Goal: Task Accomplishment & Management: Complete application form

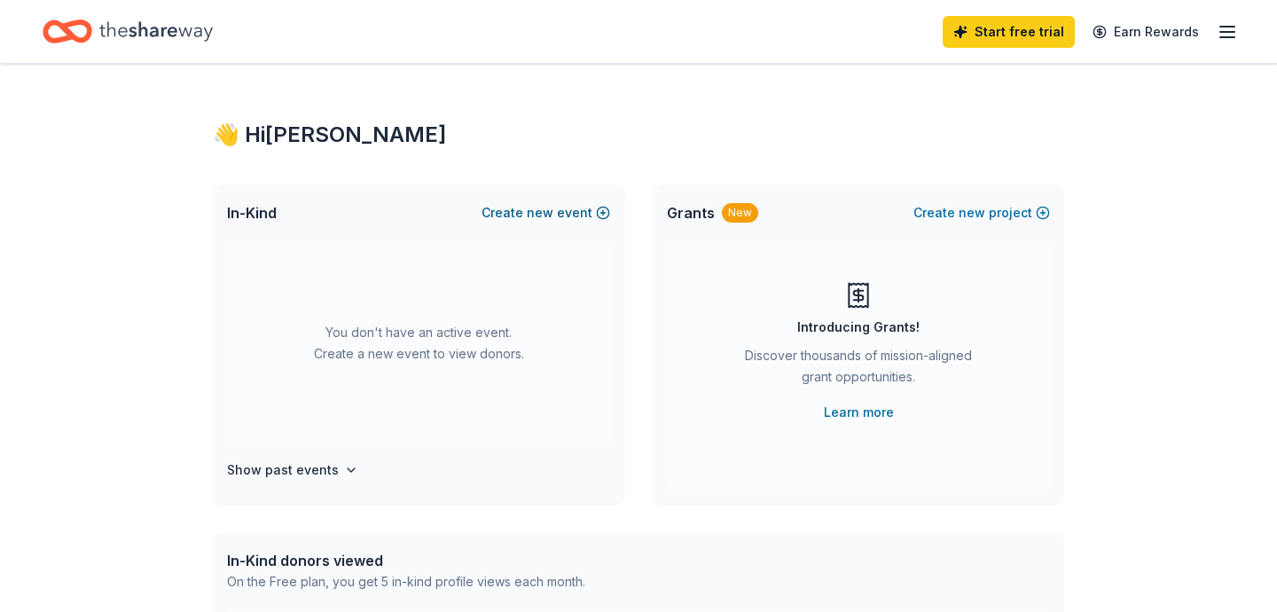
click at [557, 215] on button "Create new event" at bounding box center [546, 212] width 129 height 21
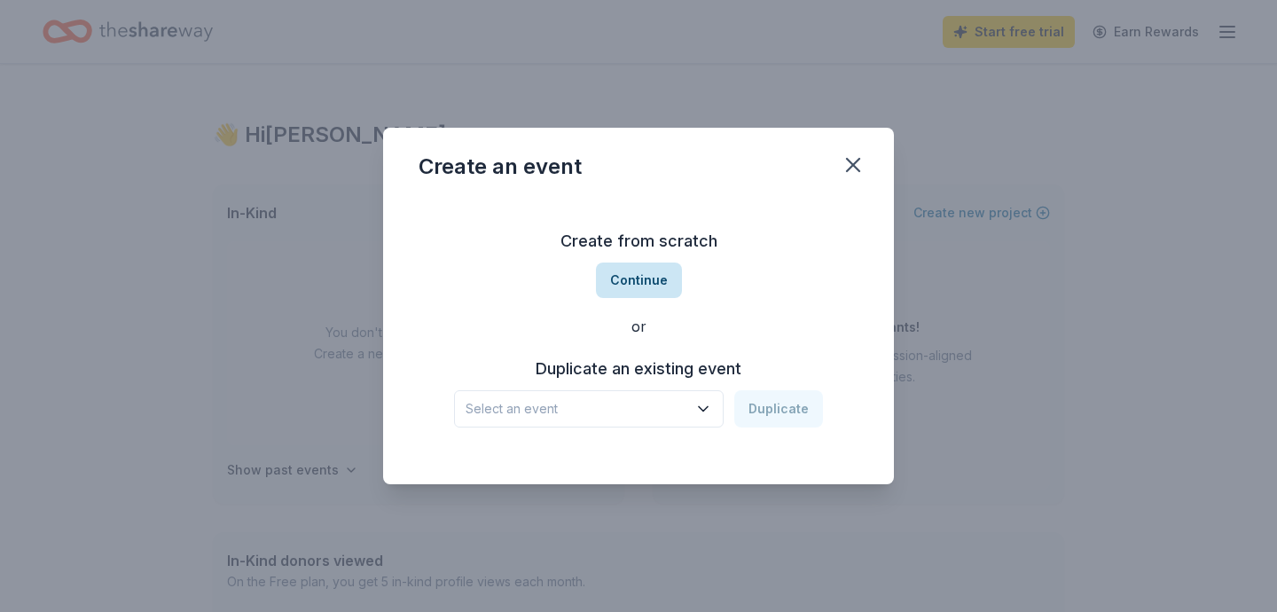
click at [622, 278] on button "Continue" at bounding box center [639, 280] width 86 height 35
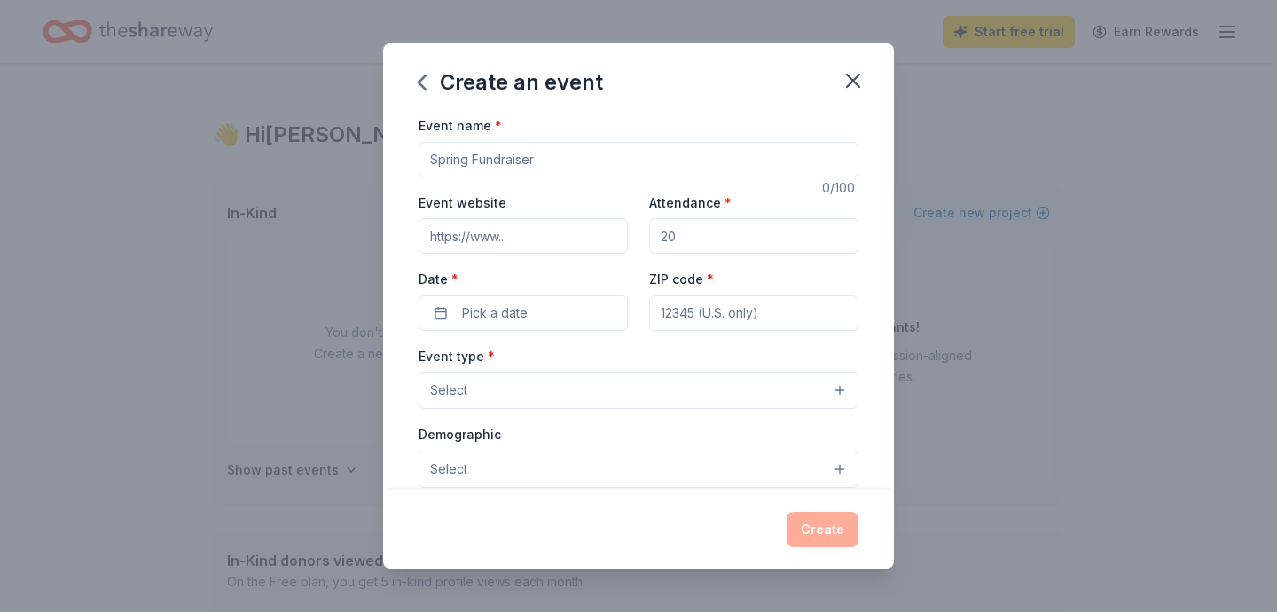
click at [522, 168] on input "Event name *" at bounding box center [639, 159] width 440 height 35
type input "Yupp Org Presents "Teach Me How To Play And Pray Conference""
click at [562, 235] on input "Event website" at bounding box center [523, 235] width 209 height 35
click at [709, 235] on input "Attendance *" at bounding box center [753, 235] width 209 height 35
click at [711, 234] on input "Attendance *" at bounding box center [753, 235] width 209 height 35
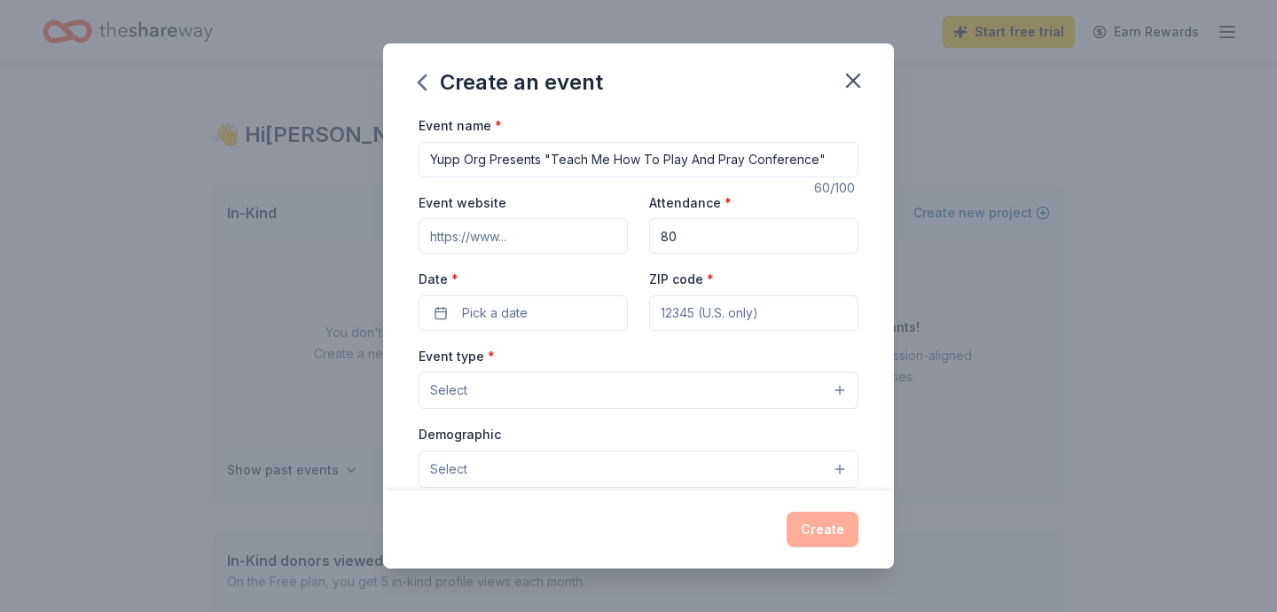
type input "80"
click at [739, 319] on input "ZIP code *" at bounding box center [753, 312] width 209 height 35
type input "95051"
click at [677, 393] on button "Select" at bounding box center [639, 390] width 440 height 37
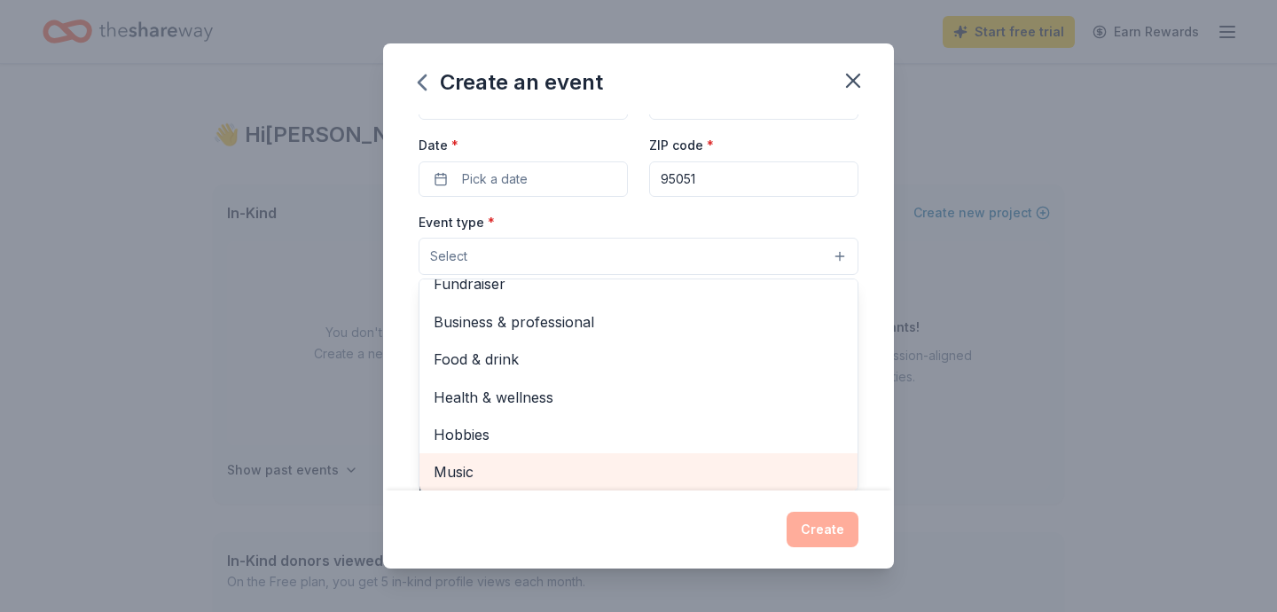
scroll to position [56, 0]
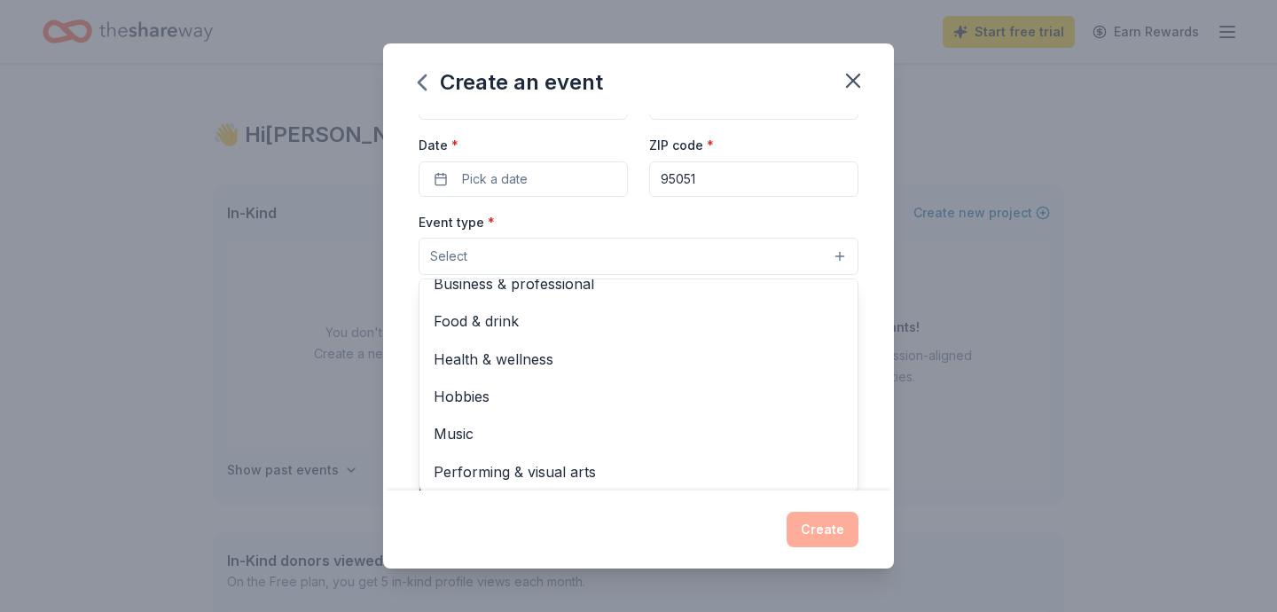
click at [873, 312] on div "Event name * Yupp Org Presents "Teach Me How To Play And Pray Conference" 60 /1…" at bounding box center [638, 302] width 511 height 376
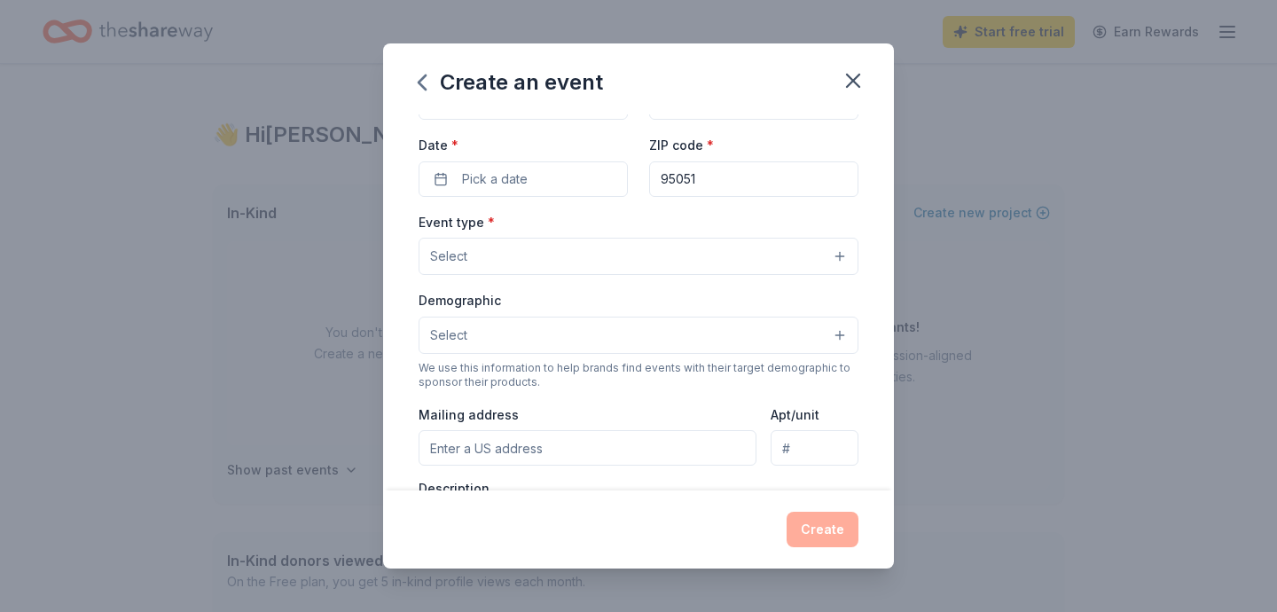
click at [839, 326] on button "Select" at bounding box center [639, 335] width 440 height 37
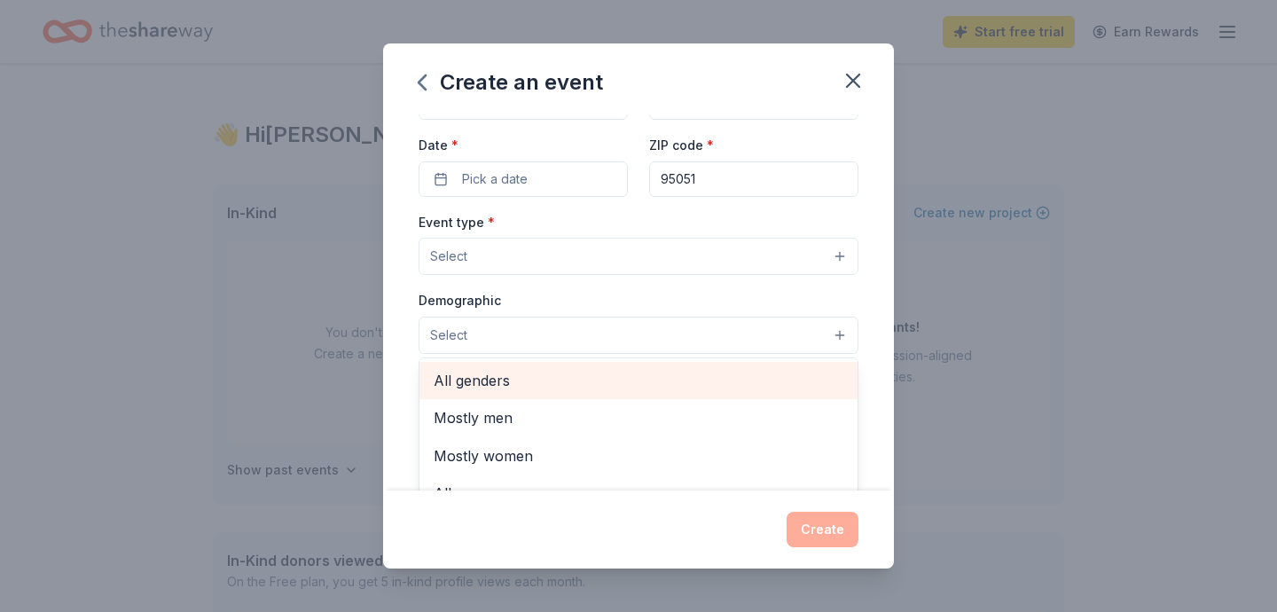
click at [666, 387] on span "All genders" at bounding box center [639, 380] width 410 height 23
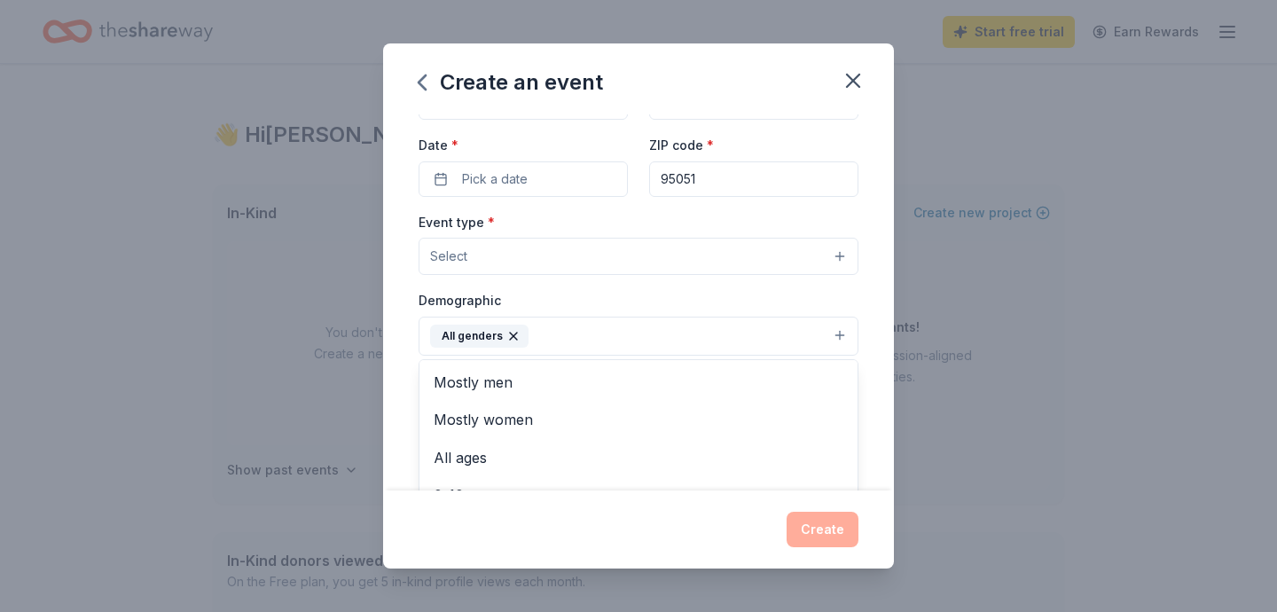
click at [878, 411] on div "Event name * Yupp Org Presents "Teach Me How To Play And Pray Conference" 60 /1…" at bounding box center [638, 302] width 511 height 376
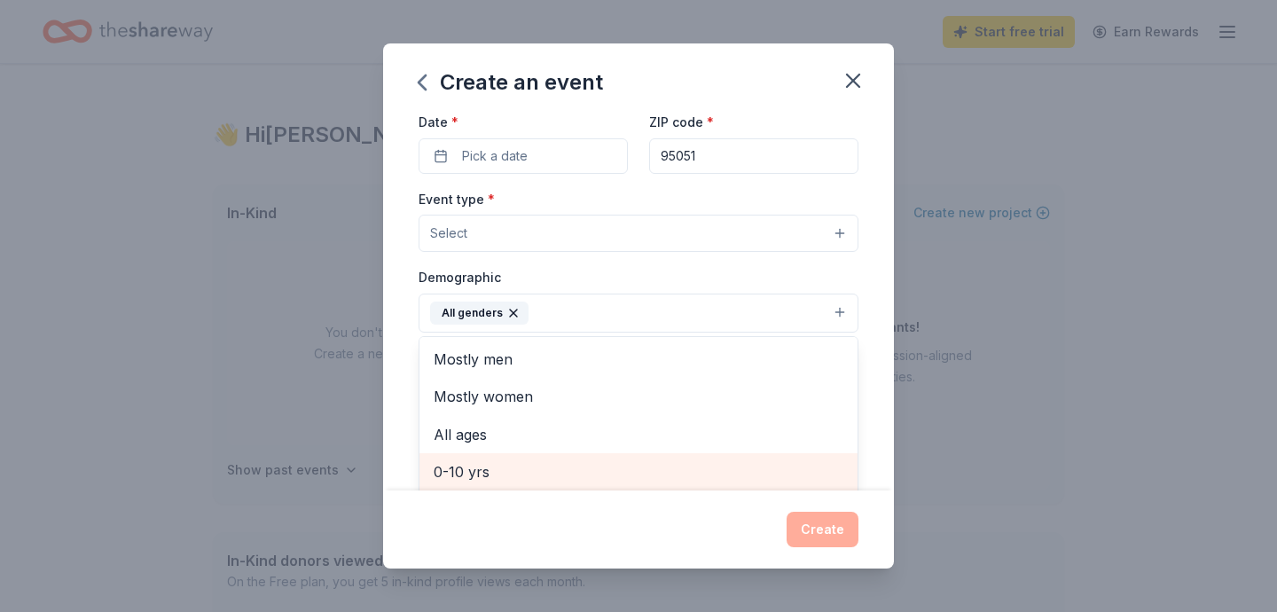
scroll to position [195, 0]
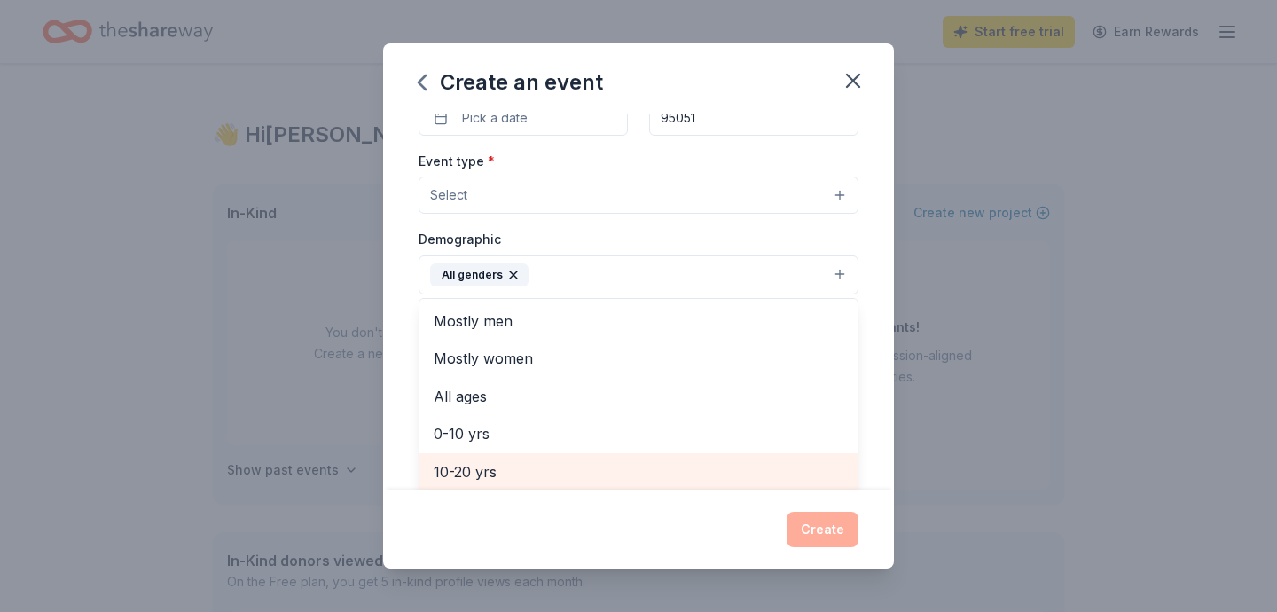
click at [805, 475] on span "10-20 yrs" at bounding box center [639, 471] width 410 height 23
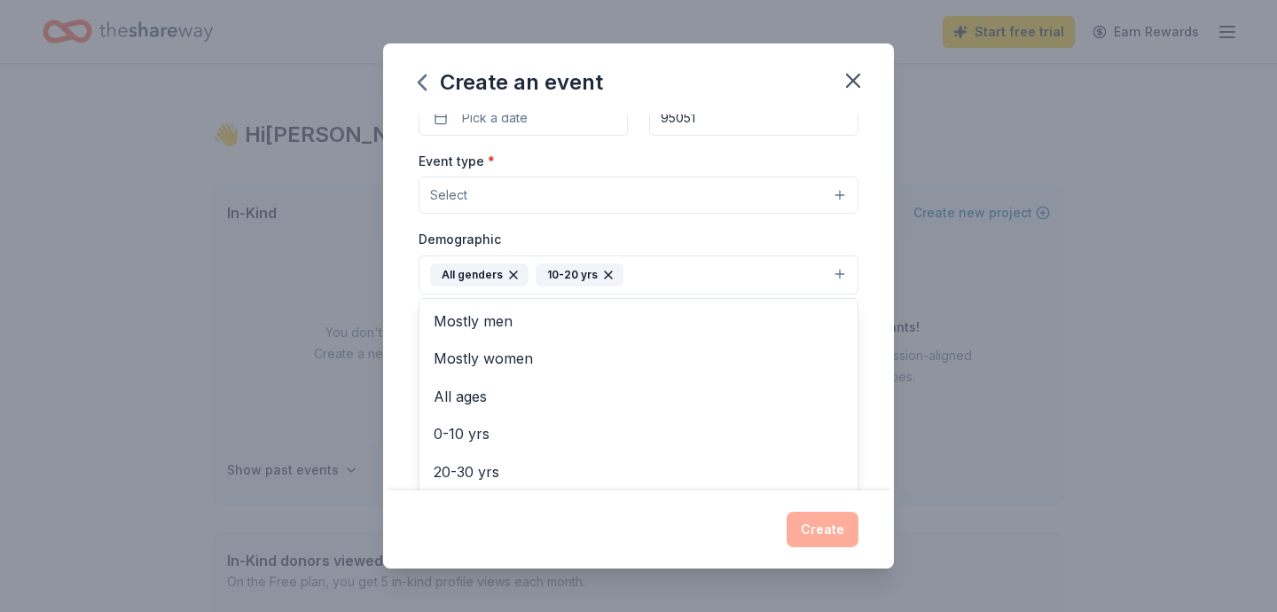
click at [838, 192] on div "Event type * Select Demographic All genders 10-20 yrs Mostly men Mostly women A…" at bounding box center [639, 337] width 440 height 375
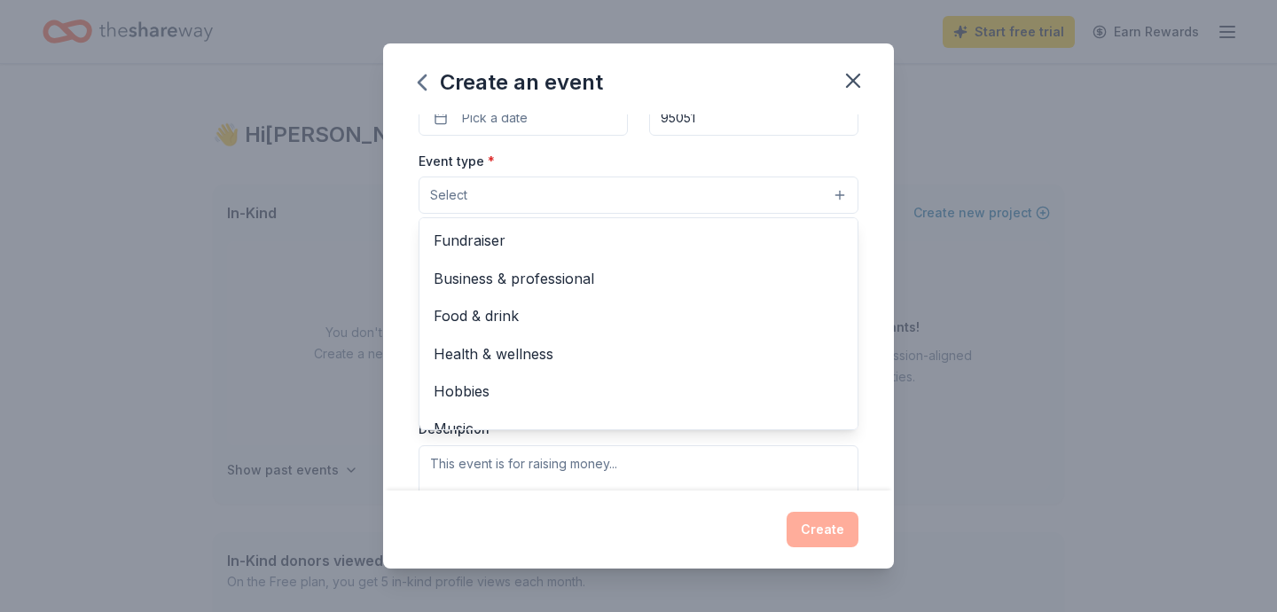
click at [838, 192] on button "Select" at bounding box center [639, 195] width 440 height 37
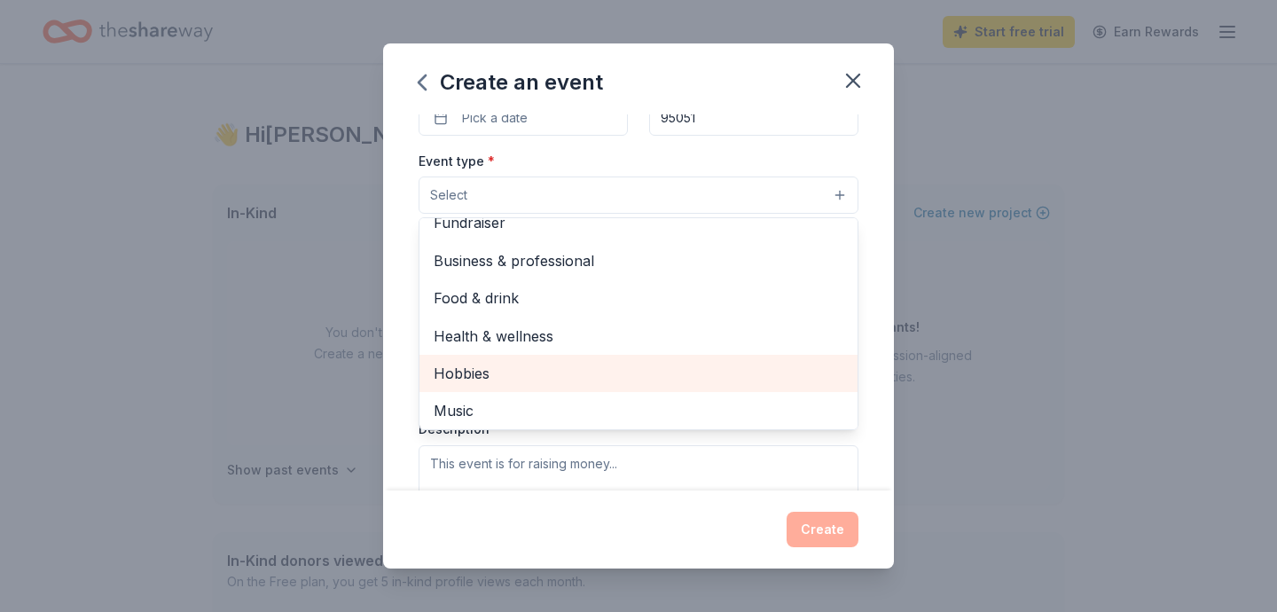
scroll to position [56, 0]
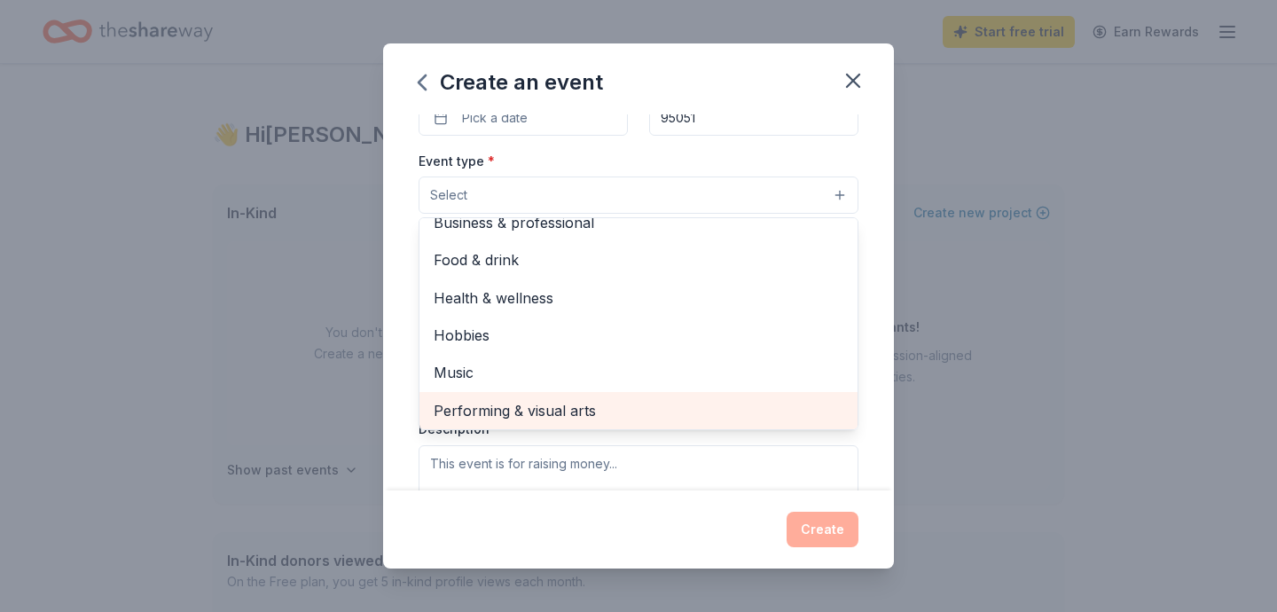
click at [766, 418] on span "Performing & visual arts" at bounding box center [639, 410] width 410 height 23
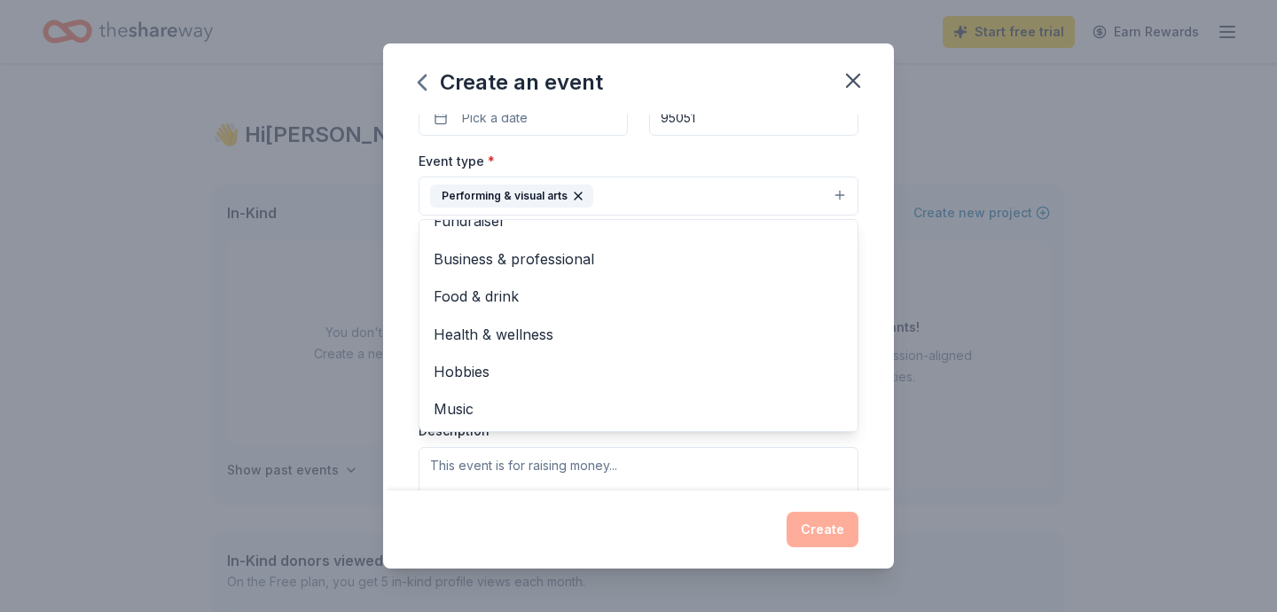
click at [773, 146] on div "Event name * Yupp Org Presents "Teach Me How To Play And Pray Conference" 60 /1…" at bounding box center [639, 330] width 440 height 823
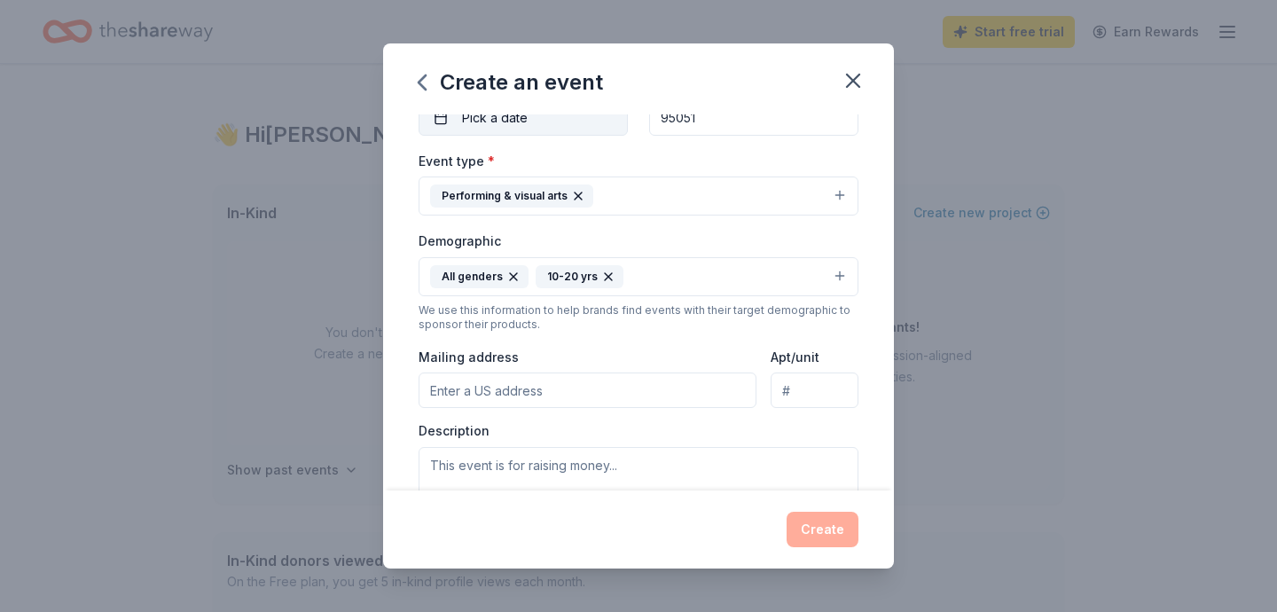
click at [586, 129] on button "Pick a date" at bounding box center [523, 117] width 209 height 35
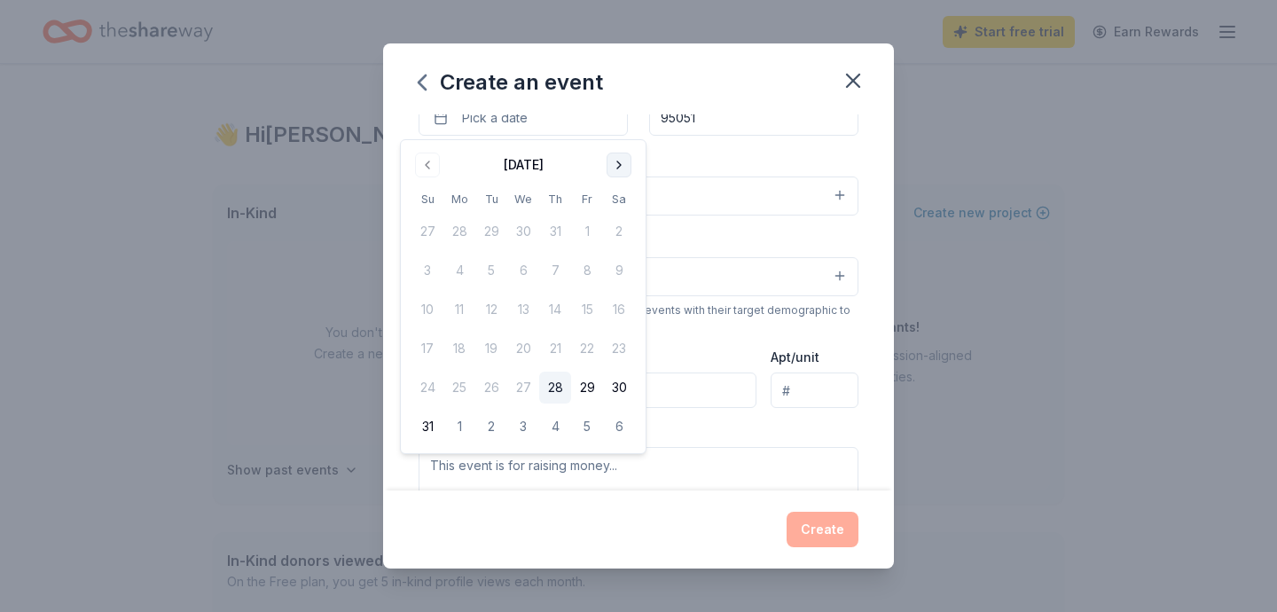
click at [618, 160] on button "Go to next month" at bounding box center [619, 165] width 25 height 25
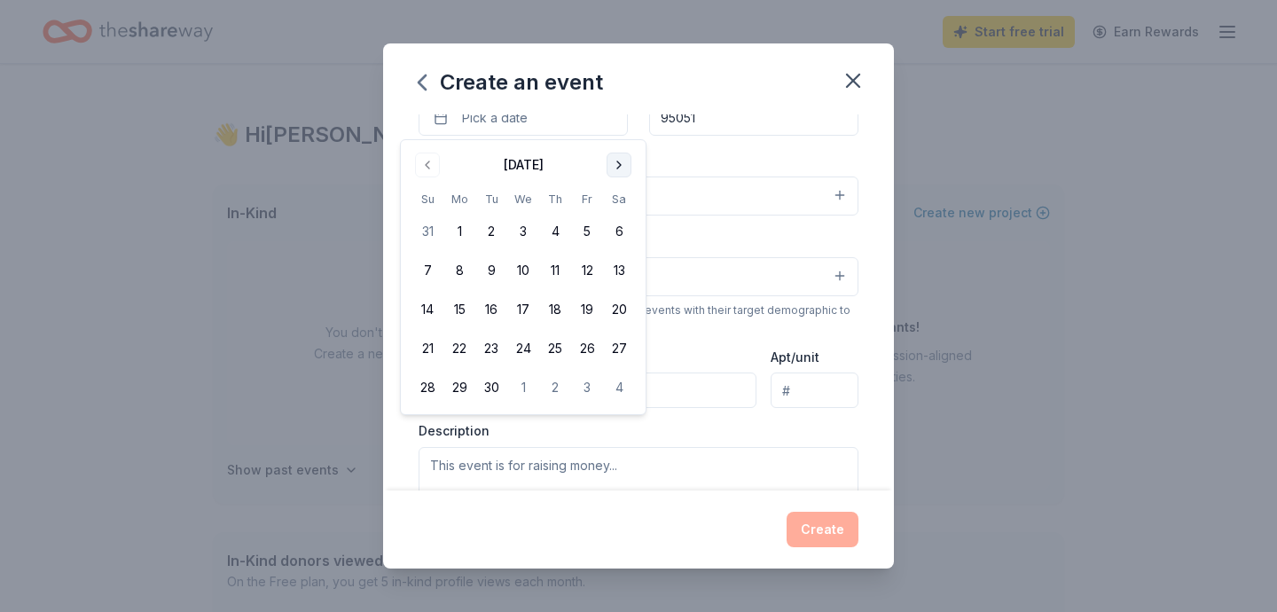
click at [618, 160] on button "Go to next month" at bounding box center [619, 165] width 25 height 25
click at [621, 280] on button "11" at bounding box center [619, 271] width 32 height 32
click at [621, 281] on button "11" at bounding box center [619, 271] width 32 height 32
click at [617, 271] on button "11" at bounding box center [619, 271] width 32 height 32
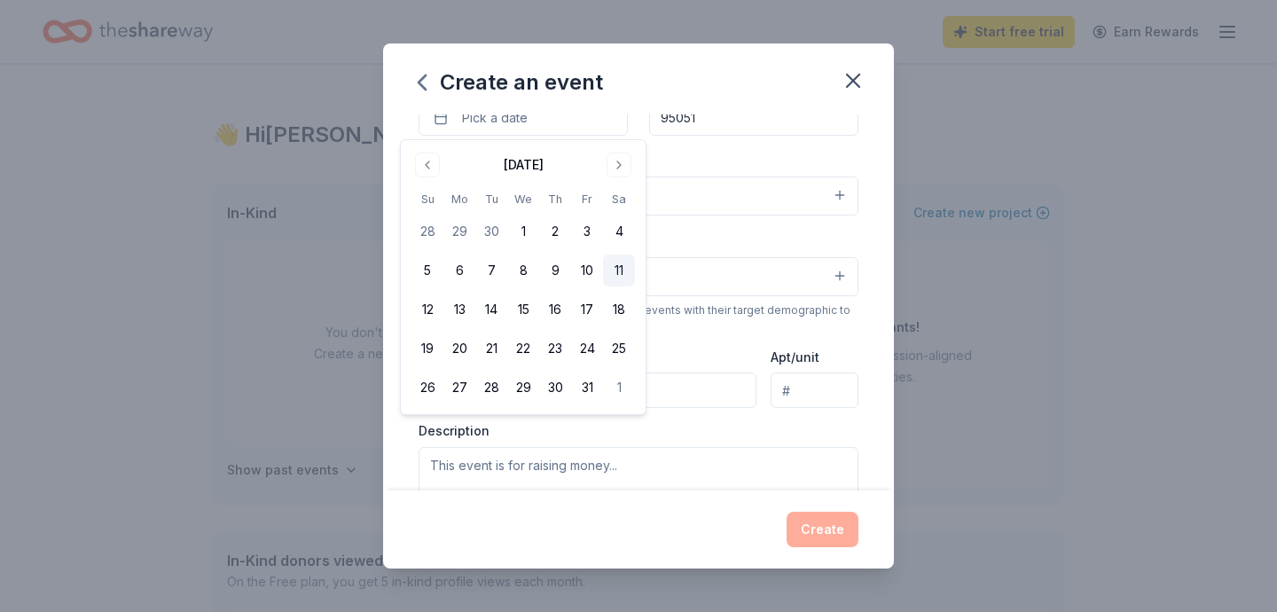
click at [618, 264] on button "11" at bounding box center [619, 271] width 32 height 32
click at [699, 156] on div "Event type * Performing & visual arts" at bounding box center [639, 183] width 440 height 67
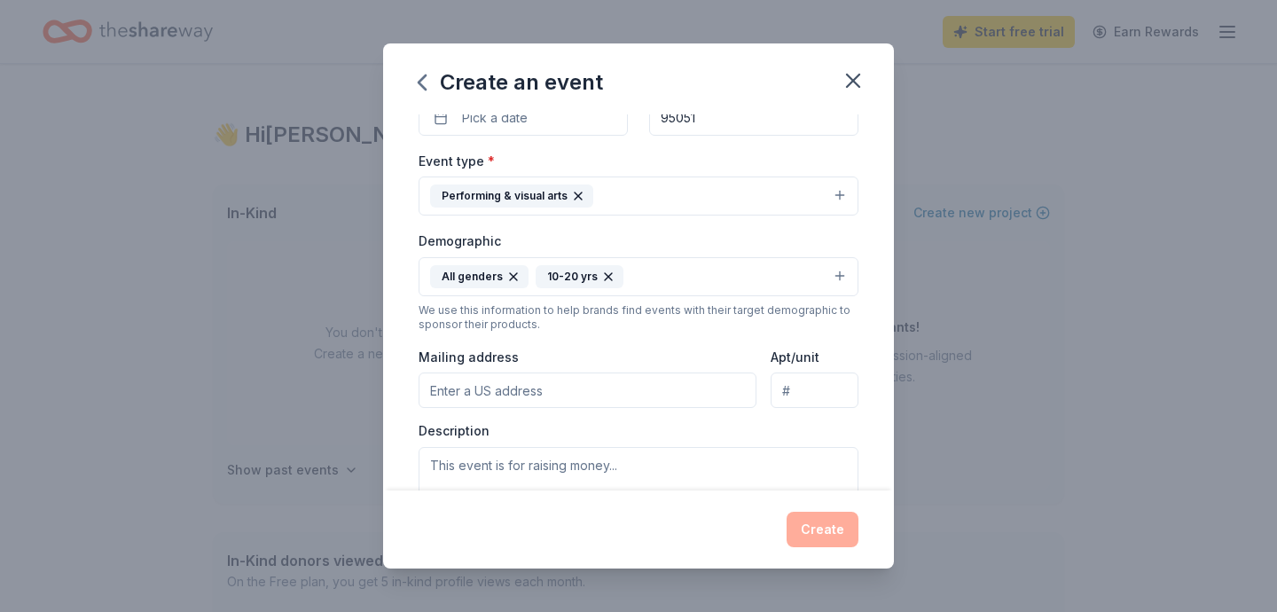
click at [819, 168] on div "Event type * Performing & visual arts" at bounding box center [639, 183] width 440 height 67
click at [630, 397] on input "Mailing address" at bounding box center [588, 390] width 338 height 35
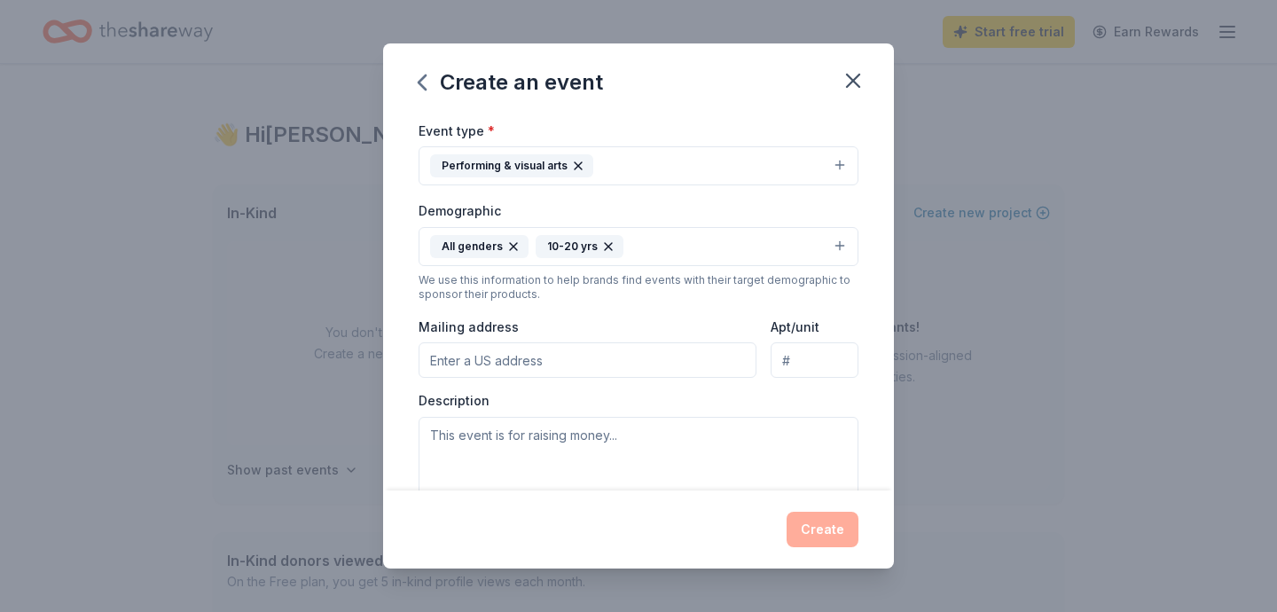
scroll to position [232, 0]
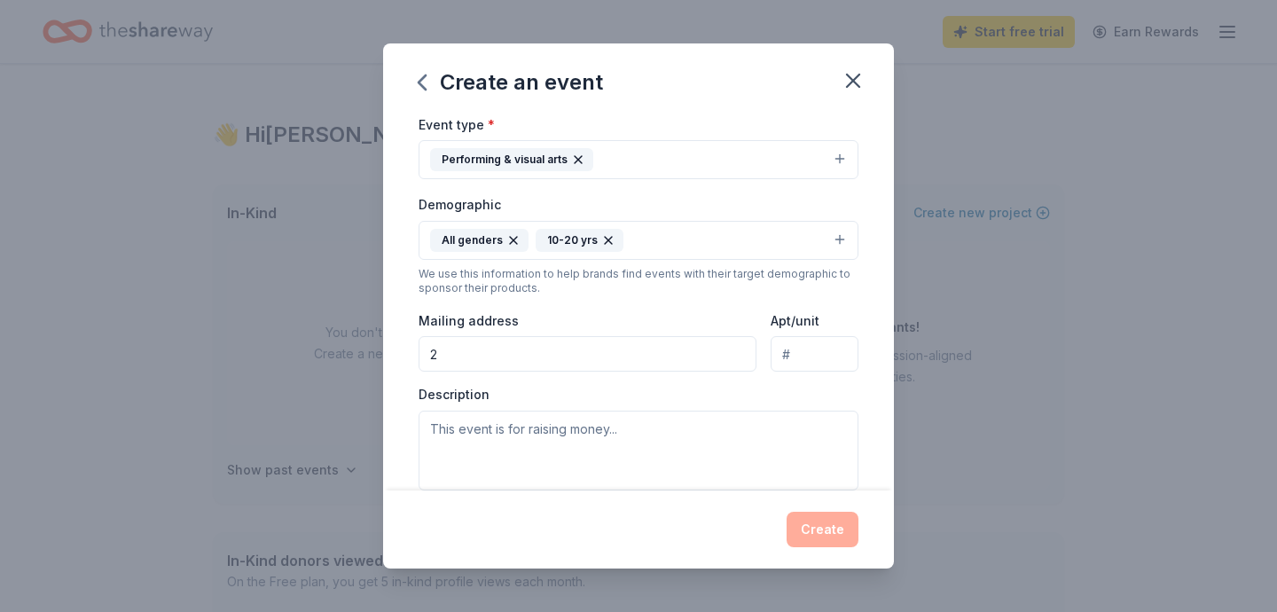
type input "2"
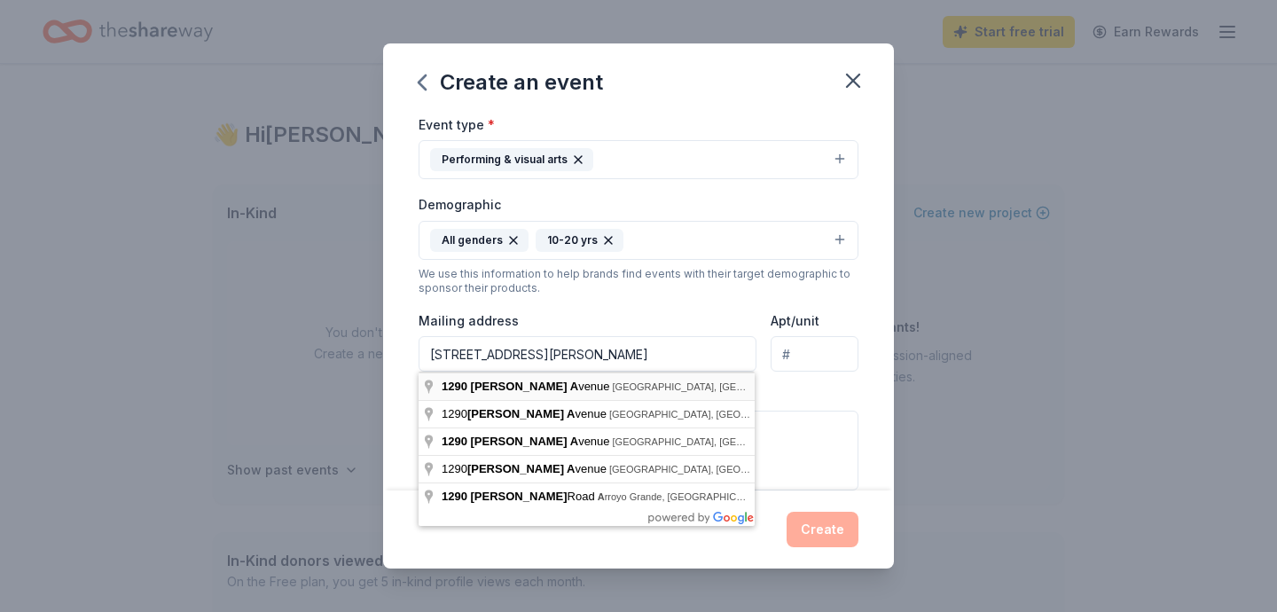
type input "[STREET_ADDRESS][PERSON_NAME]"
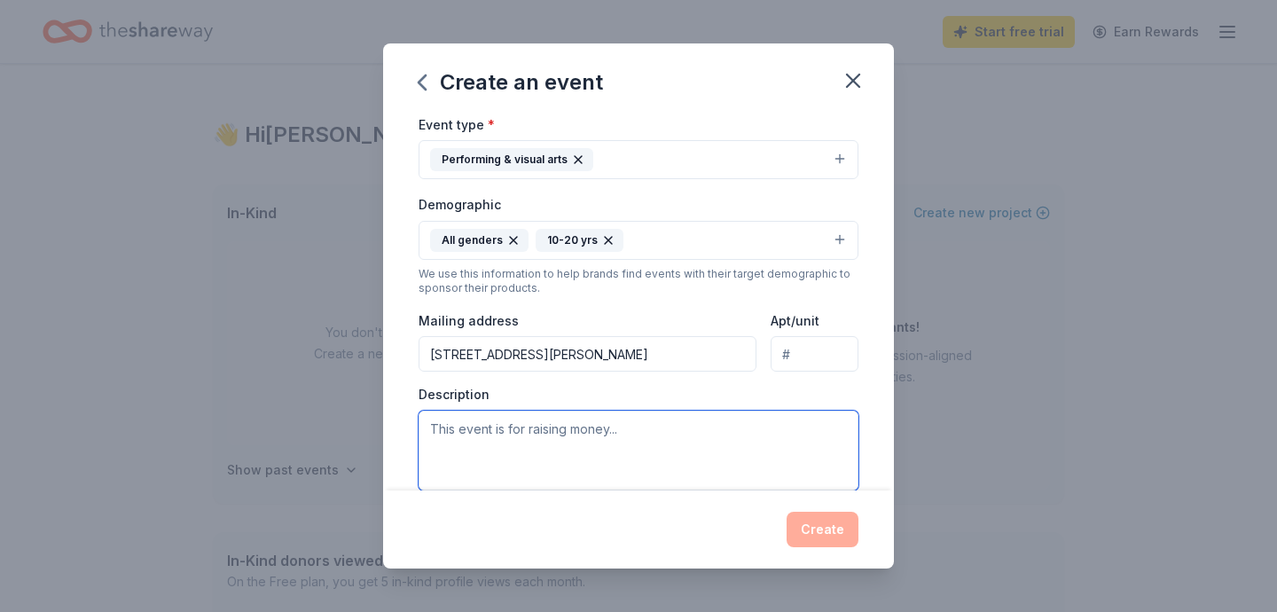
click at [493, 443] on textarea at bounding box center [639, 451] width 440 height 80
paste textarea "YUPP is honored to present our Annual Three-Day Youth Conference for ages [DEMO…"
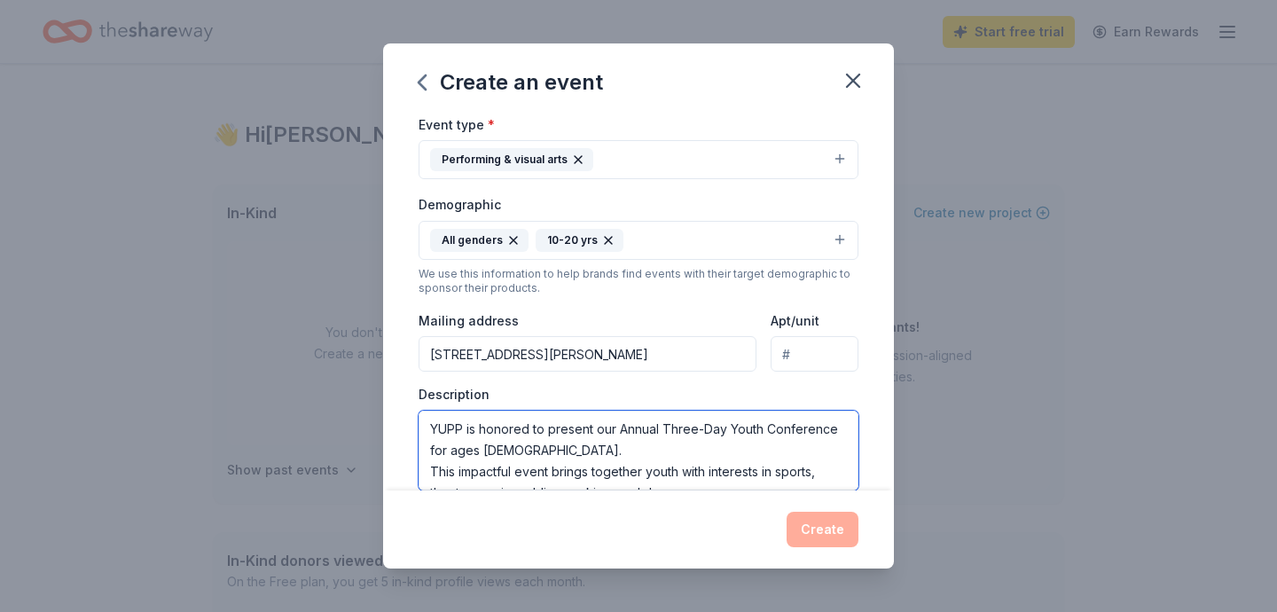
scroll to position [246, 0]
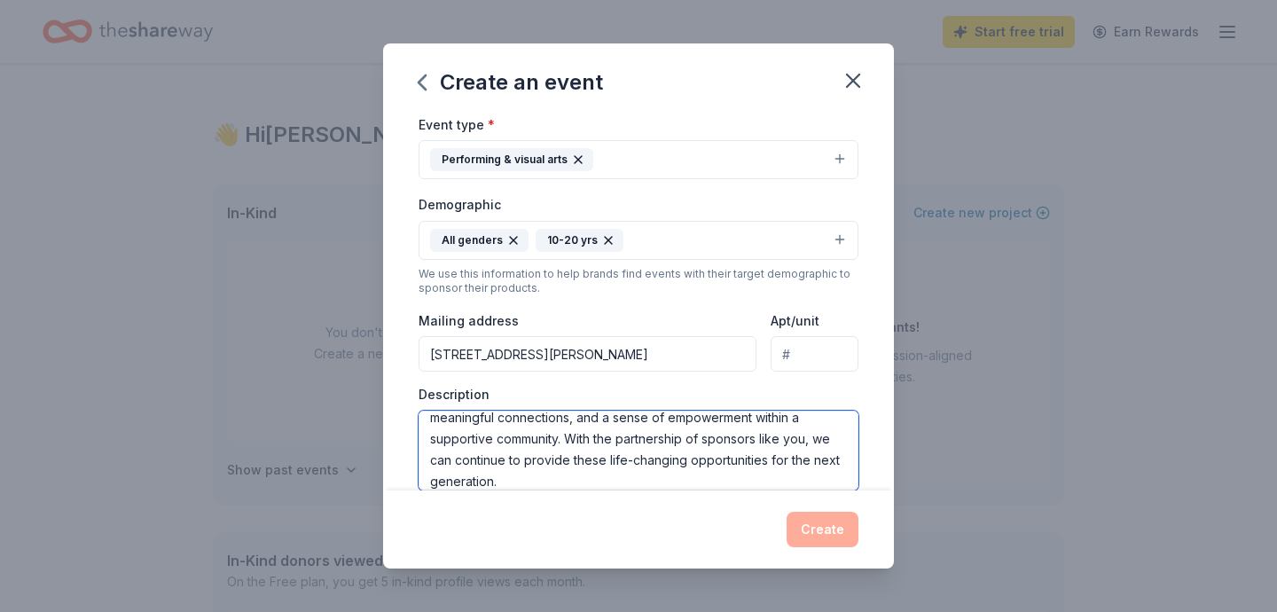
type textarea "YUPP is honored to present our Annual Three-Day Youth Conference for ages [DEMO…"
drag, startPoint x: 891, startPoint y: 338, endPoint x: 891, endPoint y: 381, distance: 42.6
click at [891, 381] on div "Event name * Yupp Org Presents "Teach Me How To Play And Pray Conference" 60 /1…" at bounding box center [638, 302] width 511 height 376
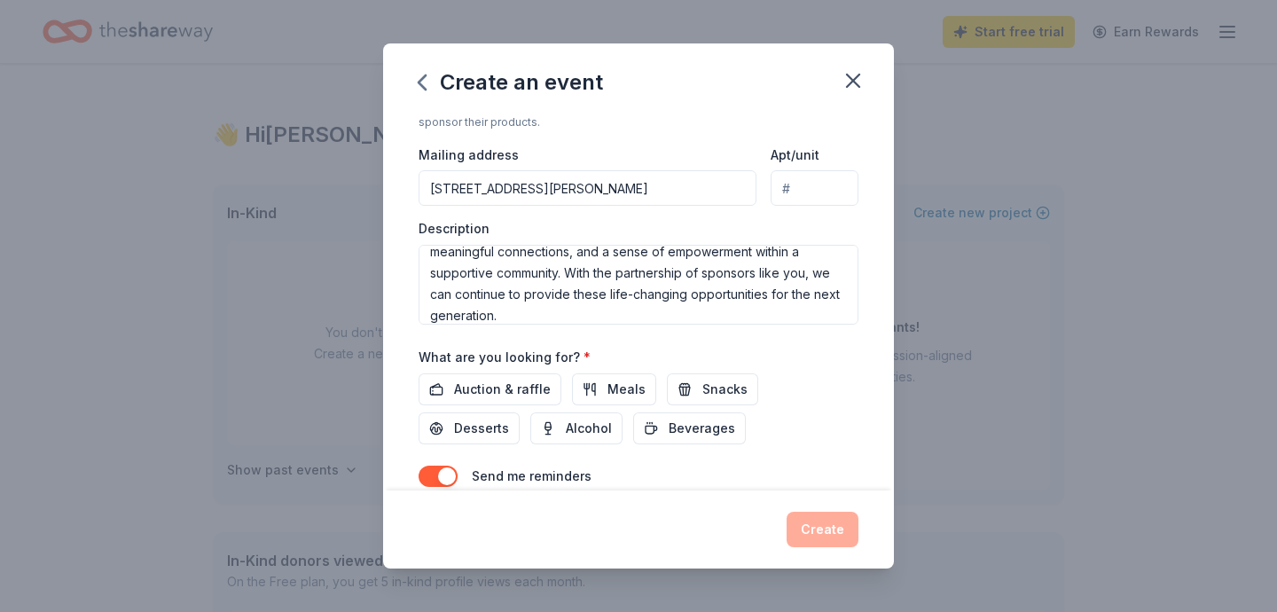
scroll to position [475, 0]
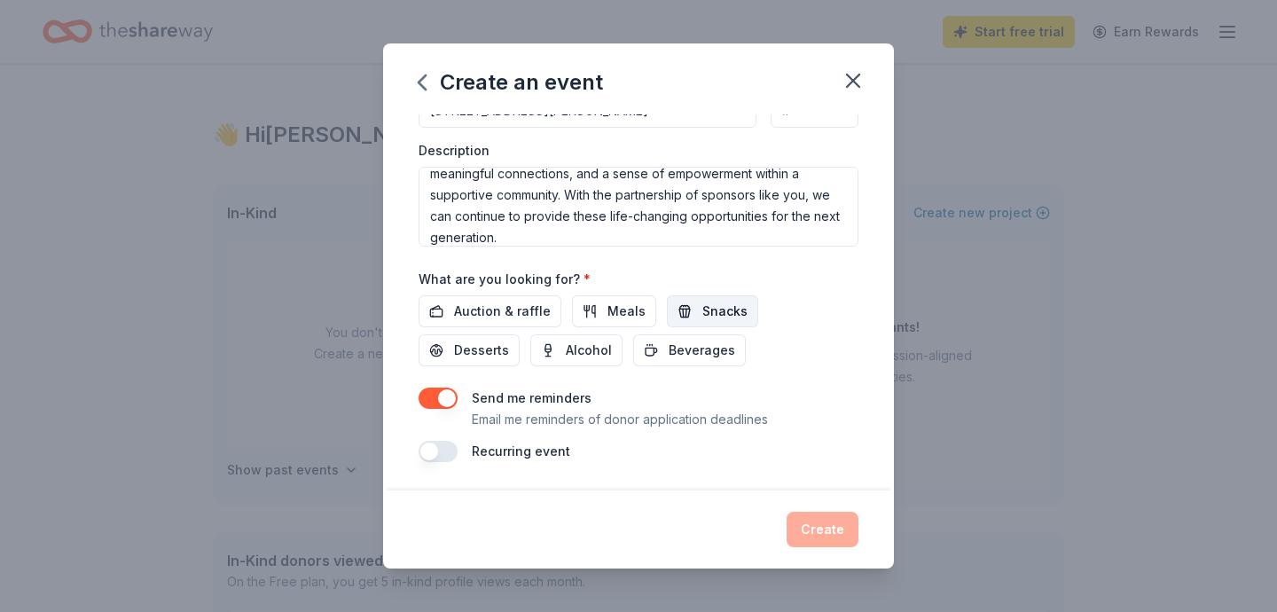
click at [728, 318] on span "Snacks" at bounding box center [725, 311] width 45 height 21
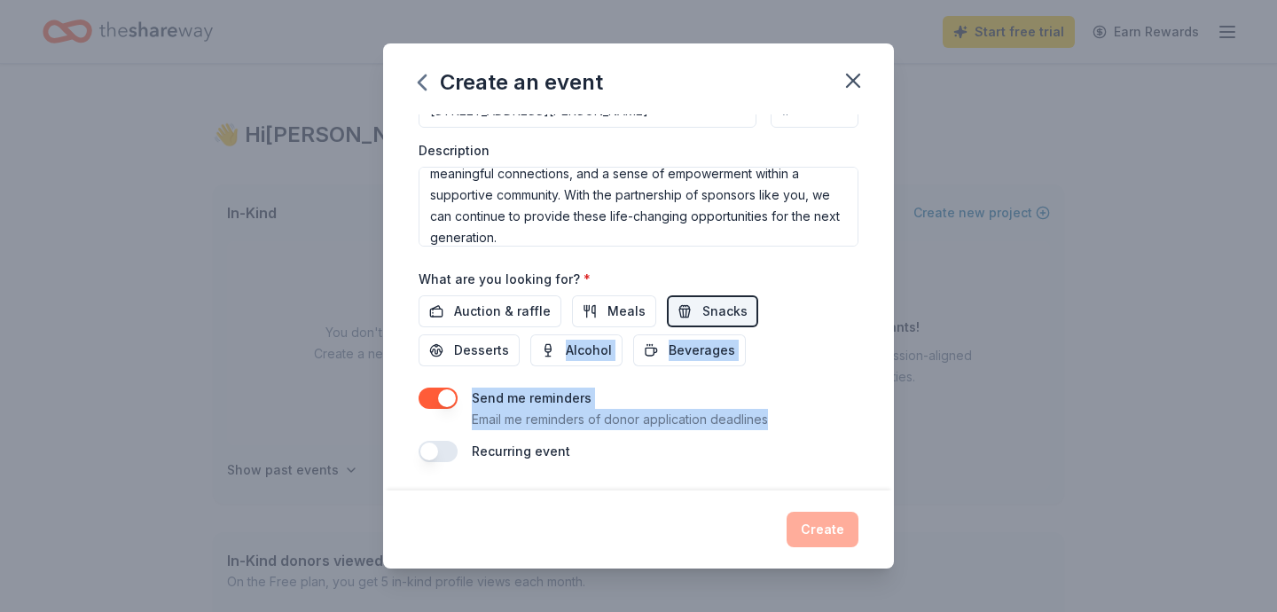
drag, startPoint x: 891, startPoint y: 416, endPoint x: 889, endPoint y: 338, distance: 78.1
click at [889, 338] on div "Event name * Yupp Org Presents "Teach Me How To Play And Pray Conference" 60 /1…" at bounding box center [638, 302] width 511 height 376
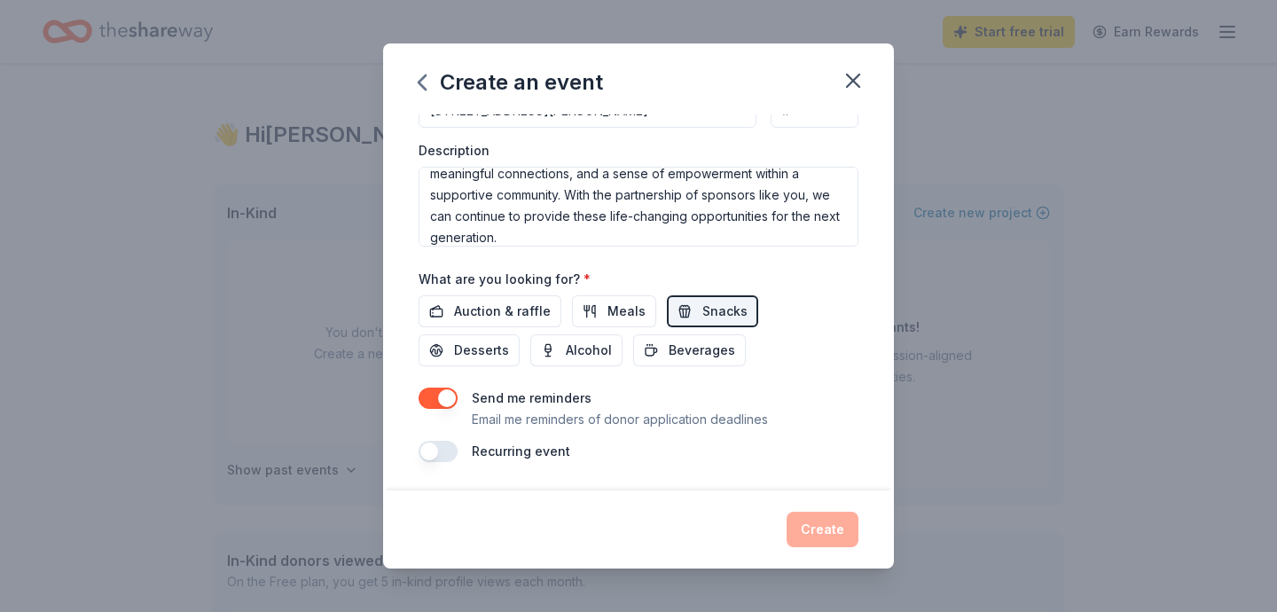
click at [875, 262] on div "Event name * Yupp Org Presents "Teach Me How To Play And Pray Conference" 60 /1…" at bounding box center [638, 302] width 511 height 376
drag, startPoint x: 889, startPoint y: 351, endPoint x: 888, endPoint y: 283, distance: 68.3
click at [888, 283] on div "Event name * Yupp Org Presents "Teach Me How To Play And Pray Conference" 60 /1…" at bounding box center [638, 302] width 511 height 376
click at [864, 261] on div "Event name * Yupp Org Presents "Teach Me How To Play And Pray Conference" 60 /1…" at bounding box center [638, 302] width 511 height 376
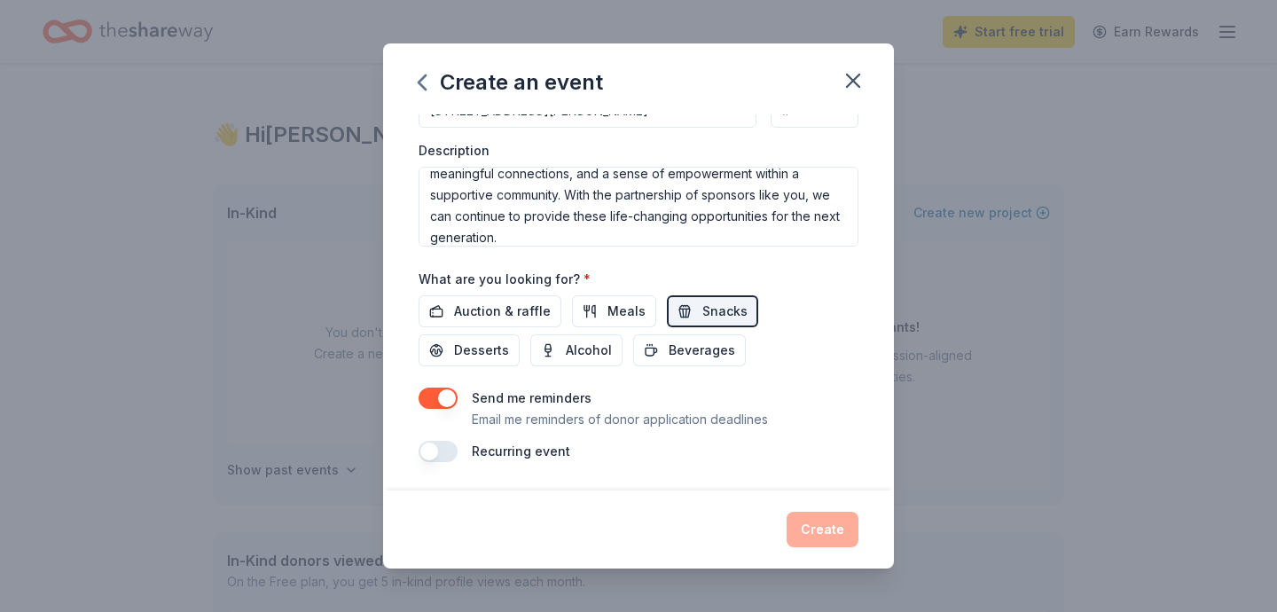
scroll to position [0, 0]
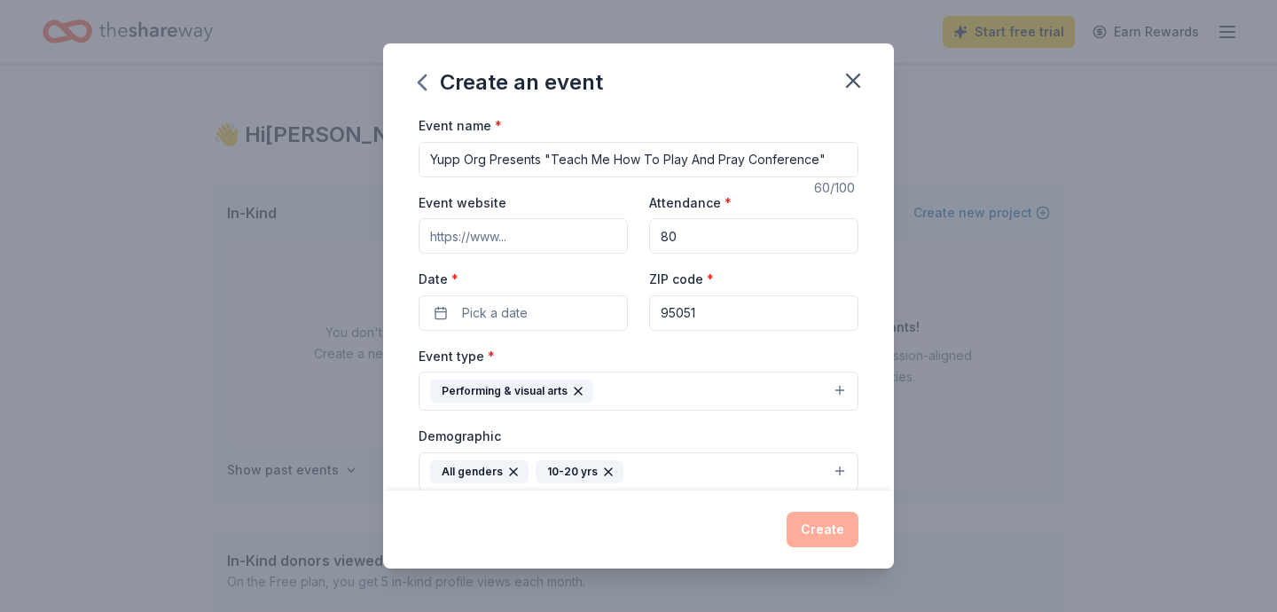
paste input "[URL][DOMAIN_NAME]"
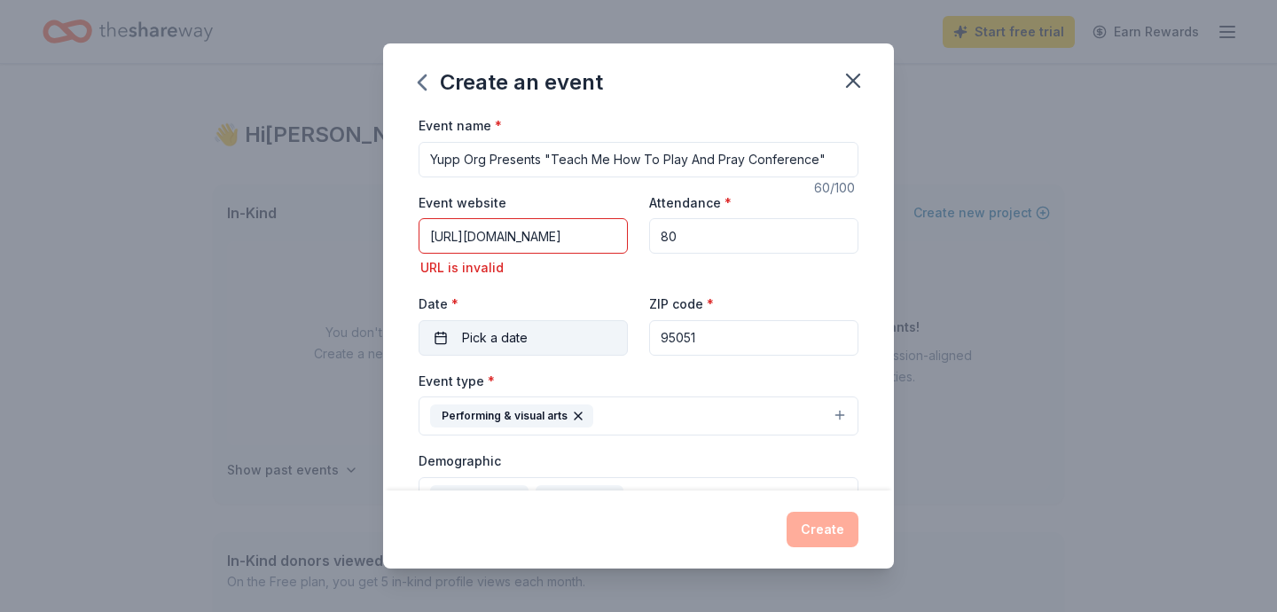
click at [530, 308] on div "Date * Pick a date" at bounding box center [523, 324] width 209 height 63
click at [619, 238] on input "[URL][DOMAIN_NAME]" at bounding box center [523, 235] width 209 height 35
click at [711, 285] on div "Event website [URL][DOMAIN_NAME] URL is invalid Attendance * 80 Date * Pick a d…" at bounding box center [639, 274] width 440 height 164
click at [618, 237] on input "[URL][DOMAIN_NAME]" at bounding box center [523, 235] width 209 height 35
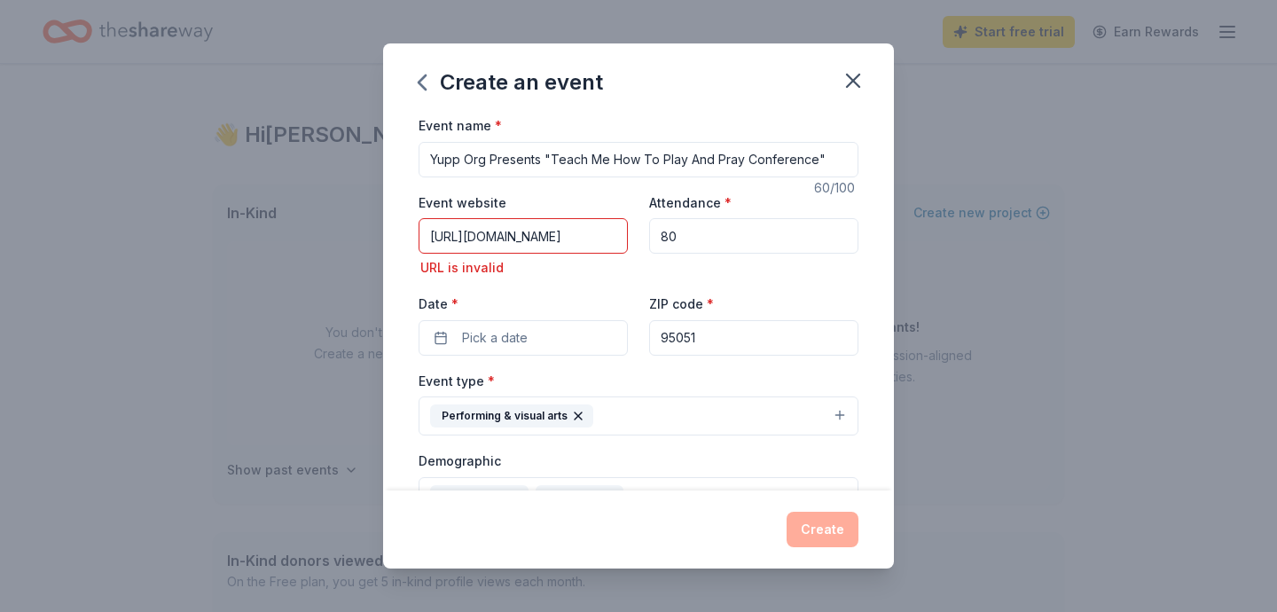
click at [616, 236] on input "[URL][DOMAIN_NAME]" at bounding box center [523, 235] width 209 height 35
type input "[URL][DOMAIN_NAME]"
click at [613, 267] on div "URL is invalid" at bounding box center [523, 267] width 209 height 21
click at [697, 400] on button "Performing & visual arts" at bounding box center [639, 416] width 440 height 39
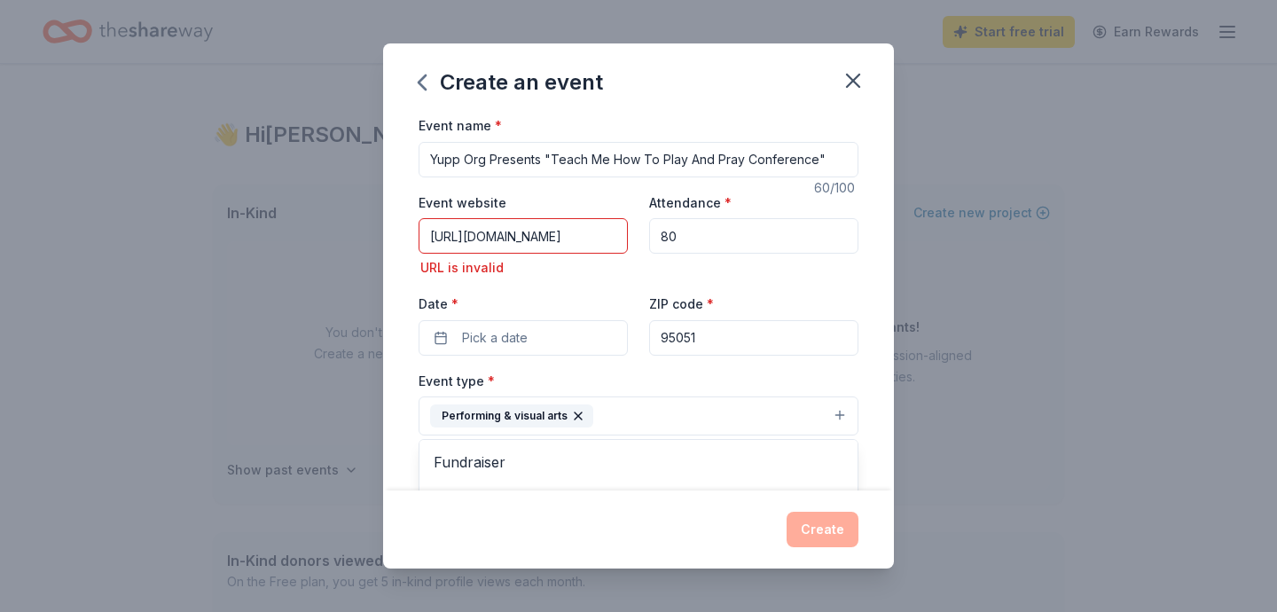
click at [868, 397] on div "Event name * Yupp Org Presents "Teach Me How To Play And Pray Conference" 60 /1…" at bounding box center [638, 302] width 511 height 376
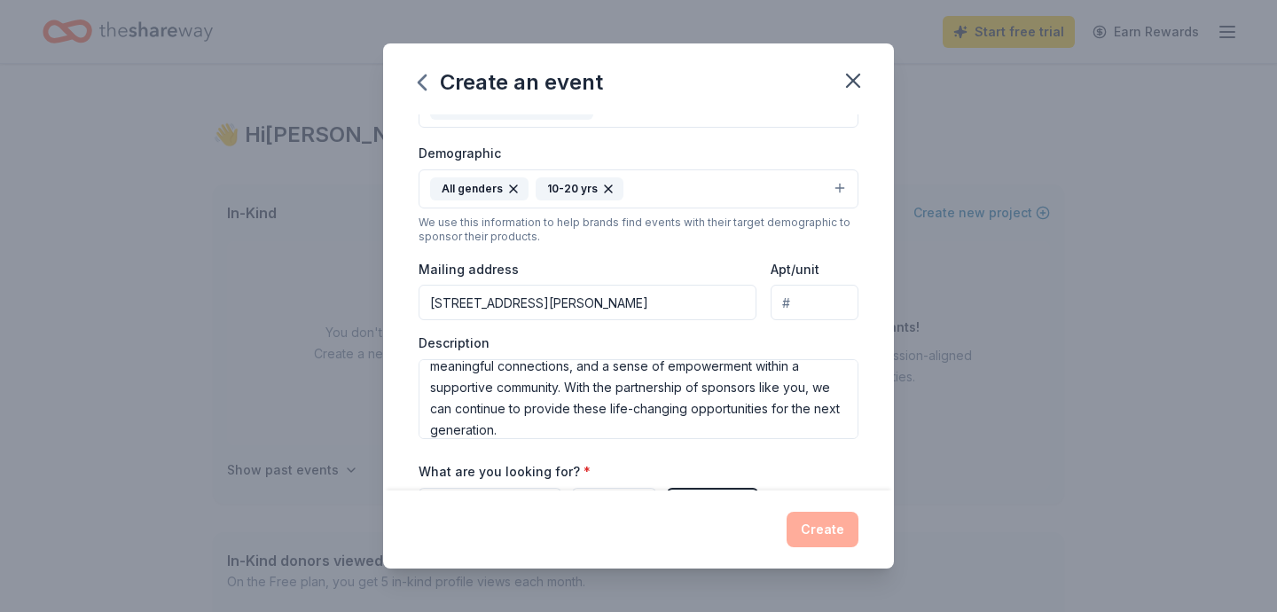
scroll to position [337, 0]
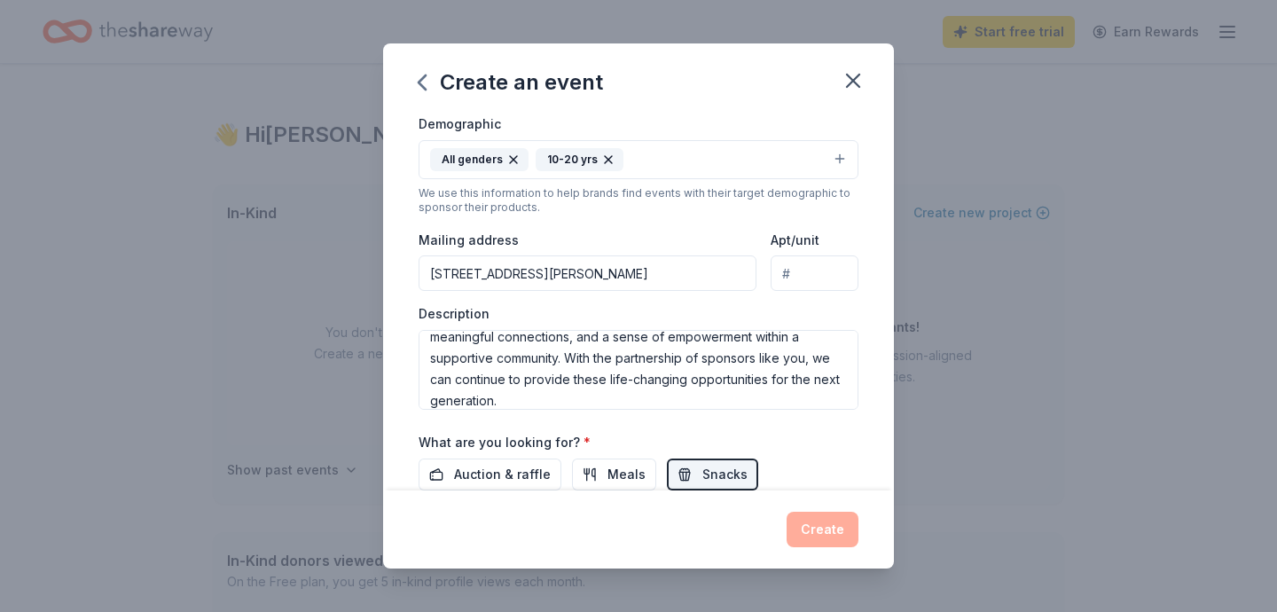
click at [866, 427] on div "Event name * Yupp Org Presents "Teach Me How To Play And Pray Conference" 60 /1…" at bounding box center [638, 302] width 511 height 376
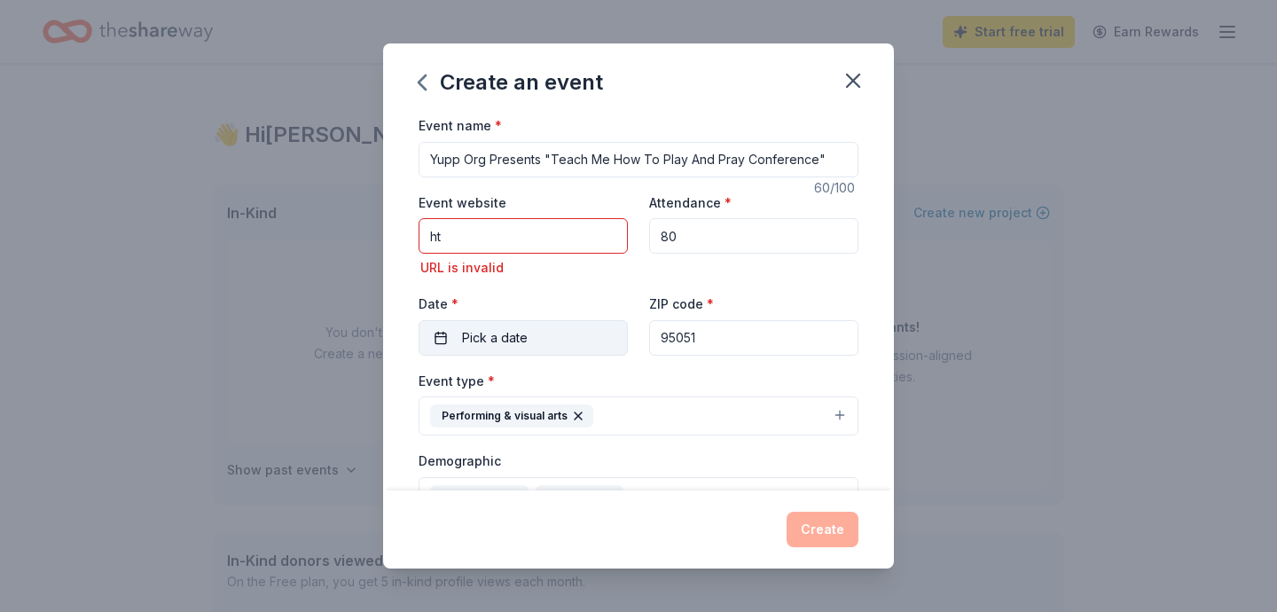
type input "h"
type input "y"
click at [813, 275] on div "Attendance * 80" at bounding box center [753, 236] width 209 height 88
click at [433, 235] on input "[DOMAIN_NAME]" at bounding box center [523, 235] width 209 height 35
click at [467, 335] on span "Pick a date" at bounding box center [495, 337] width 66 height 21
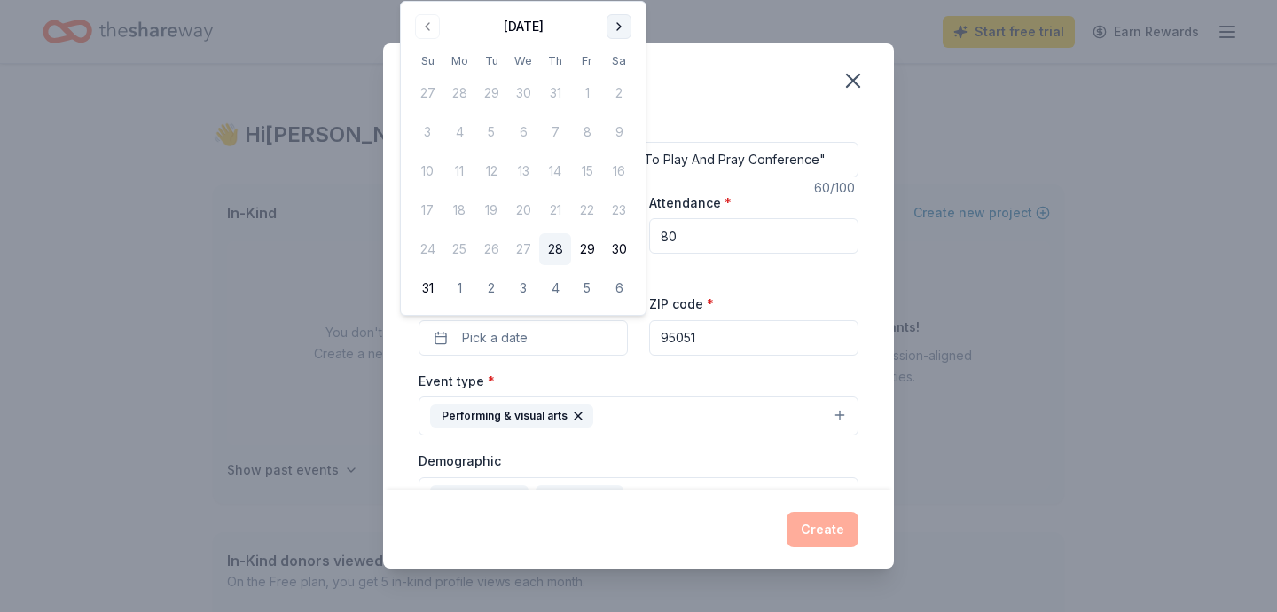
click at [624, 32] on button "Go to next month" at bounding box center [619, 26] width 25 height 25
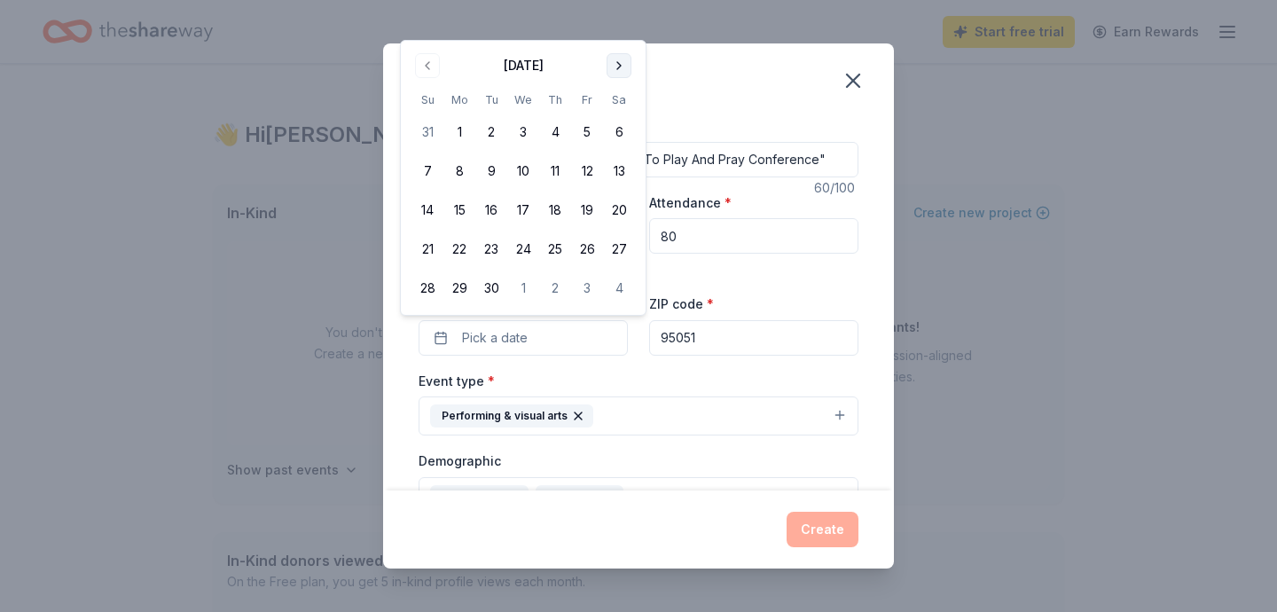
click at [624, 59] on button "Go to next month" at bounding box center [619, 65] width 25 height 25
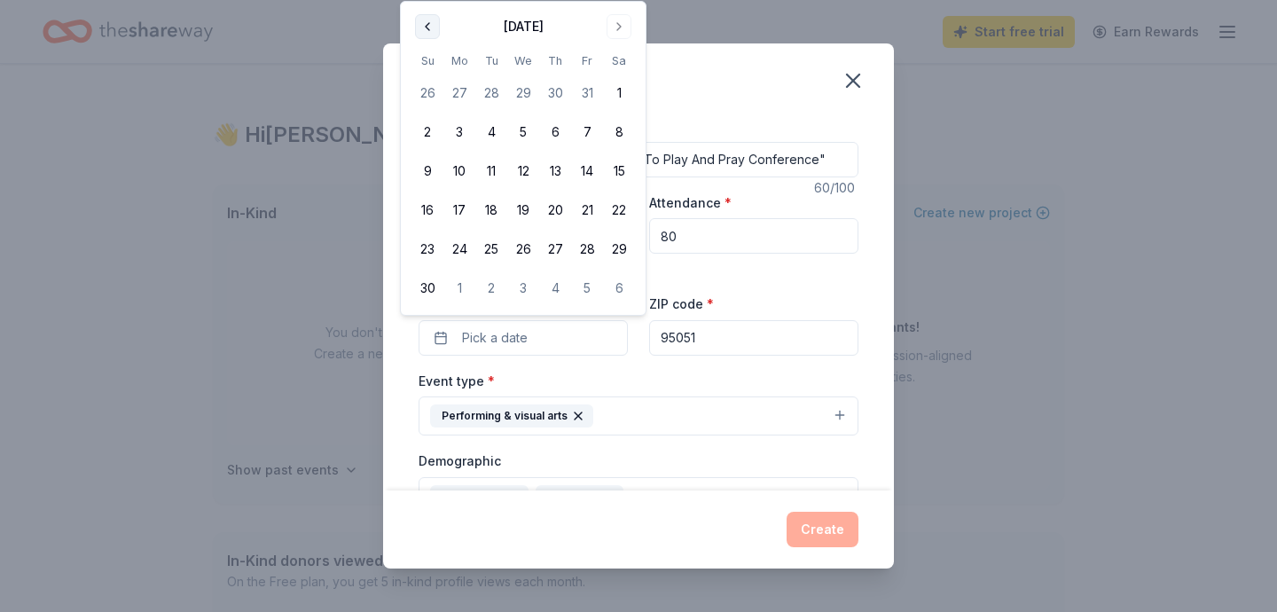
click at [431, 24] on button "Go to previous month" at bounding box center [427, 26] width 25 height 25
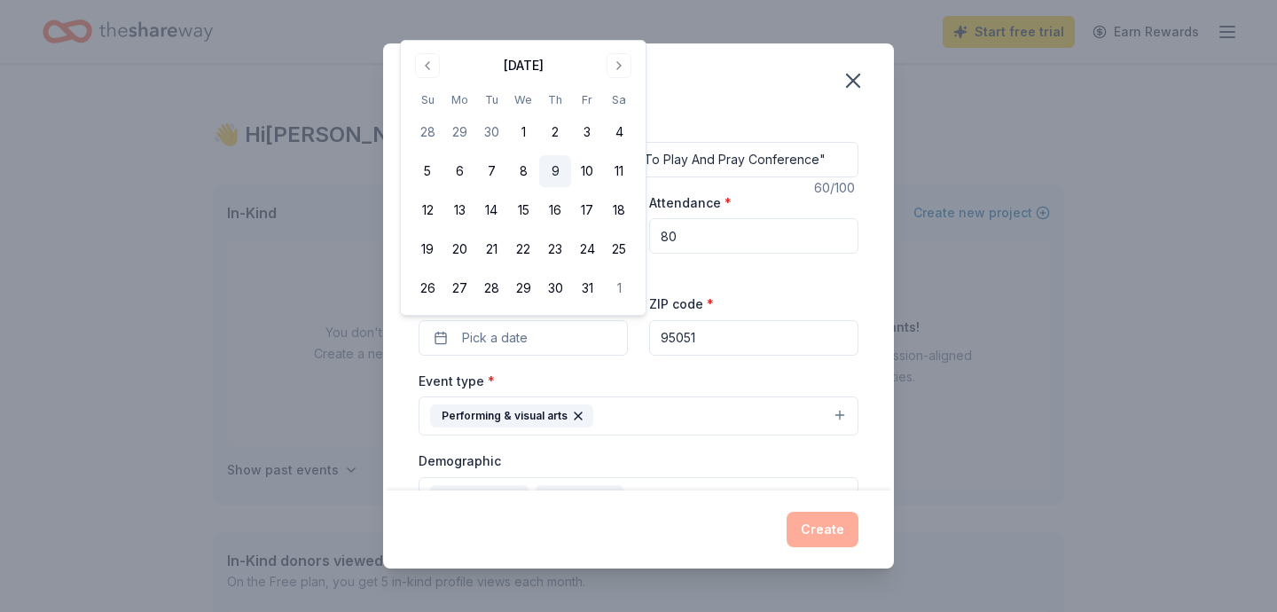
click at [567, 177] on button "9" at bounding box center [555, 171] width 32 height 32
click at [636, 380] on div "Event type * Performing & visual arts" at bounding box center [639, 403] width 440 height 67
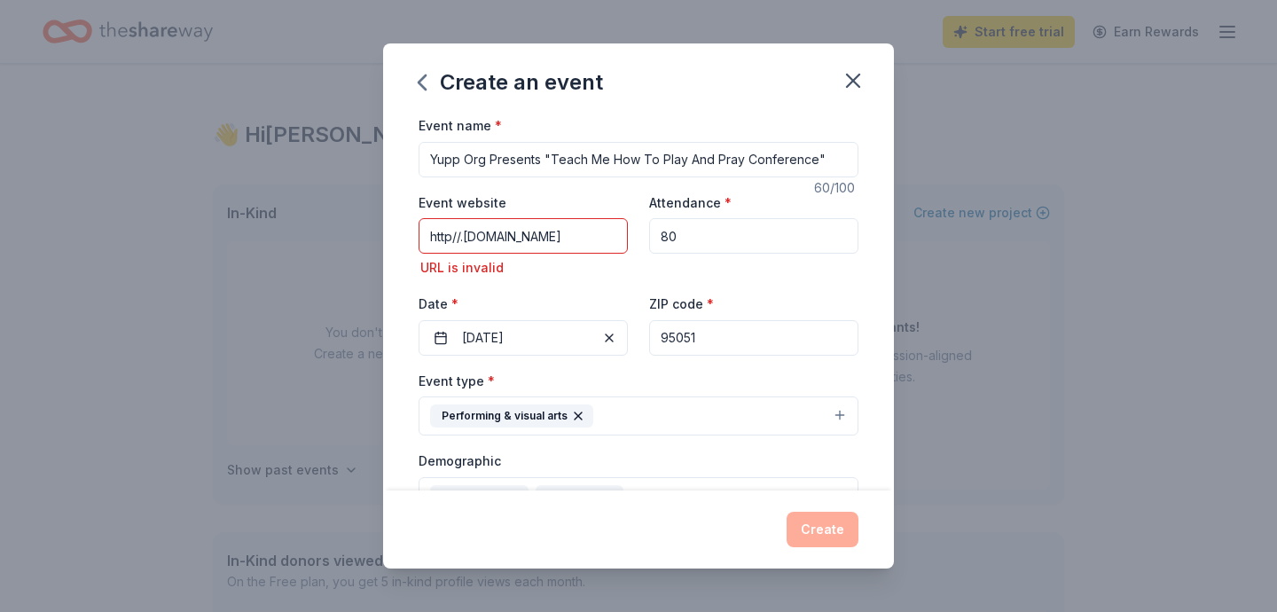
click at [585, 239] on input "http//.[DOMAIN_NAME]" at bounding box center [523, 235] width 209 height 35
type input "h"
type input "U"
type input "Y"
type input "h"
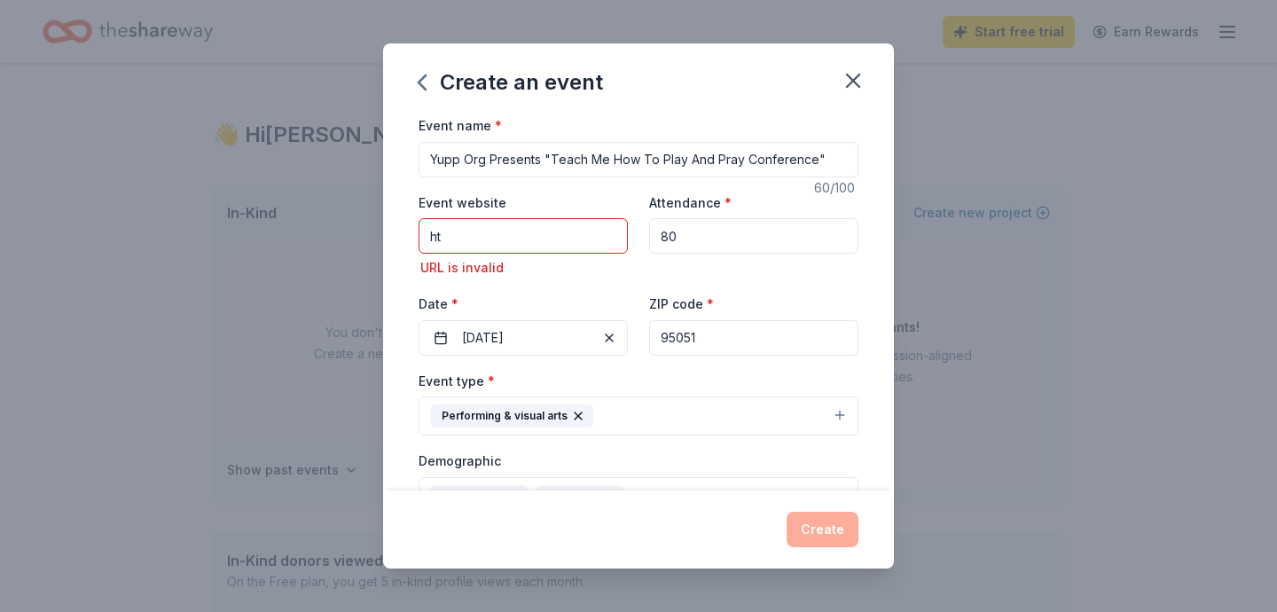
type input "h"
click at [526, 236] on input "Event website" at bounding box center [523, 235] width 209 height 35
click at [477, 239] on input "[URL][DOMAIN_NAME]" at bounding box center [523, 235] width 209 height 35
type input "[URL][DOMAIN_NAME]"
click at [593, 265] on div "URL is invalid" at bounding box center [523, 267] width 209 height 21
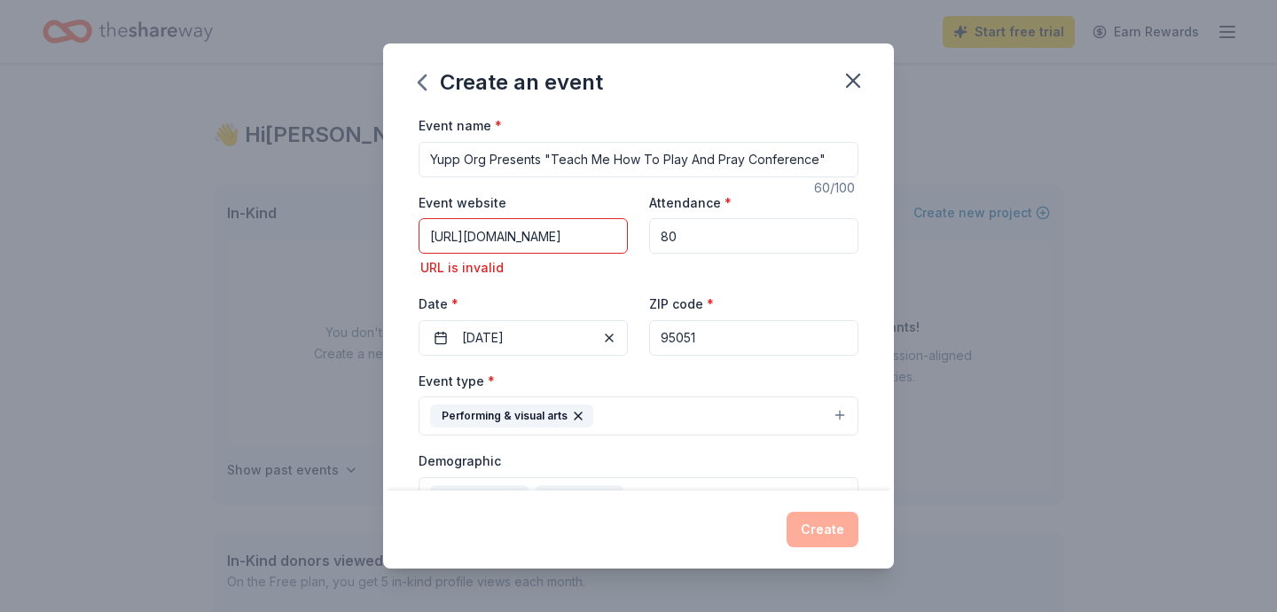
click at [511, 271] on div "URL is invalid" at bounding box center [523, 267] width 209 height 21
click at [887, 267] on div "Event name * Yupp Org Presents "Teach Me How To Play And Pray Conference" 60 /1…" at bounding box center [638, 302] width 511 height 376
drag, startPoint x: 884, startPoint y: 270, endPoint x: 883, endPoint y: 291, distance: 21.4
click at [883, 291] on div "Event name * Yupp Org Presents "Teach Me How To Play And Pray Conference" 60 /1…" at bounding box center [638, 302] width 511 height 376
click at [857, 267] on div "Attendance * 80" at bounding box center [753, 236] width 209 height 88
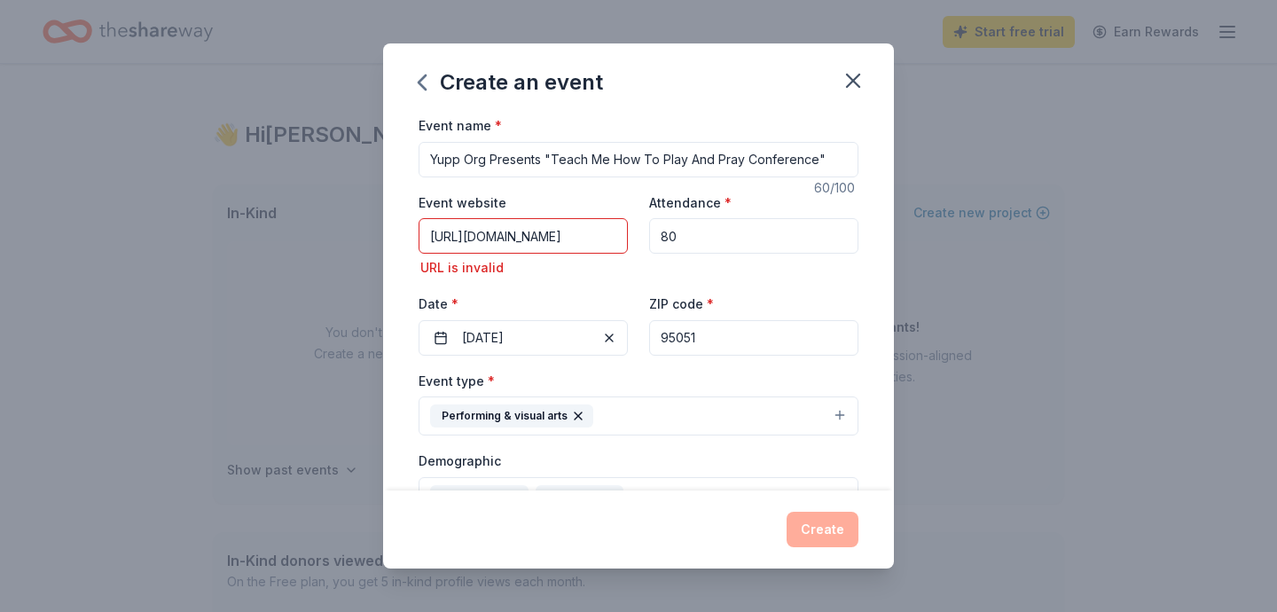
click at [869, 369] on div "Event name * Yupp Org Presents "Teach Me How To Play And Pray Conference" 60 /1…" at bounding box center [638, 302] width 511 height 376
click at [837, 286] on div "Event website [URL][DOMAIN_NAME] URL is invalid Attendance * 80 Date * [DATE] Z…" at bounding box center [639, 274] width 440 height 164
click at [580, 264] on div "URL is invalid" at bounding box center [523, 267] width 209 height 21
click at [864, 381] on div "Event name * Yupp Org Presents "Teach Me How To Play And Pray Conference" 60 /1…" at bounding box center [638, 302] width 511 height 376
click at [782, 199] on div "Attendance * 80" at bounding box center [753, 236] width 209 height 88
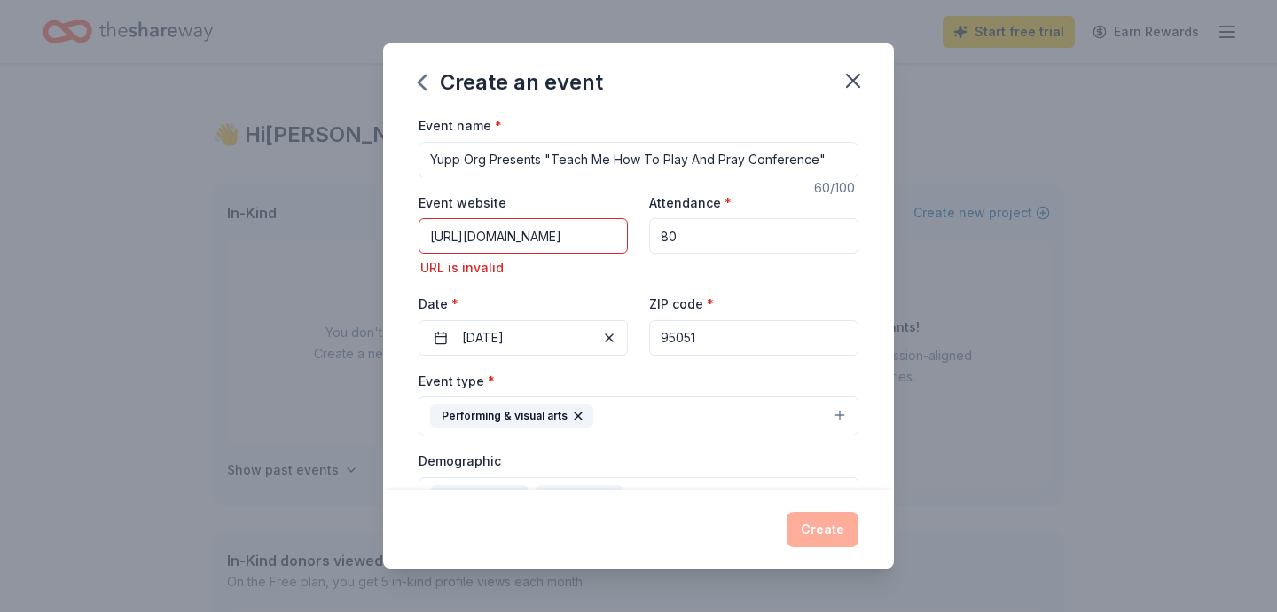
click at [872, 260] on div "Event name * Yupp Org Presents "Teach Me How To Play And Pray Conference" 60 /1…" at bounding box center [638, 302] width 511 height 376
click at [832, 278] on div "Attendance * 80" at bounding box center [753, 236] width 209 height 88
click at [624, 279] on div "Event website [URL][DOMAIN_NAME] URL is invalid Attendance * 80 Date * [DATE] Z…" at bounding box center [639, 274] width 440 height 164
click at [731, 115] on div "Event name * Yupp Org Presents "Teach Me How To Play And Pray Conference"" at bounding box center [639, 145] width 440 height 63
click at [609, 240] on input "[URL][DOMAIN_NAME]" at bounding box center [523, 235] width 209 height 35
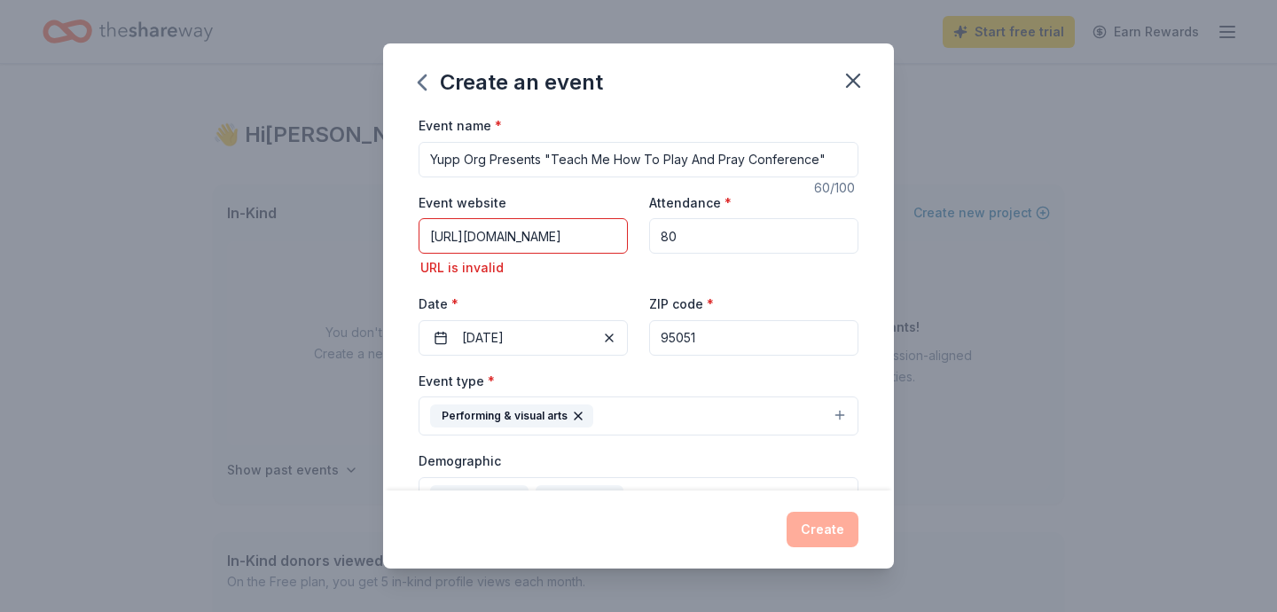
click at [627, 288] on div "Event website [URL][DOMAIN_NAME] URL is invalid Attendance * 80 Date * [DATE] Z…" at bounding box center [639, 274] width 440 height 164
click at [798, 377] on div "Event type * Performing & visual arts Fundraiser Business & professional Food &…" at bounding box center [639, 403] width 440 height 67
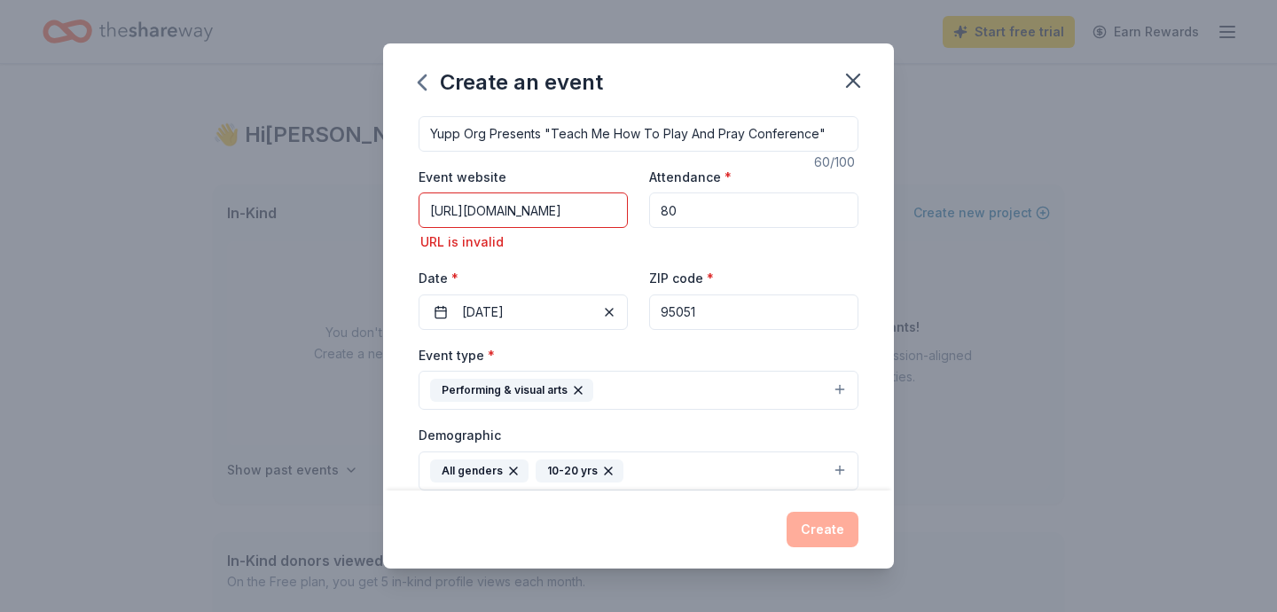
scroll to position [308, 0]
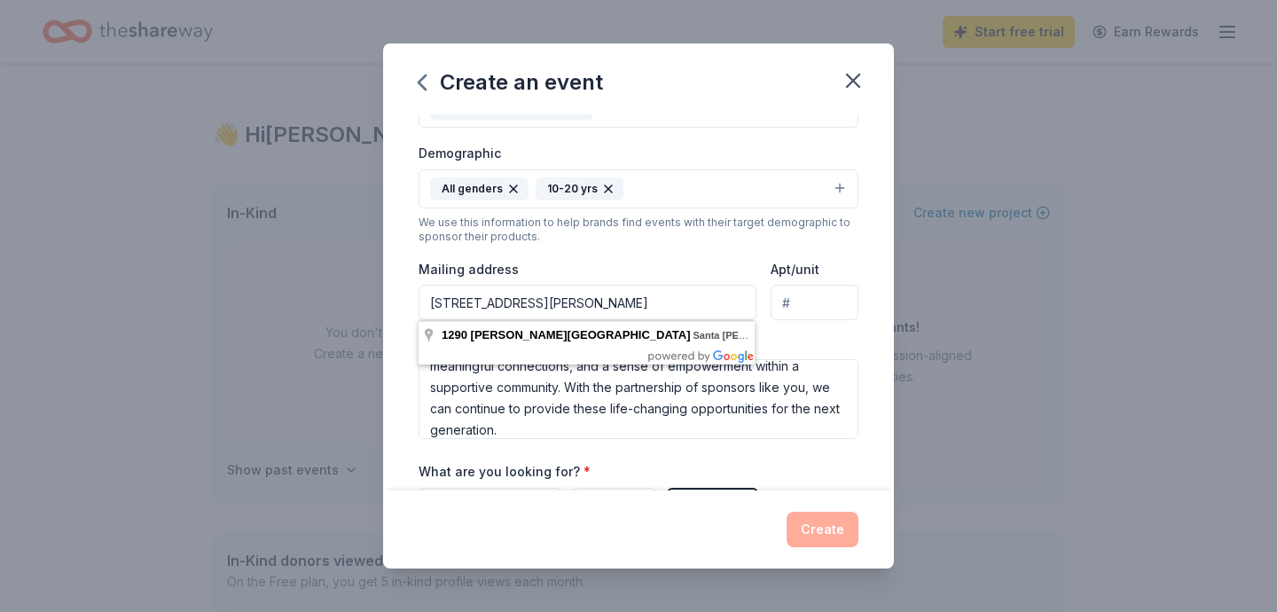
click at [733, 308] on input "[STREET_ADDRESS][PERSON_NAME]" at bounding box center [588, 302] width 338 height 35
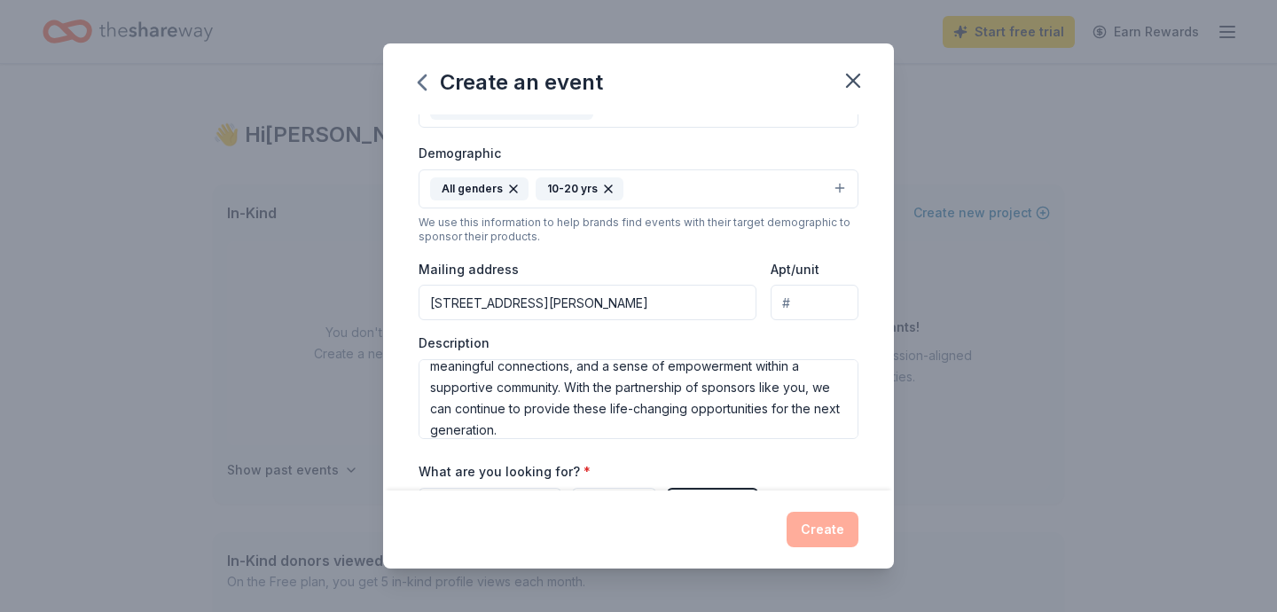
click at [873, 352] on div "Event name * Yupp Org Presents "Teach Me How To Play And Pray Conference" 60 /1…" at bounding box center [638, 302] width 511 height 376
click at [873, 388] on div "Event name * Yupp Org Presents "Teach Me How To Play And Pray Conference" 60 /1…" at bounding box center [638, 302] width 511 height 376
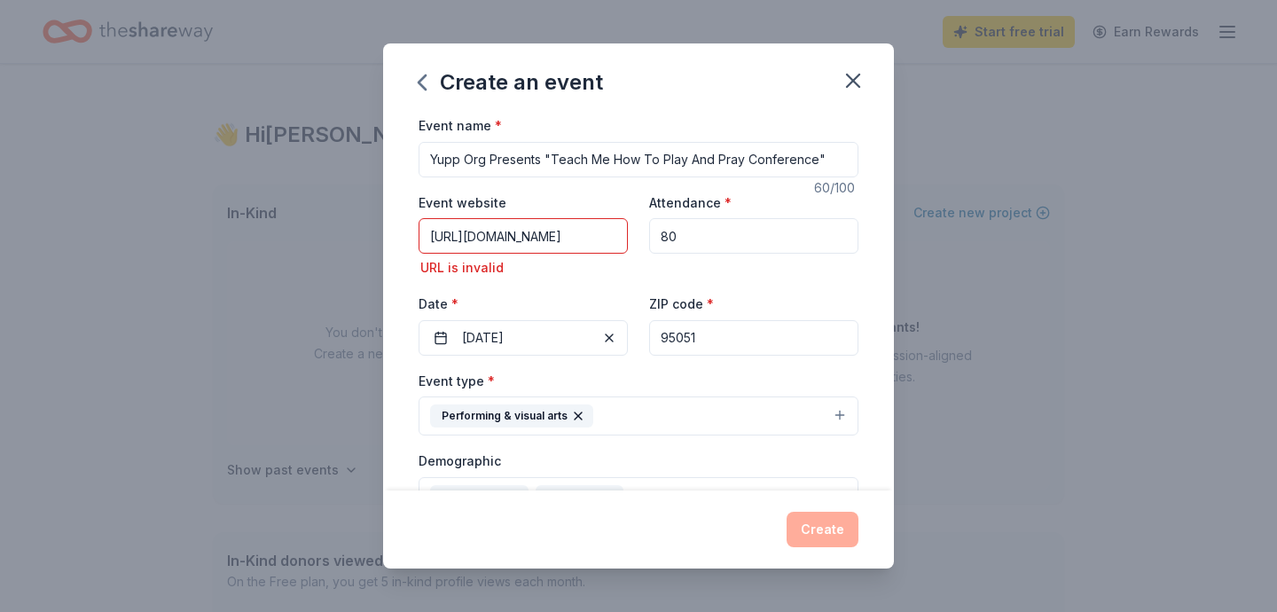
click at [828, 273] on div "Attendance * 80" at bounding box center [753, 236] width 209 height 88
drag, startPoint x: 889, startPoint y: 261, endPoint x: 889, endPoint y: 282, distance: 21.3
click at [889, 279] on div "Event name * Yupp Org Presents "Teach Me How To Play And Pray Conference" 60 /1…" at bounding box center [638, 302] width 511 height 376
click at [778, 295] on div "ZIP code * 95051" at bounding box center [753, 324] width 209 height 63
click at [700, 269] on div "Attendance * 80" at bounding box center [753, 236] width 209 height 88
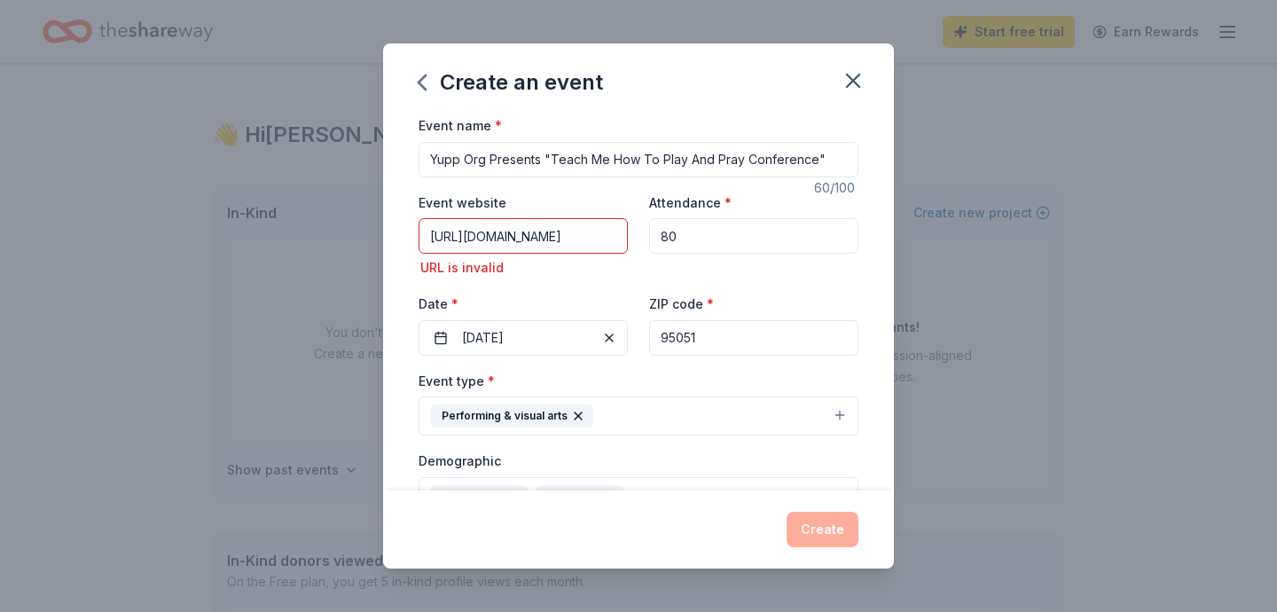
click at [606, 235] on input "[URL][DOMAIN_NAME]" at bounding box center [523, 235] width 209 height 35
click at [517, 234] on input "[URL][DOMAIN_NAME]" at bounding box center [523, 235] width 209 height 35
type input "[URL][DOMAIN_NAME]"
click at [811, 528] on div "Create" at bounding box center [639, 529] width 440 height 35
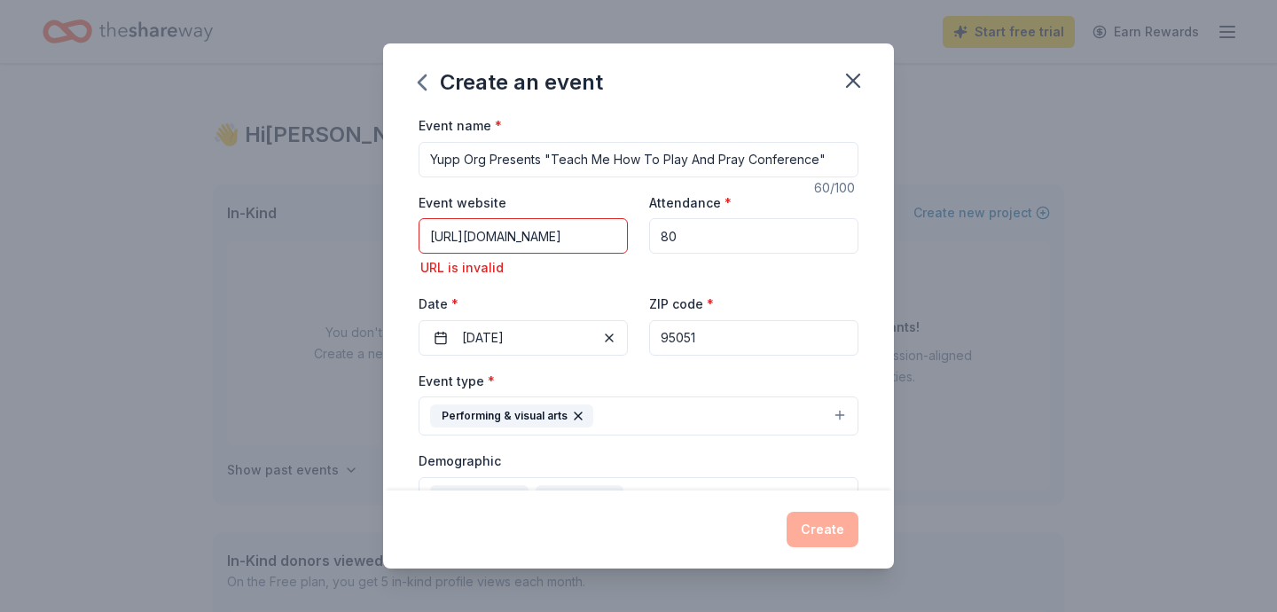
click at [882, 284] on div "Event name * Yupp Org Presents "Teach Me How To Play And Pray Conference" 60 /1…" at bounding box center [638, 302] width 511 height 376
drag, startPoint x: 890, startPoint y: 255, endPoint x: 893, endPoint y: 333, distance: 77.3
click at [893, 333] on div "Event name * Yupp Org Presents "Teach Me How To Play And Pray Conference" 60 /1…" at bounding box center [638, 302] width 511 height 376
click at [845, 260] on div "Attendance * 80" at bounding box center [753, 236] width 209 height 88
click at [874, 280] on div "Event name * Yupp Org Presents "Teach Me How To Play And Pray Conference" 60 /1…" at bounding box center [638, 302] width 511 height 376
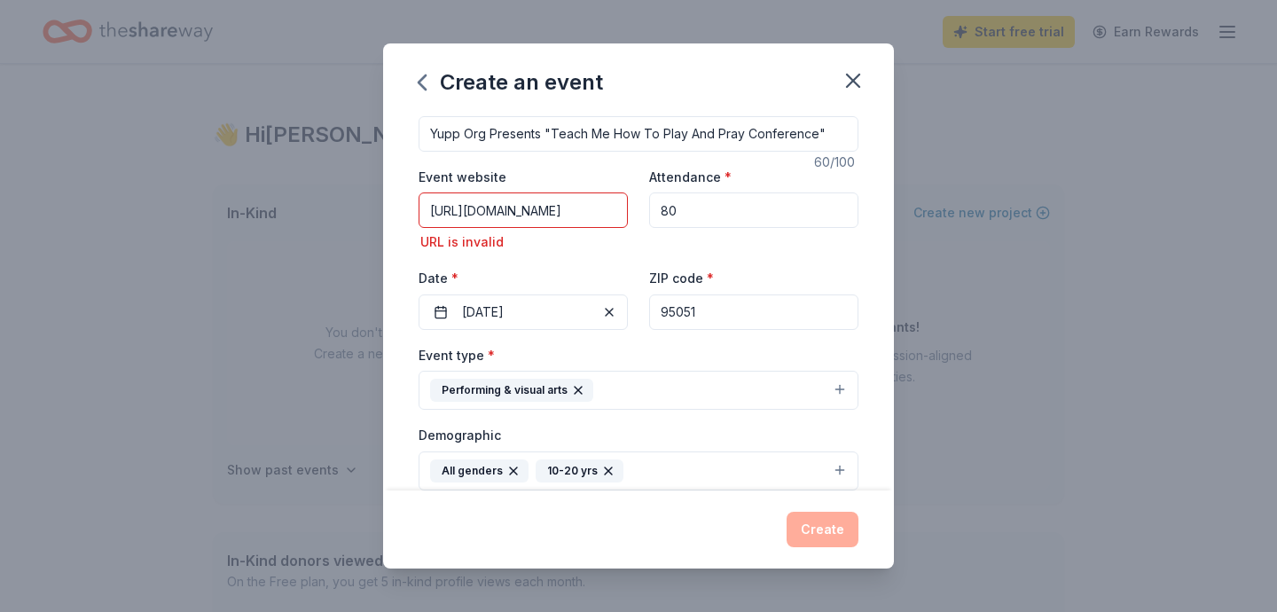
scroll to position [308, 0]
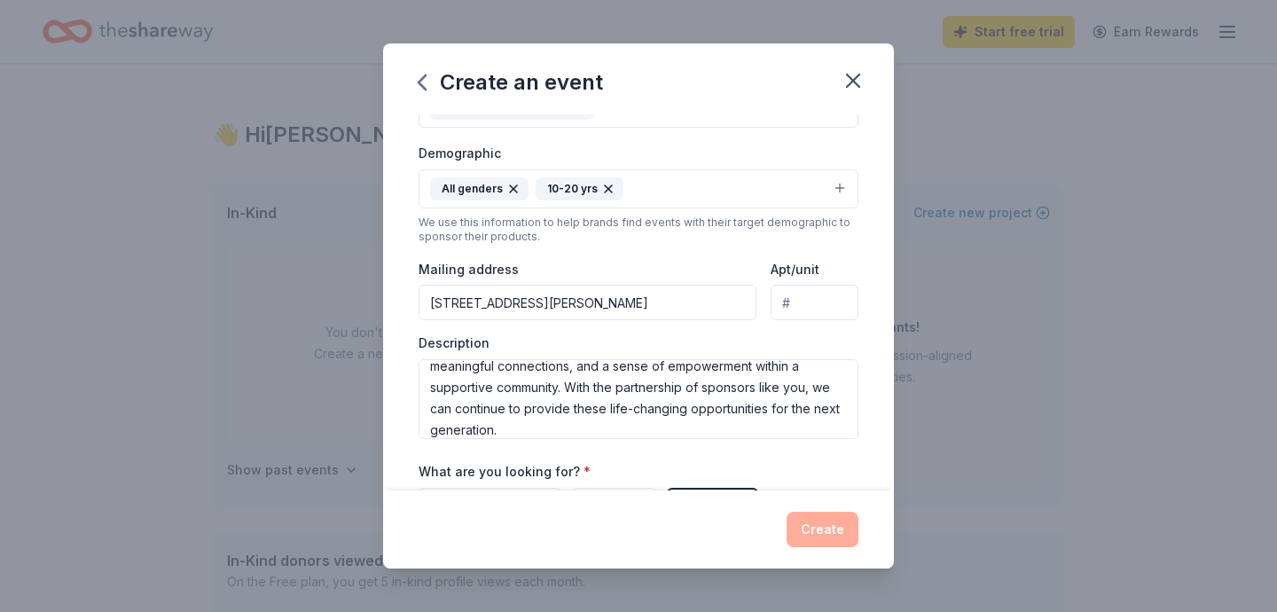
click at [773, 329] on div "Event type * Performing & visual arts Demographic All genders 10-20 yrs We use …" at bounding box center [639, 250] width 440 height 377
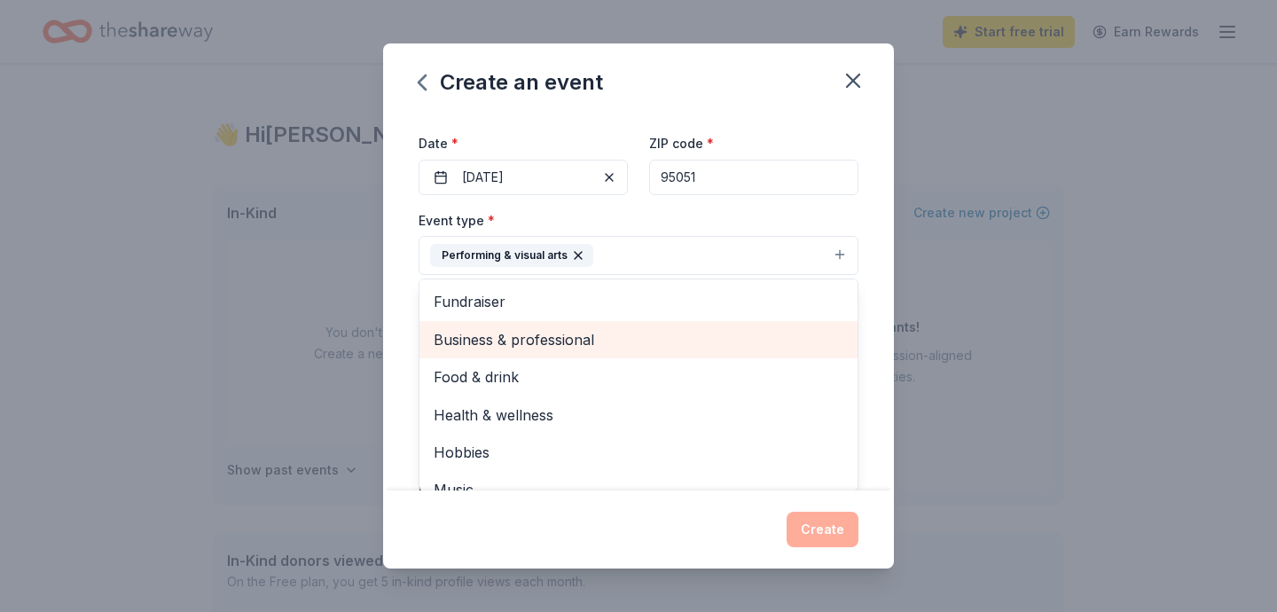
scroll to position [18, 0]
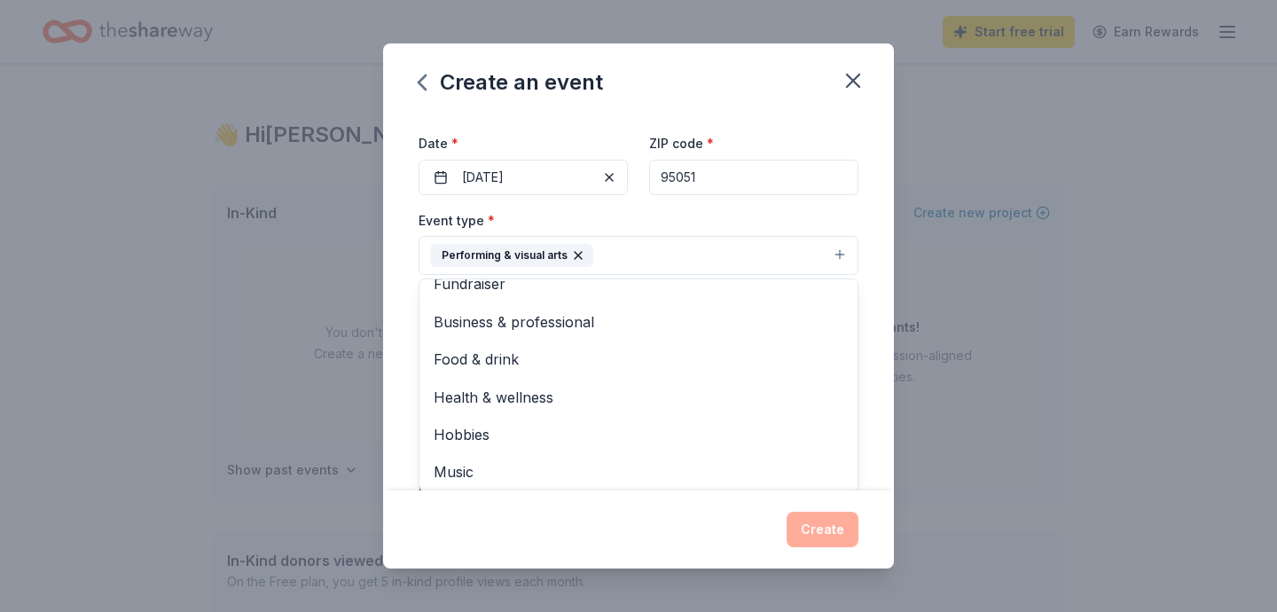
click at [889, 429] on div "Event name * Yupp Org Presents "Teach Me How To Play And Pray Conference" 60 /1…" at bounding box center [638, 302] width 511 height 376
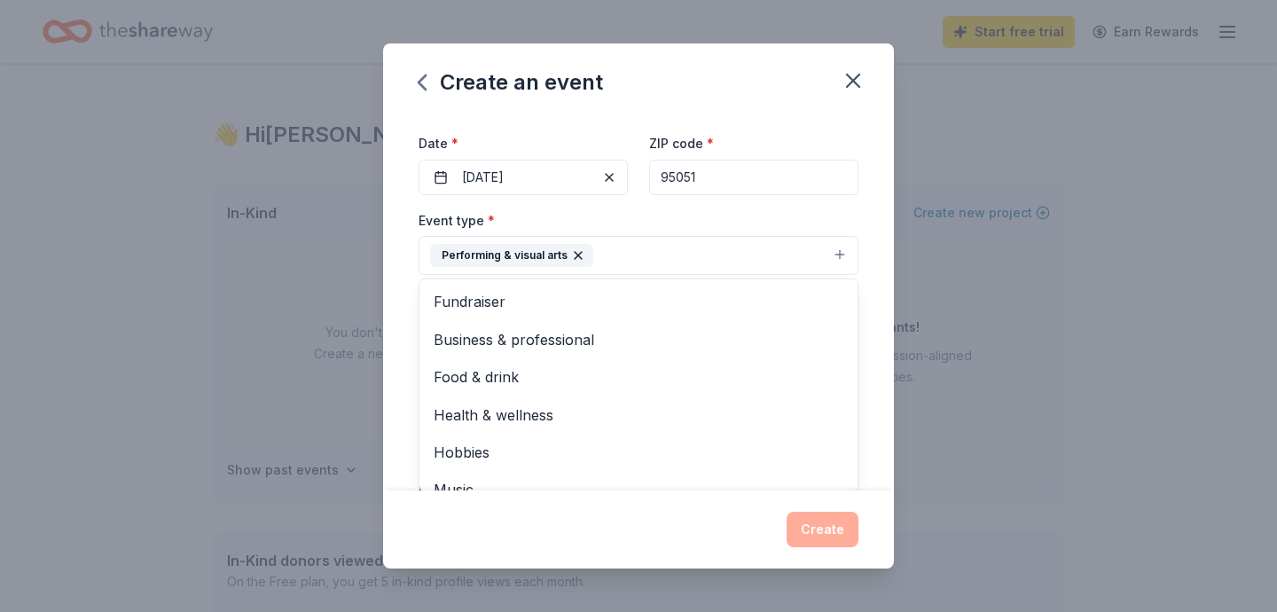
click at [873, 405] on div "Event name * Yupp Org Presents "Teach Me How To Play And Pray Conference" 60 /1…" at bounding box center [638, 302] width 511 height 376
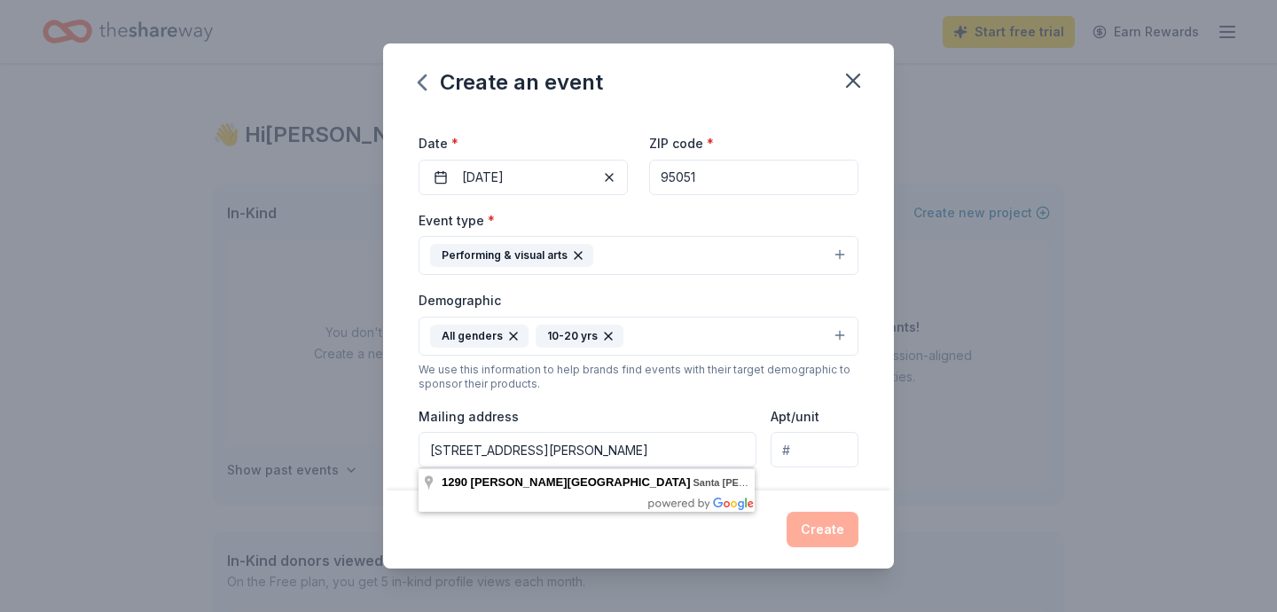
click at [722, 455] on input "[STREET_ADDRESS][PERSON_NAME]" at bounding box center [588, 449] width 338 height 35
click at [710, 447] on input "[STREET_ADDRESS][PERSON_NAME]" at bounding box center [588, 449] width 338 height 35
click at [881, 388] on div "Event name * Yupp Org Presents "Teach Me How To Play And Pray Conference" 60 /1…" at bounding box center [638, 302] width 511 height 376
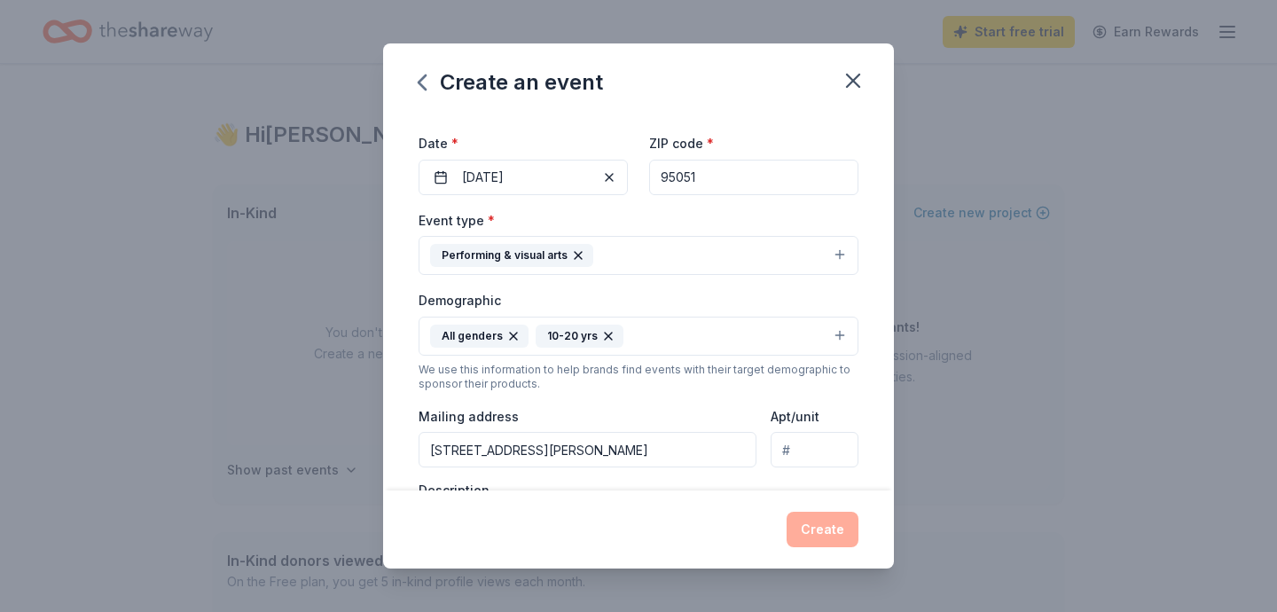
drag, startPoint x: 890, startPoint y: 327, endPoint x: 881, endPoint y: 238, distance: 90.0
click at [890, 350] on div "Event name * Yupp Org Presents "Teach Me How To Play And Pray Conference" 60 /1…" at bounding box center [638, 302] width 511 height 376
click at [878, 151] on div "Event name * Yupp Org Presents "Teach Me How To Play And Pray Conference" 60 /1…" at bounding box center [638, 302] width 511 height 376
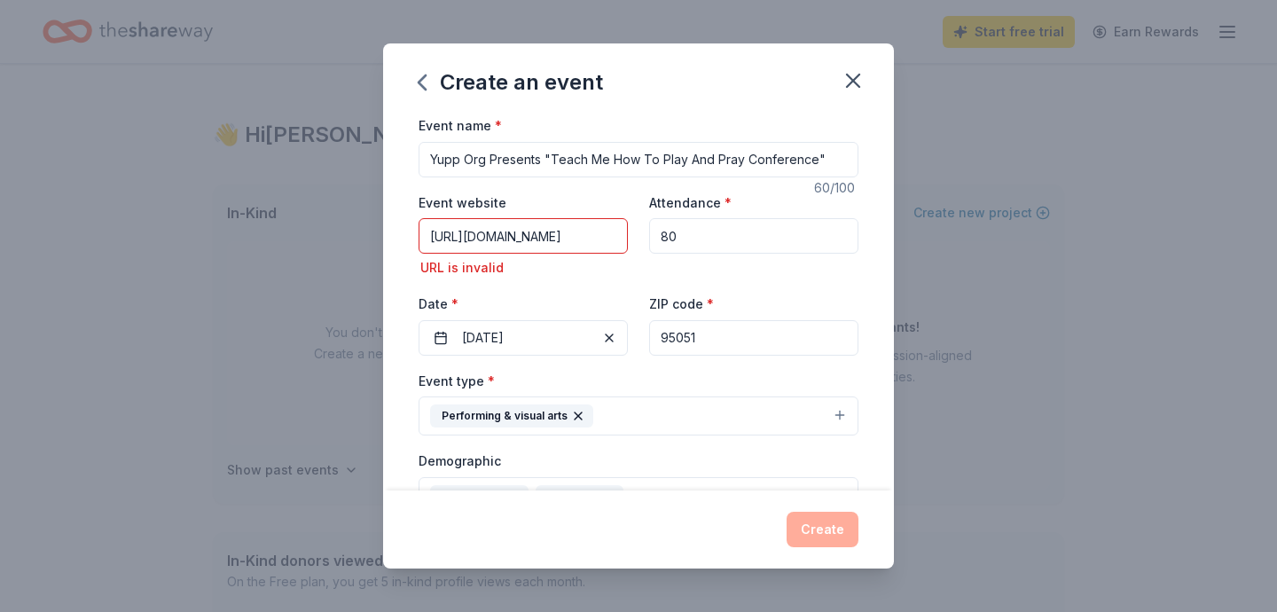
click at [875, 219] on div "Event name * Yupp Org Presents "Teach Me How To Play And Pray Conference" 60 /1…" at bounding box center [638, 302] width 511 height 376
click at [617, 277] on div "URL is invalid" at bounding box center [523, 267] width 209 height 21
click at [599, 240] on input "[URL][DOMAIN_NAME]" at bounding box center [523, 235] width 209 height 35
click at [634, 232] on div "Event website [URL][DOMAIN_NAME] URL is invalid Attendance * 80 Date * [DATE] Z…" at bounding box center [639, 274] width 440 height 164
click at [640, 272] on div "Event website [URL][DOMAIN_NAME] URL is invalid Attendance * 80 Date * [DATE] Z…" at bounding box center [639, 274] width 440 height 164
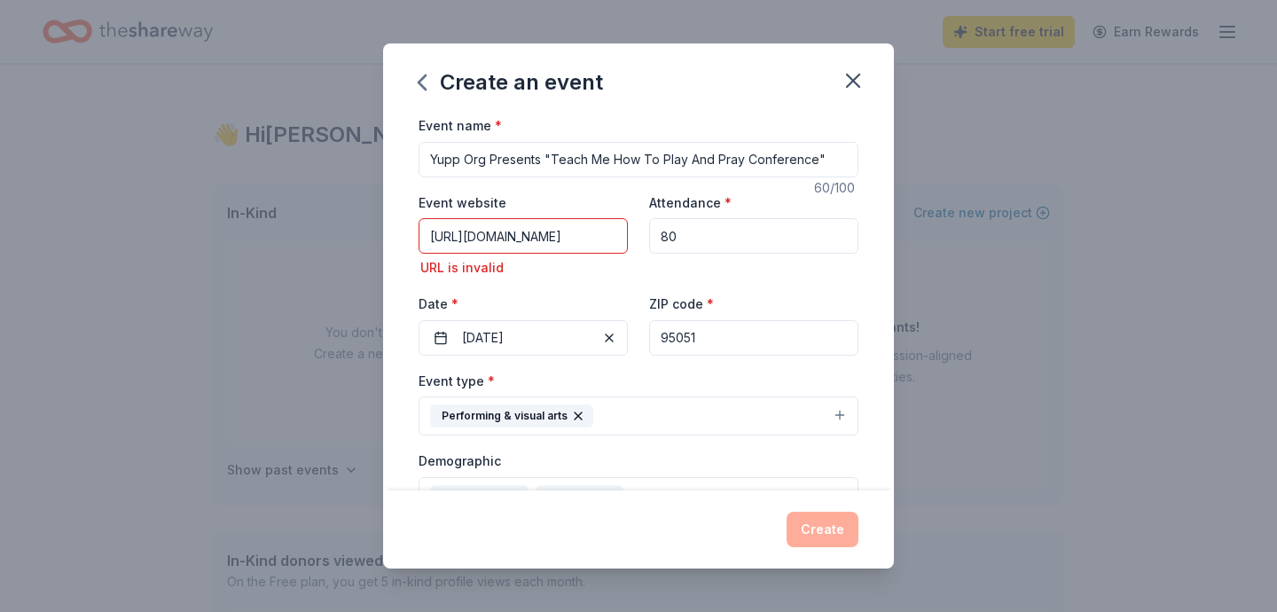
click at [810, 384] on div "Event type * Performing & visual arts" at bounding box center [639, 403] width 440 height 67
click at [882, 382] on div "Event name * Yupp Org Presents "Teach Me How To Play And Pray Conference" 60 /1…" at bounding box center [638, 302] width 511 height 376
click at [839, 530] on div "Create" at bounding box center [639, 529] width 440 height 35
drag, startPoint x: 889, startPoint y: 269, endPoint x: 889, endPoint y: 285, distance: 16.0
click at [889, 285] on div "Event name * Yupp Org Presents "Teach Me How To Play And Pray Conference" 60 /1…" at bounding box center [638, 302] width 511 height 376
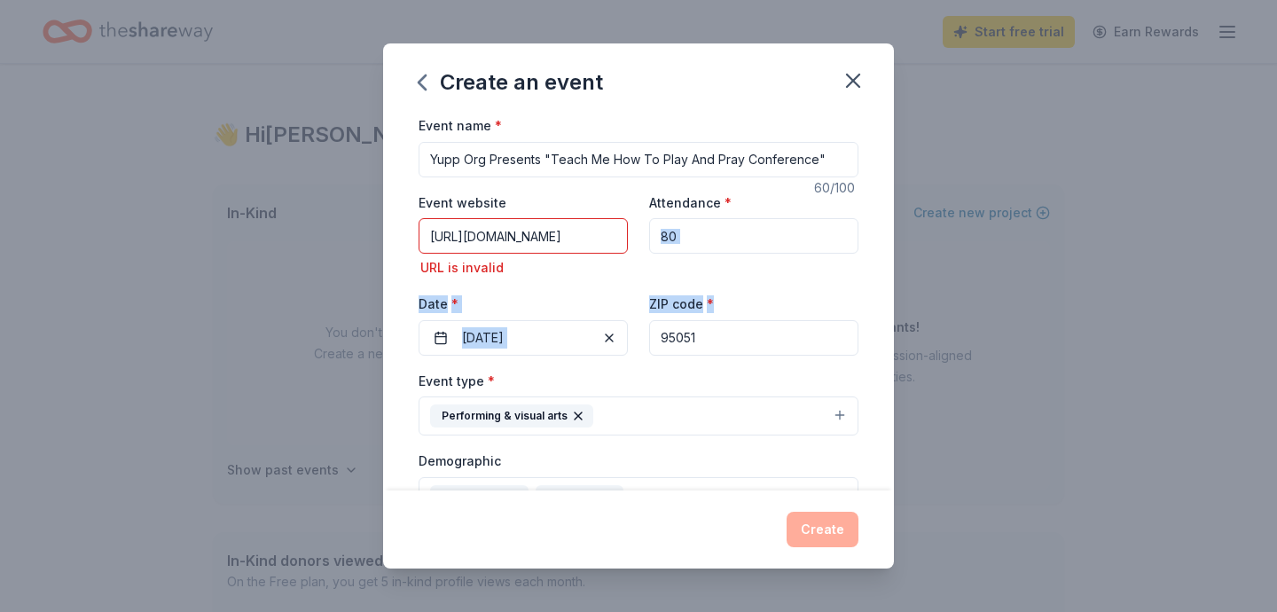
drag, startPoint x: 888, startPoint y: 273, endPoint x: 880, endPoint y: 333, distance: 60.0
click at [880, 333] on div "Event name * Yupp Org Presents "Teach Me How To Play And Pray Conference" 60 /1…" at bounding box center [638, 302] width 511 height 376
click at [877, 361] on div "Event name * Yupp Org Presents "Teach Me How To Play And Pray Conference" 60 /1…" at bounding box center [638, 302] width 511 height 376
drag, startPoint x: 892, startPoint y: 241, endPoint x: 892, endPoint y: 266, distance: 24.8
click at [892, 266] on div "Event name * Yupp Org Presents "Teach Me How To Play And Pray Conference" 60 /1…" at bounding box center [638, 302] width 511 height 376
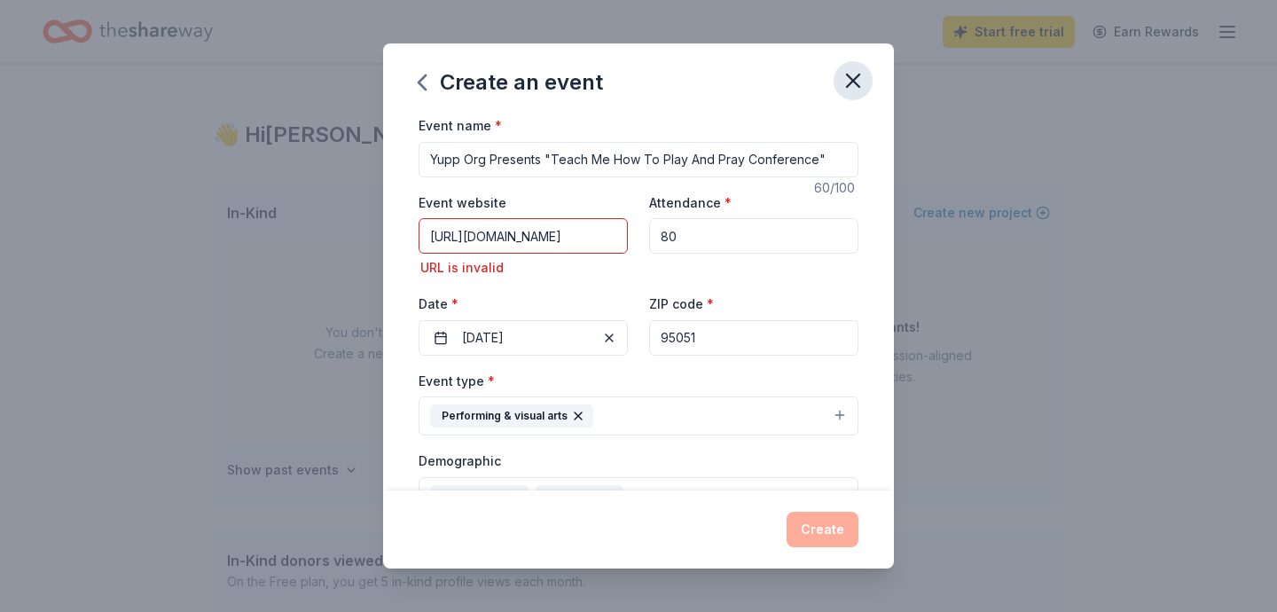
click at [854, 87] on icon "button" at bounding box center [853, 80] width 25 height 25
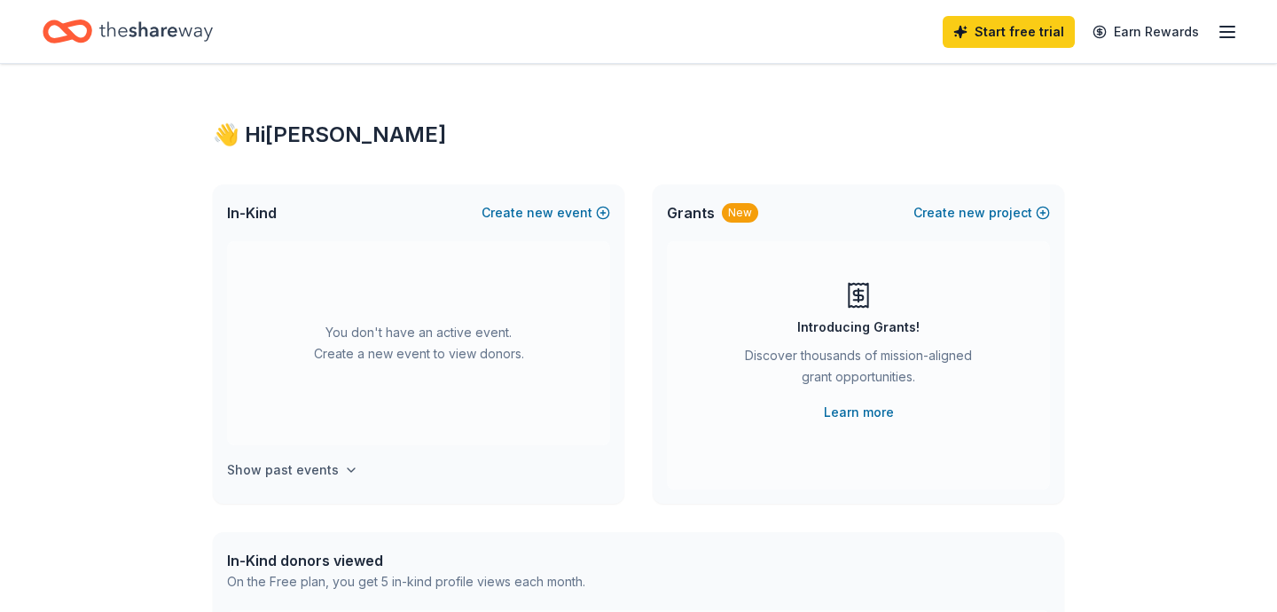
click at [332, 470] on button "Show past events" at bounding box center [292, 470] width 131 height 21
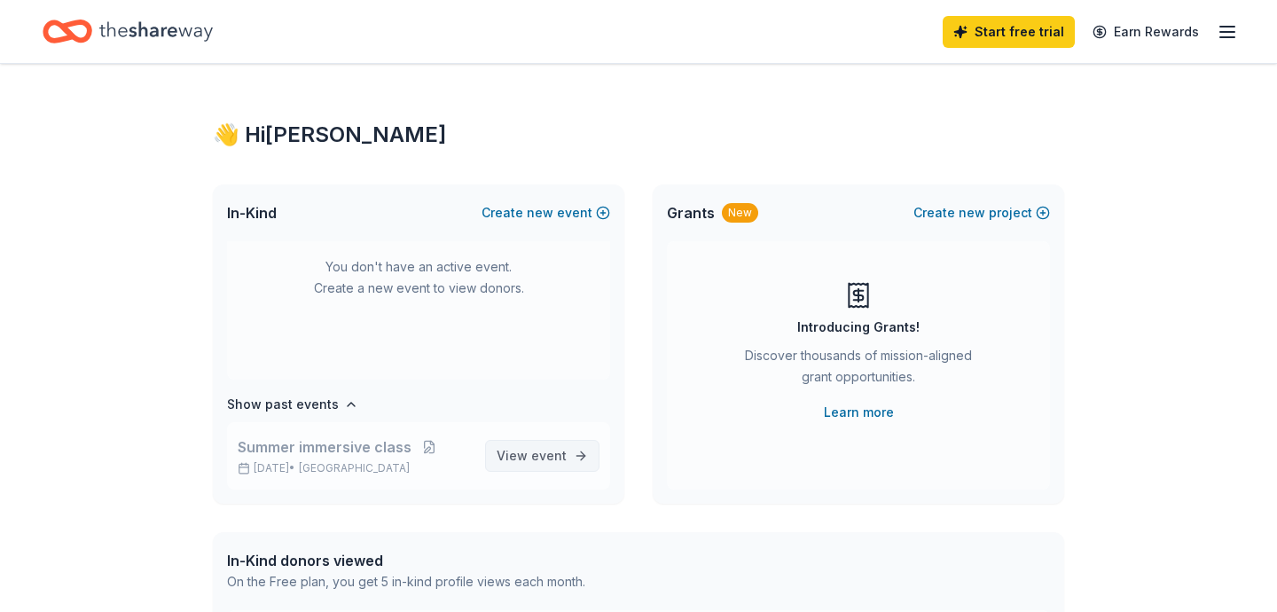
click at [521, 449] on span "View event" at bounding box center [532, 455] width 70 height 21
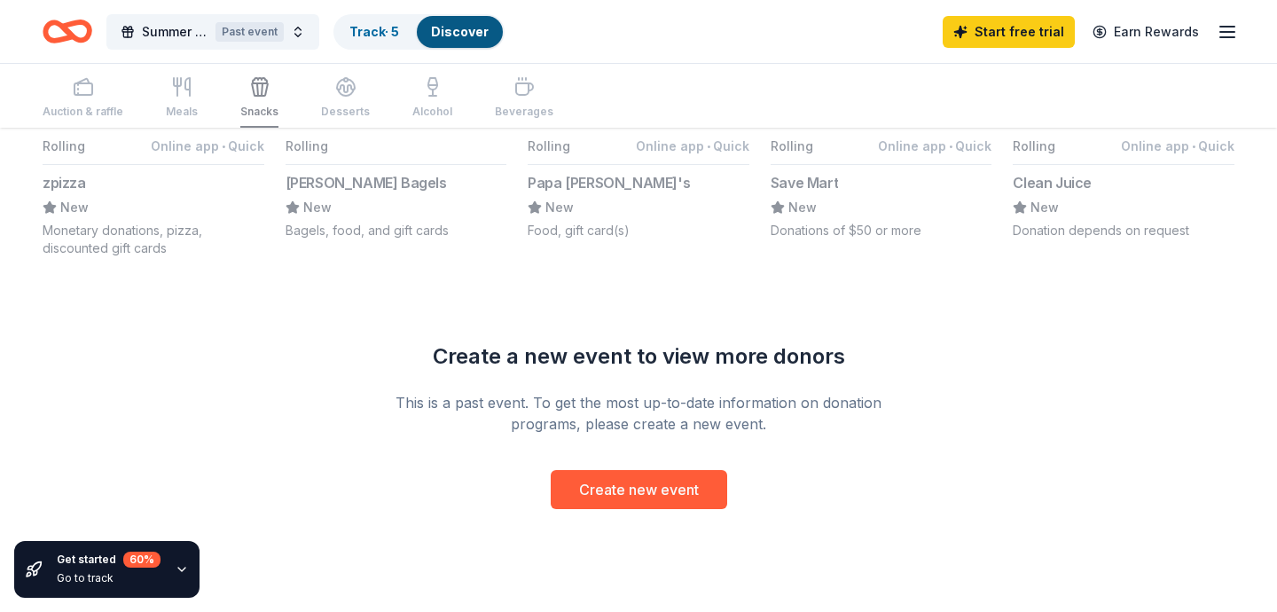
scroll to position [1367, 0]
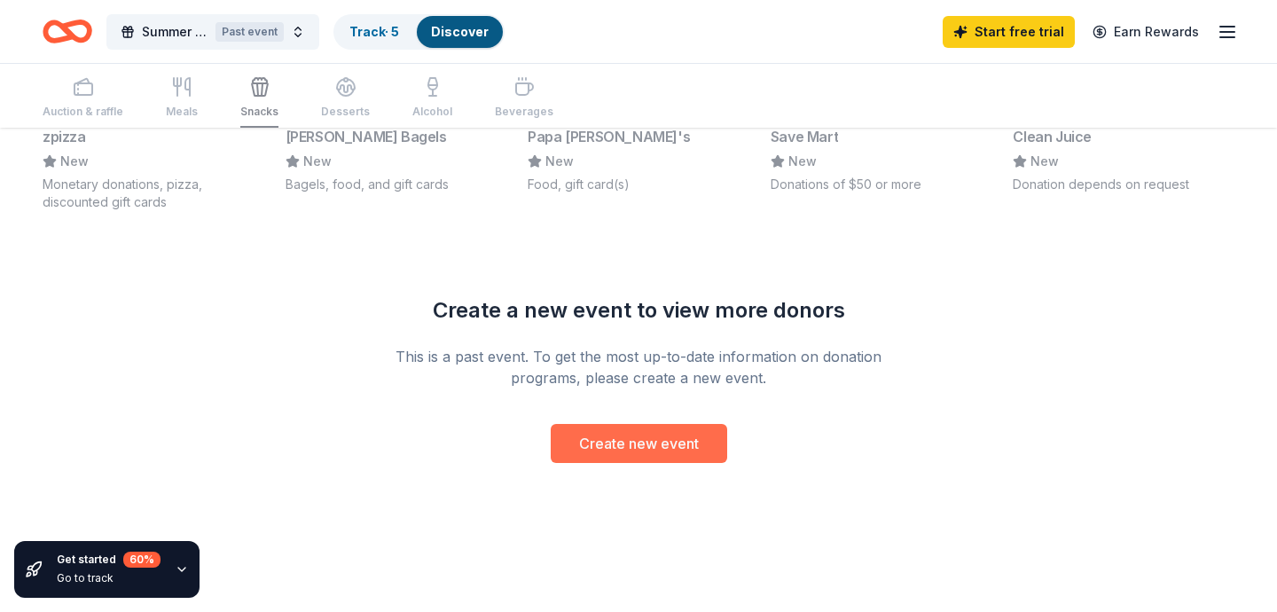
click at [598, 449] on button "Create new event" at bounding box center [639, 443] width 177 height 39
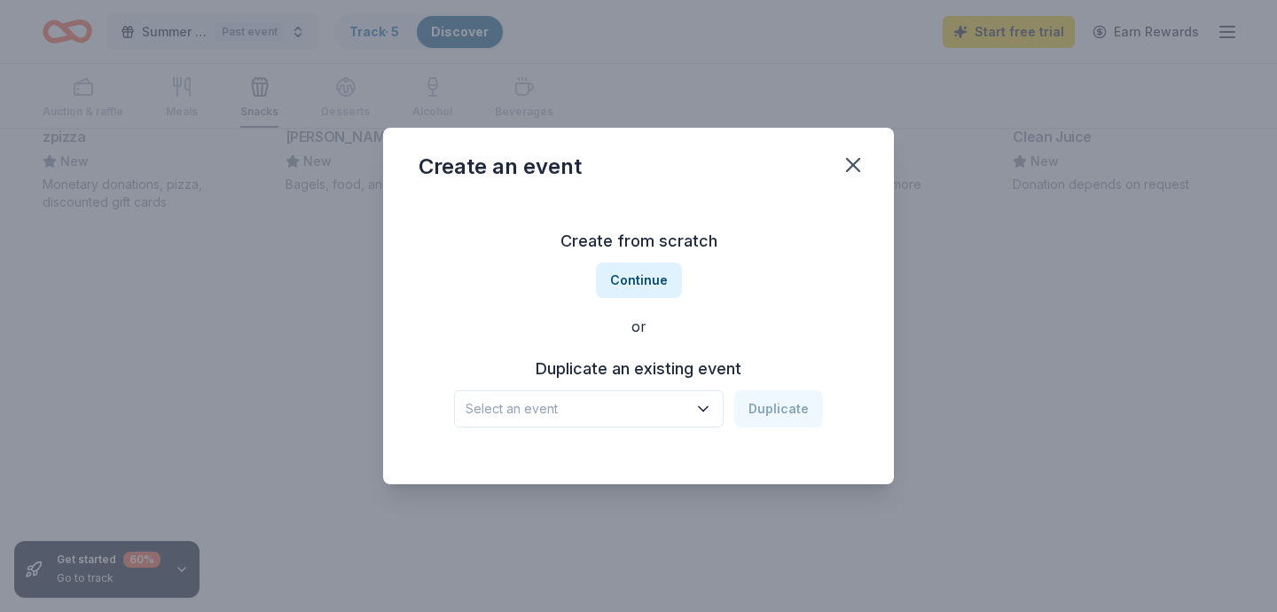
click at [705, 414] on icon "button" at bounding box center [704, 409] width 18 height 18
click at [711, 413] on icon "button" at bounding box center [704, 409] width 18 height 18
click at [652, 283] on button "Continue" at bounding box center [639, 280] width 86 height 35
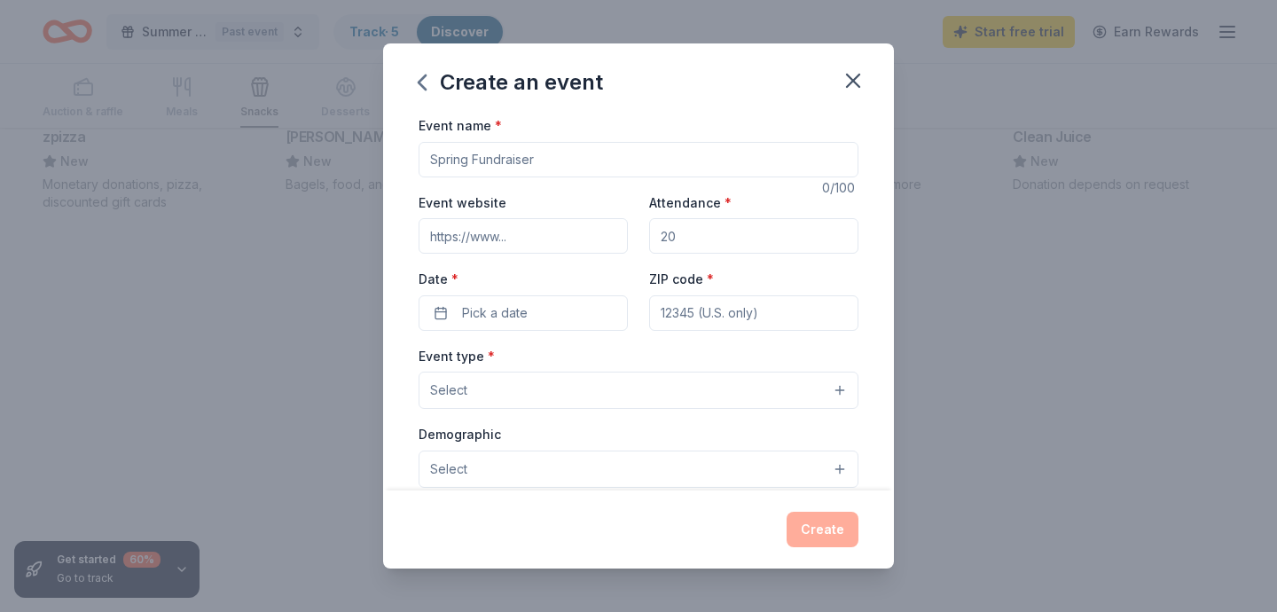
click at [541, 162] on input "Event name *" at bounding box center [639, 159] width 440 height 35
click at [431, 152] on input "Teach Me How To Play And Pray Conference" at bounding box center [639, 159] width 440 height 35
click at [813, 163] on input "Yupp Org Presents "Teach Me How To Play And Pray Conference" at bounding box center [639, 159] width 440 height 35
type input "Yupp Org Presents "Teach Me How To Play And Pray Conference""
click at [597, 235] on input "Event website" at bounding box center [523, 235] width 209 height 35
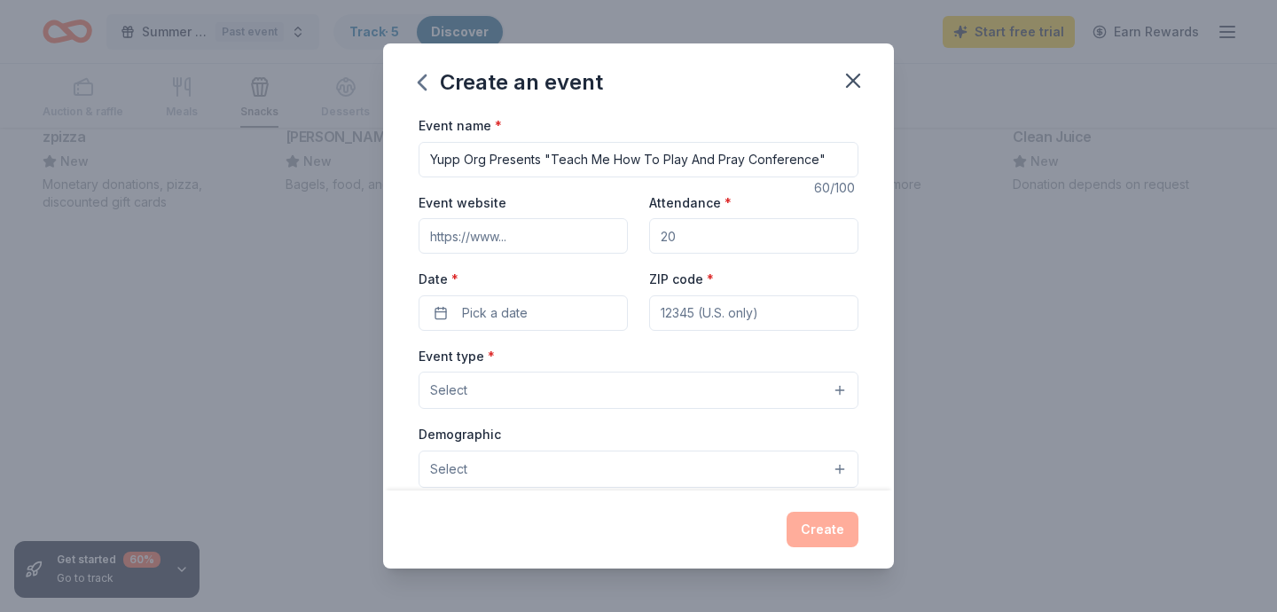
type input "[URL][DOMAIN_NAME]"
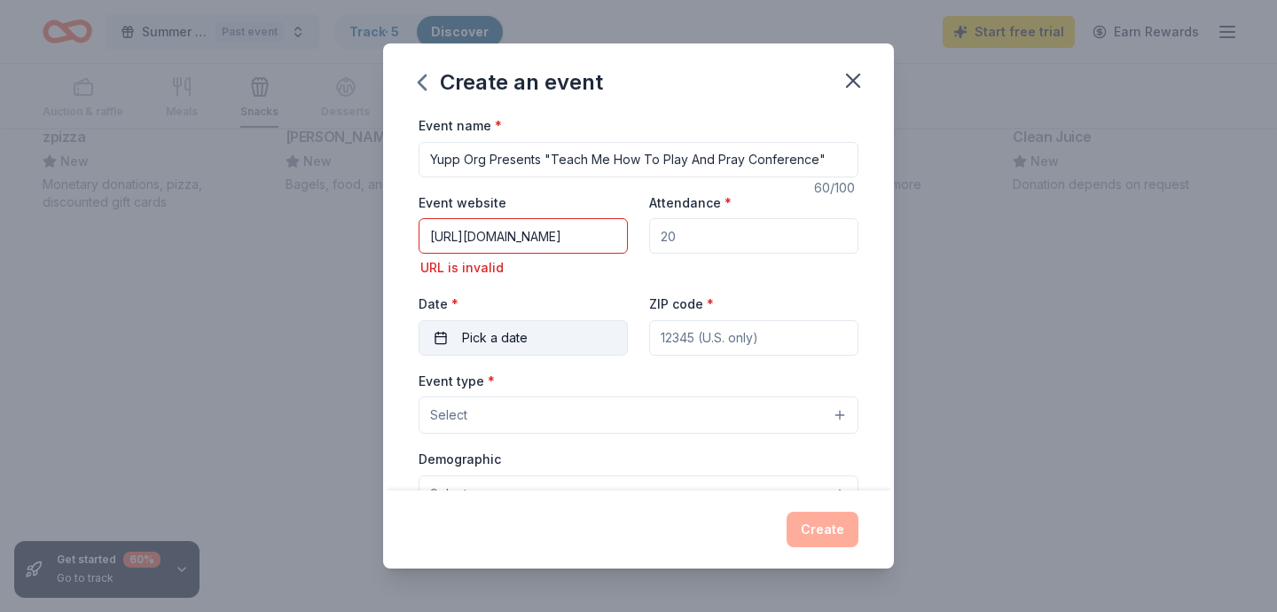
click at [577, 310] on div "Date * Pick a date" at bounding box center [523, 324] width 209 height 63
click at [685, 234] on input "Attendance *" at bounding box center [753, 235] width 209 height 35
type input "80"
click at [754, 341] on input "ZIP code *" at bounding box center [753, 337] width 209 height 35
type input "95051"
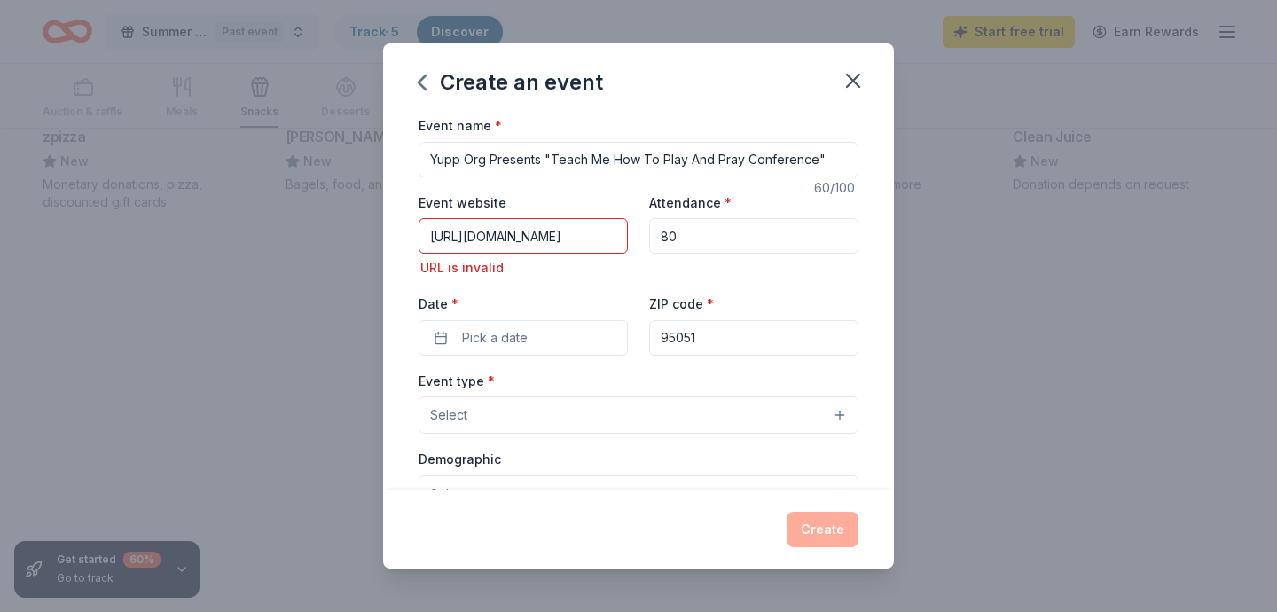
click at [568, 240] on input "[URL][DOMAIN_NAME]" at bounding box center [523, 235] width 209 height 35
click at [528, 340] on button "Pick a date" at bounding box center [523, 337] width 209 height 35
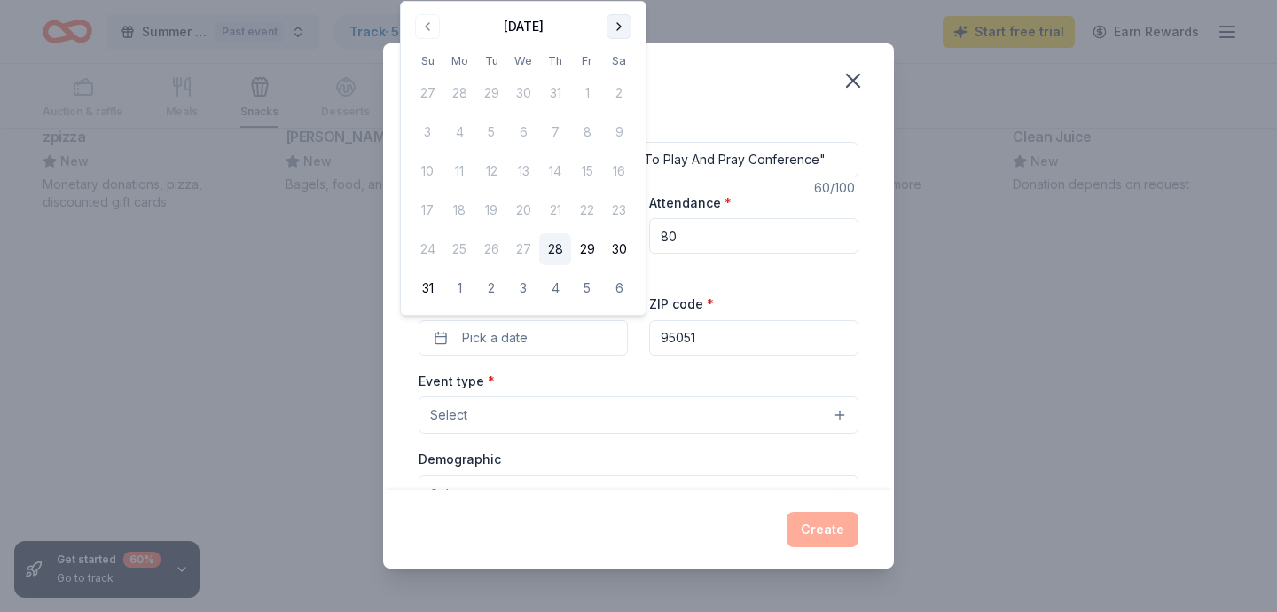
click at [621, 27] on button "Go to next month" at bounding box center [619, 26] width 25 height 25
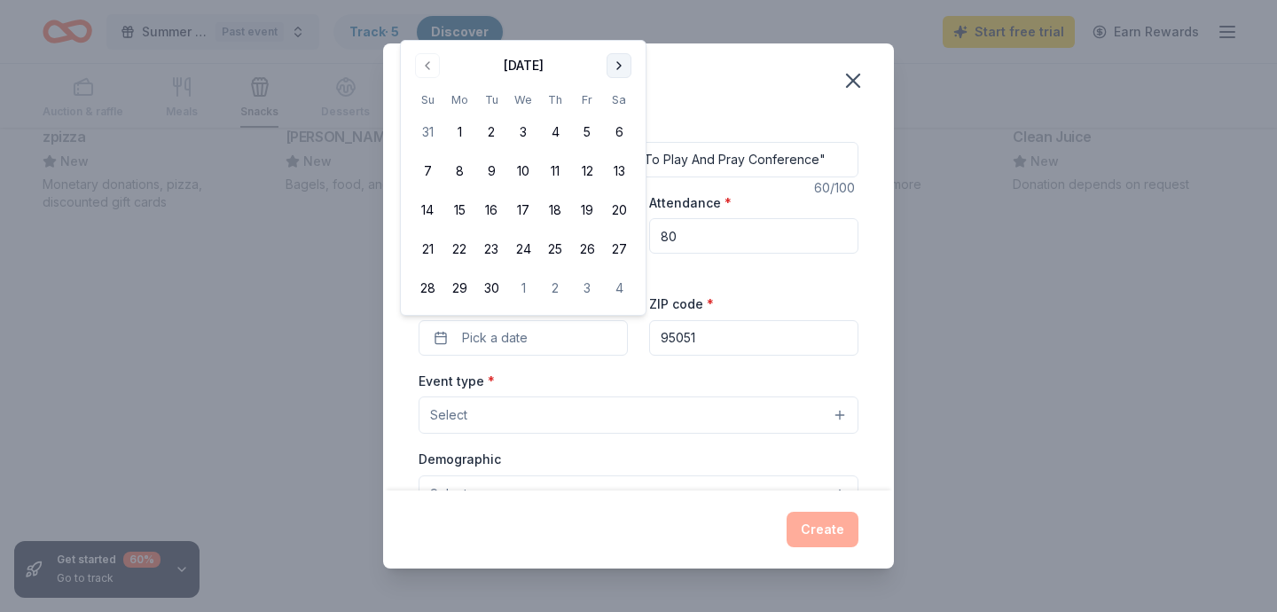
click at [617, 67] on button "Go to next month" at bounding box center [619, 65] width 25 height 25
click at [622, 171] on button "11" at bounding box center [619, 171] width 32 height 32
click at [655, 374] on div "Event type * Select" at bounding box center [639, 402] width 440 height 65
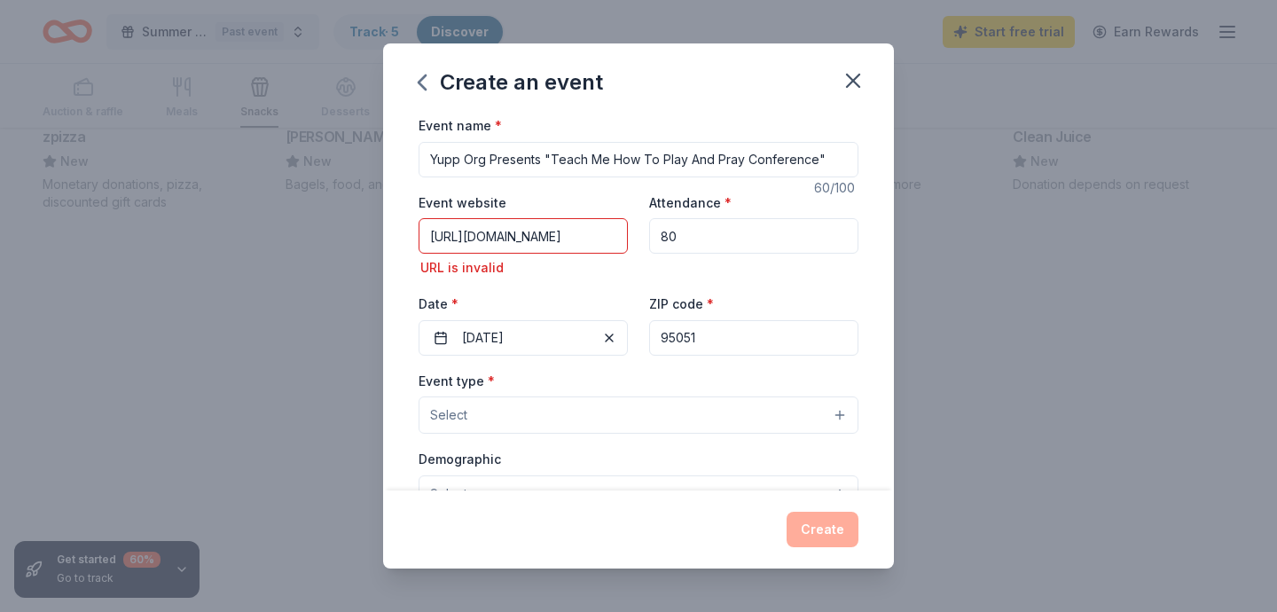
click at [664, 417] on button "Select" at bounding box center [639, 415] width 440 height 37
click at [872, 375] on div "Event name * Yupp Org Presents "Teach Me How To Play And Pray Conference" 60 /1…" at bounding box center [638, 302] width 511 height 376
drag, startPoint x: 889, startPoint y: 224, endPoint x: 889, endPoint y: 260, distance: 36.4
click at [889, 260] on div "Event name * Yupp Org Presents "Teach Me How To Play And Pray Conference" 60 /1…" at bounding box center [638, 302] width 511 height 376
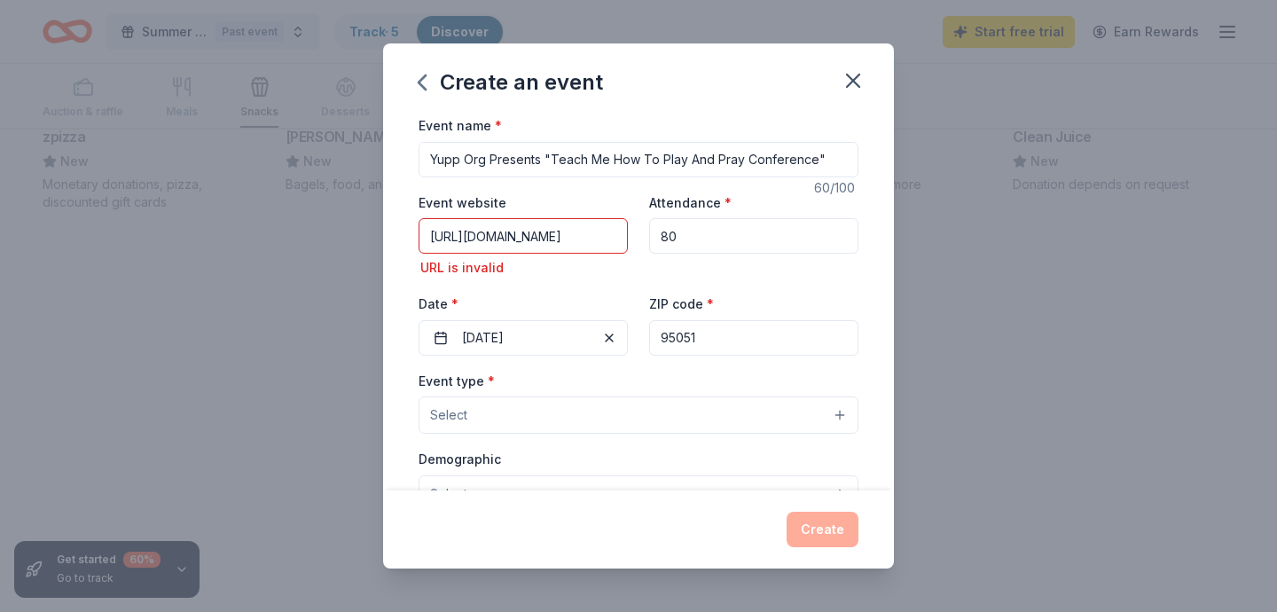
click at [565, 263] on div "URL is invalid" at bounding box center [523, 267] width 209 height 21
drag, startPoint x: 890, startPoint y: 199, endPoint x: 883, endPoint y: 249, distance: 51.1
click at [886, 247] on div "Event name * Yupp Org Presents "Teach Me How To Play And Pray Conference" 60 /1…" at bounding box center [638, 302] width 511 height 376
click at [877, 255] on div "Event name * Yupp Org Presents "Teach Me How To Play And Pray Conference" 60 /1…" at bounding box center [638, 302] width 511 height 376
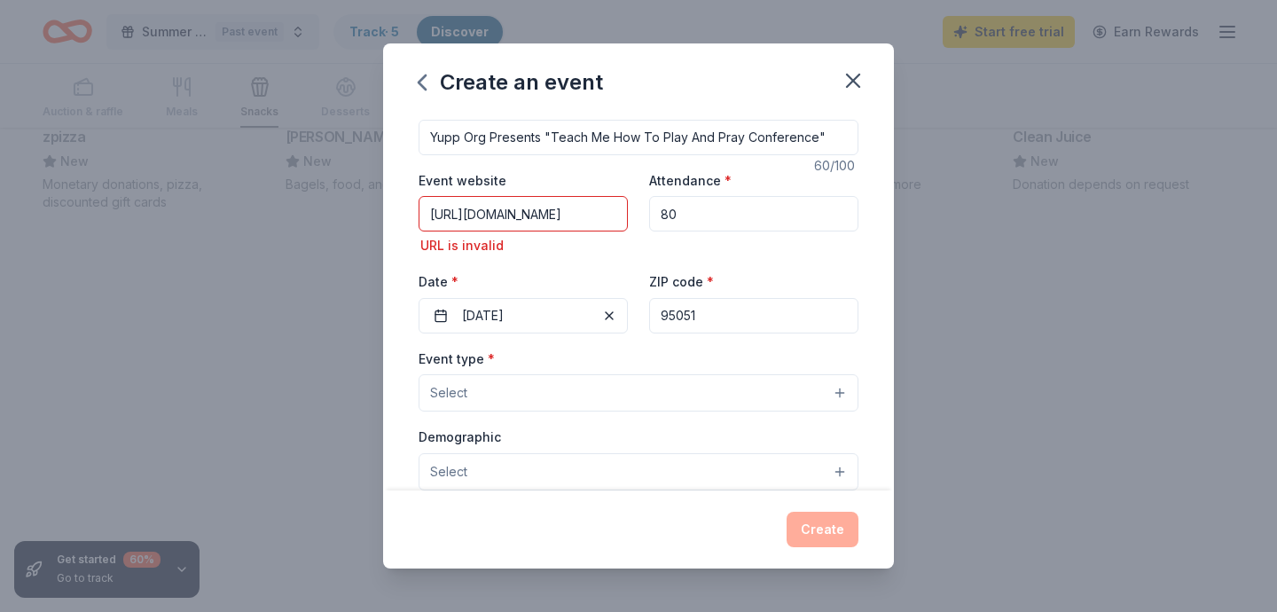
scroll to position [304, 0]
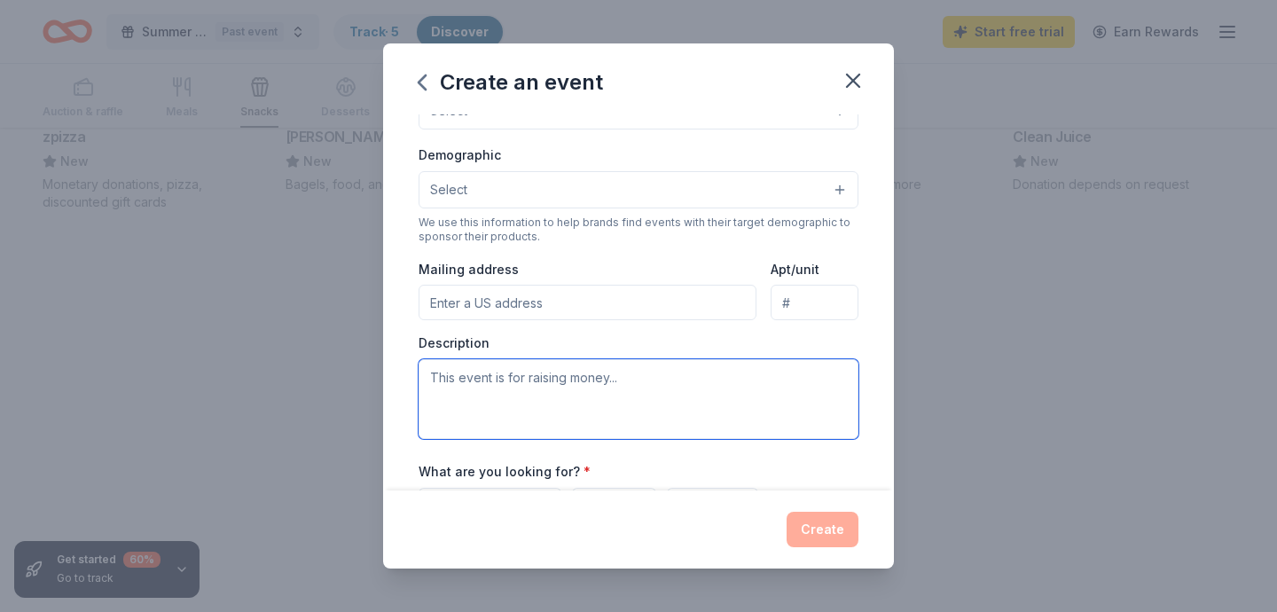
click at [574, 406] on textarea at bounding box center [639, 399] width 440 height 80
click at [475, 412] on textarea at bounding box center [639, 399] width 440 height 80
paste textarea "YUPP is honored to present our Annual Three-Day Youth Conference for ages [DEMO…"
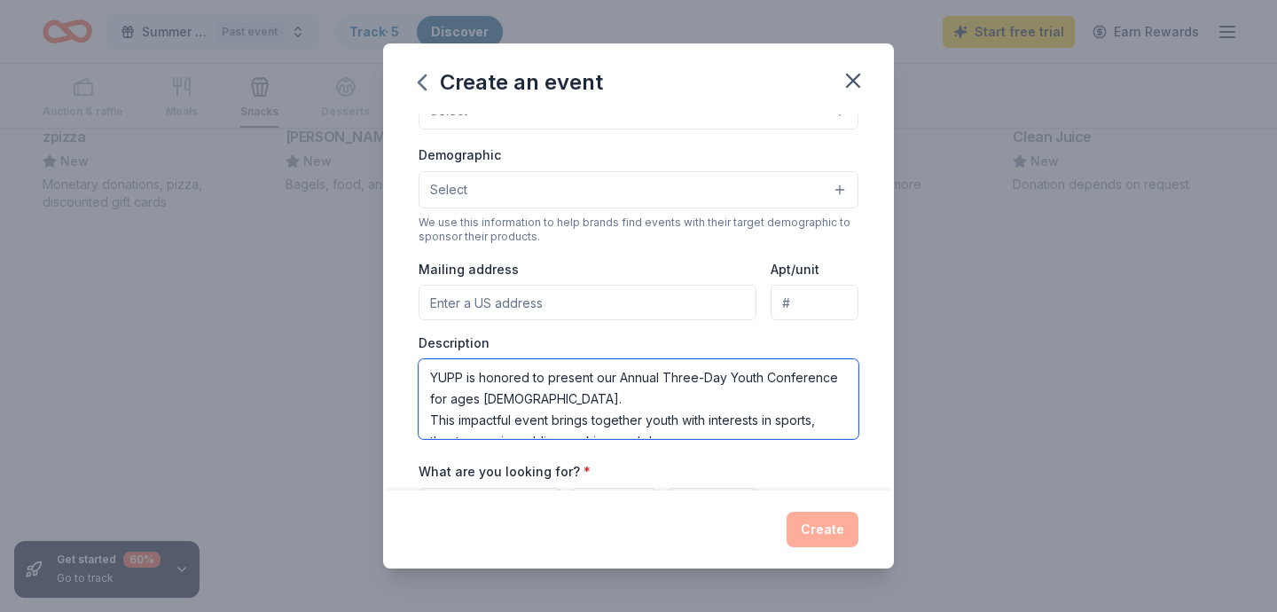
scroll to position [288, 0]
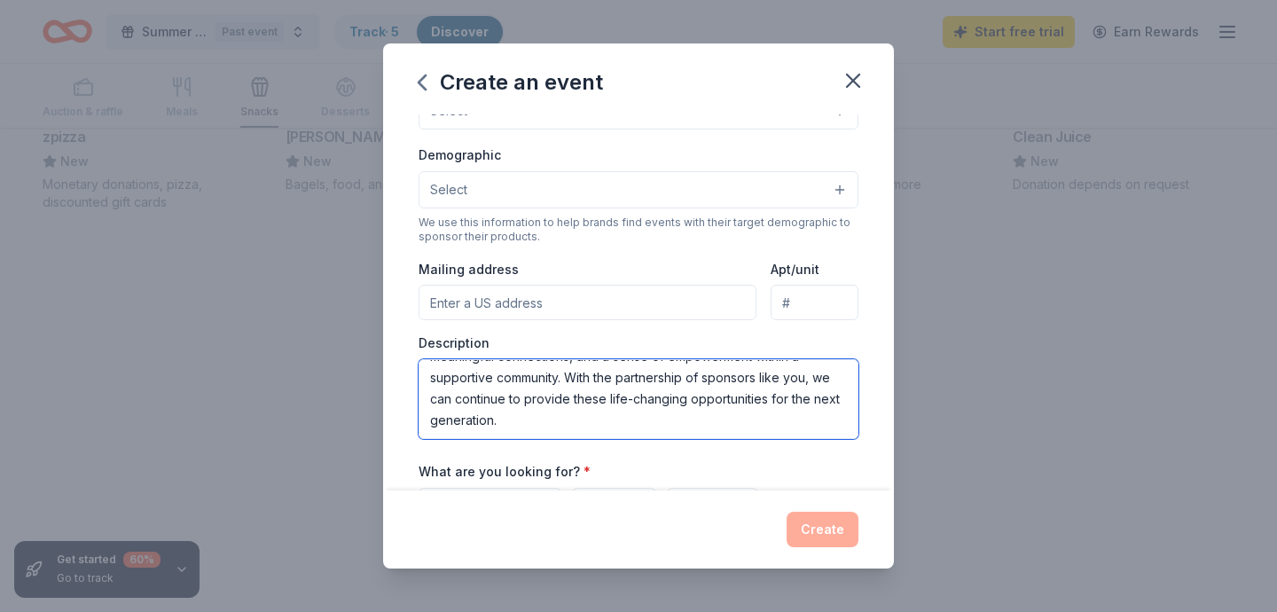
type textarea "YUPP is honored to present our Annual Three-Day Youth Conference for ages [DEMO…"
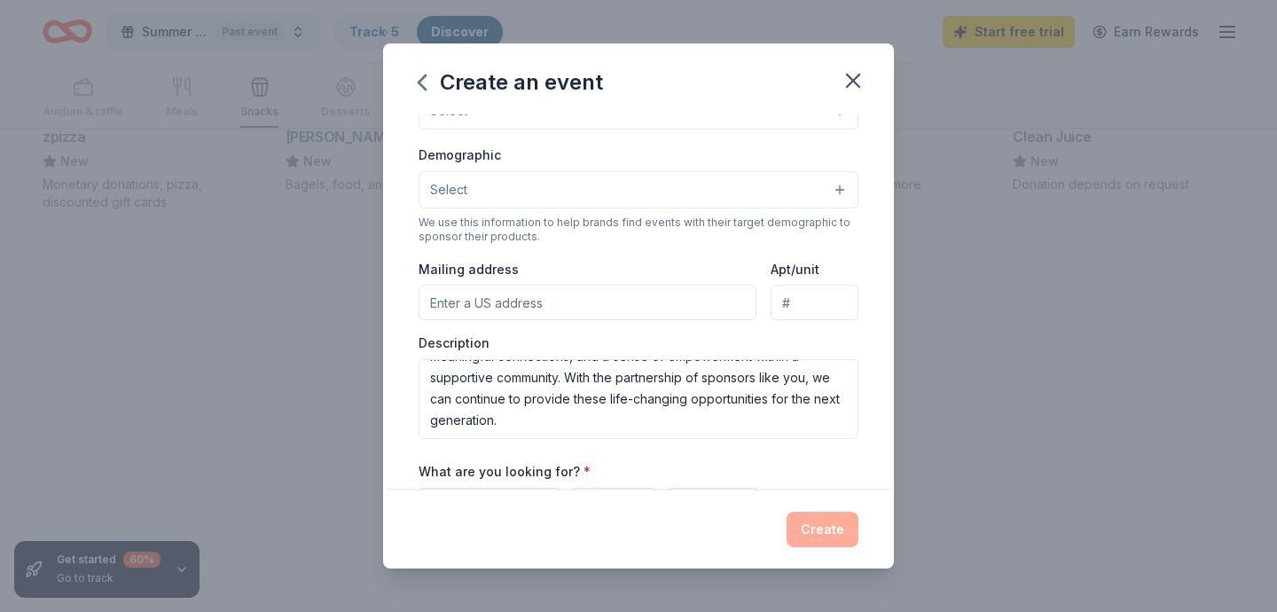
click at [488, 295] on input "Mailing address" at bounding box center [588, 302] width 338 height 35
type input "[STREET_ADDRESS][PERSON_NAME]"
click at [879, 454] on div "Event name * Yupp Org Presents "Teach Me How To Play And Pray Conference" 60 /1…" at bounding box center [638, 302] width 511 height 376
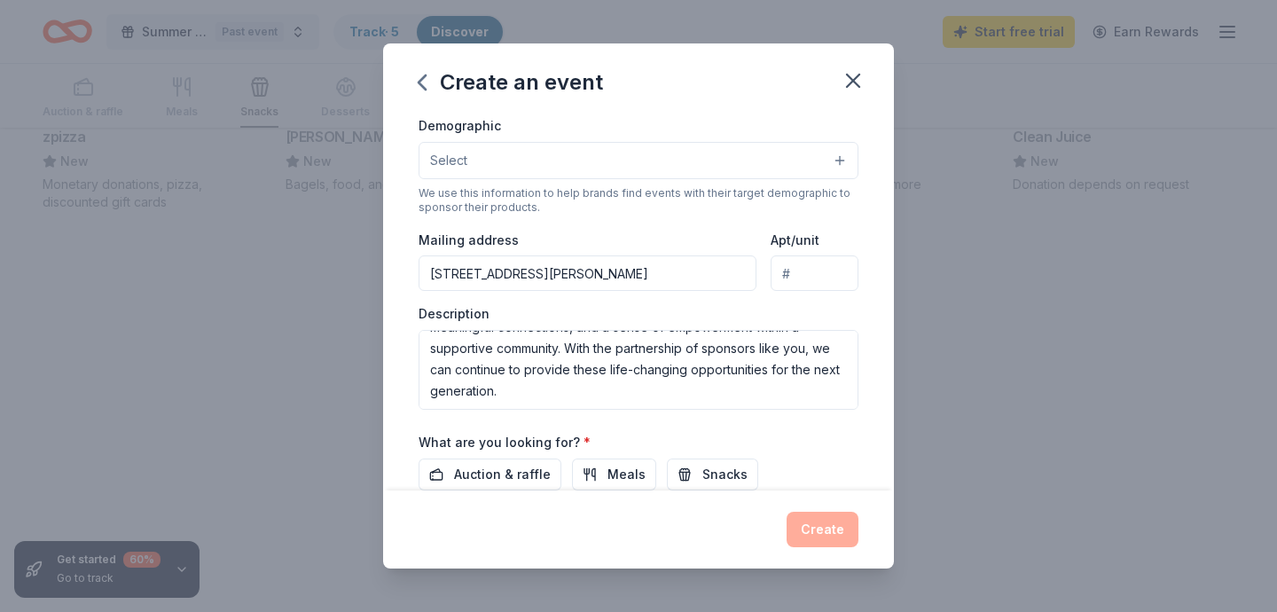
scroll to position [497, 0]
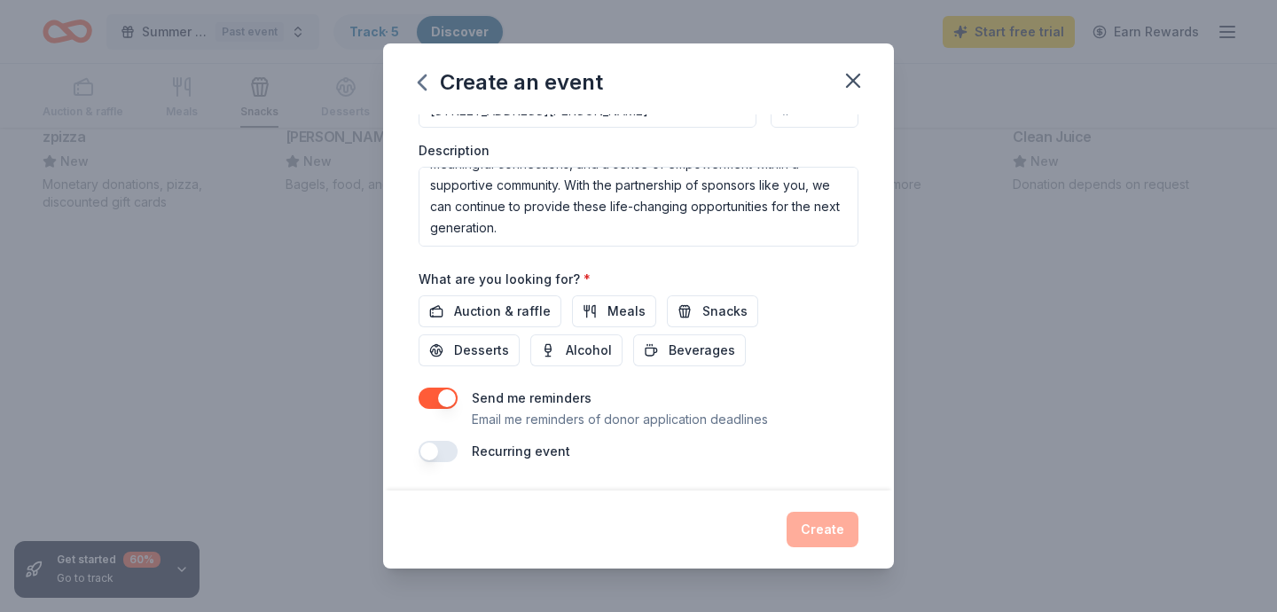
type button "on"
click at [618, 313] on span "Meals" at bounding box center [627, 311] width 38 height 21
click at [838, 531] on div "Create" at bounding box center [639, 529] width 440 height 35
click at [877, 373] on div "Event name * Yupp Org Presents "Teach Me How To Play And Pray Conference" 60 /1…" at bounding box center [638, 302] width 511 height 376
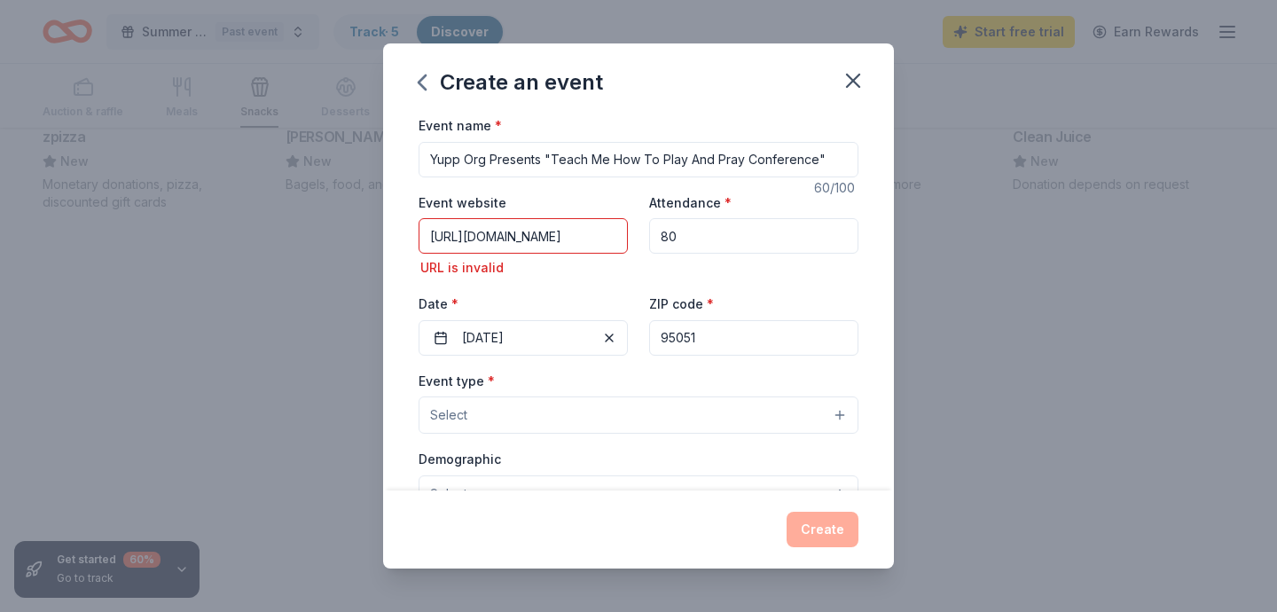
click at [562, 249] on input "[URL][DOMAIN_NAME]" at bounding box center [523, 235] width 209 height 35
type input "[URL][DOMAIN_NAME]"
click at [876, 263] on div "Event name * Yupp Org Presents "Teach Me How To Play And Pray Conference" 60 /1…" at bounding box center [638, 302] width 511 height 376
click at [719, 279] on div "Event website [URL][DOMAIN_NAME] URL is invalid Attendance * 80 Date * [DATE] Z…" at bounding box center [639, 274] width 440 height 164
click at [569, 406] on button "Select" at bounding box center [639, 415] width 440 height 37
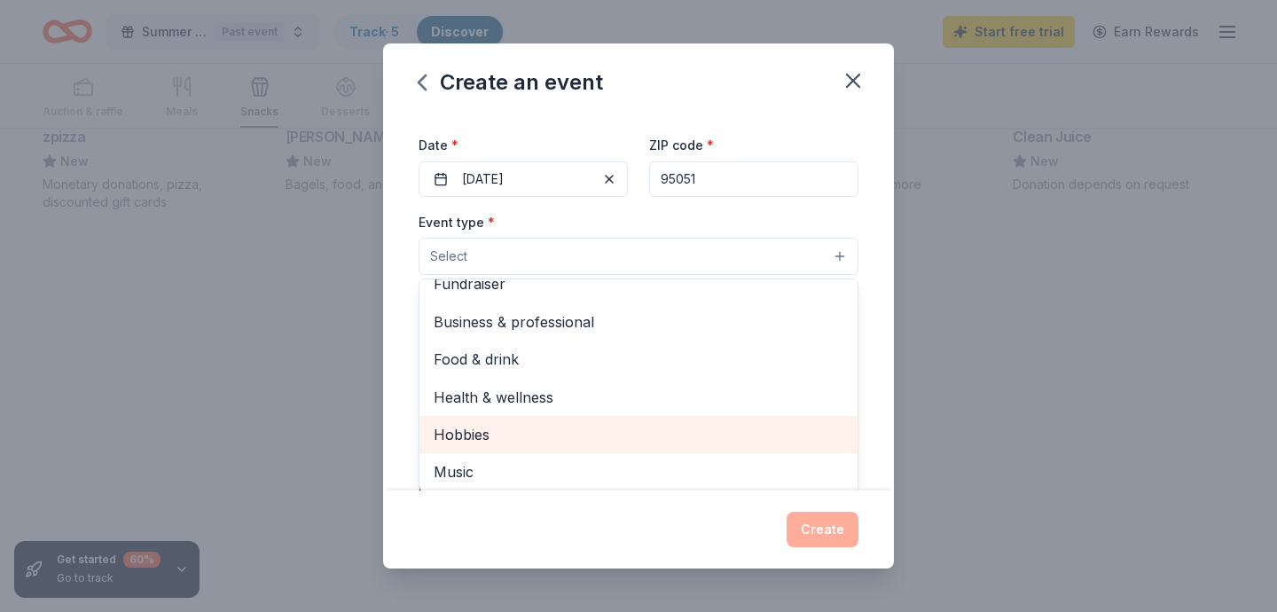
scroll to position [56, 0]
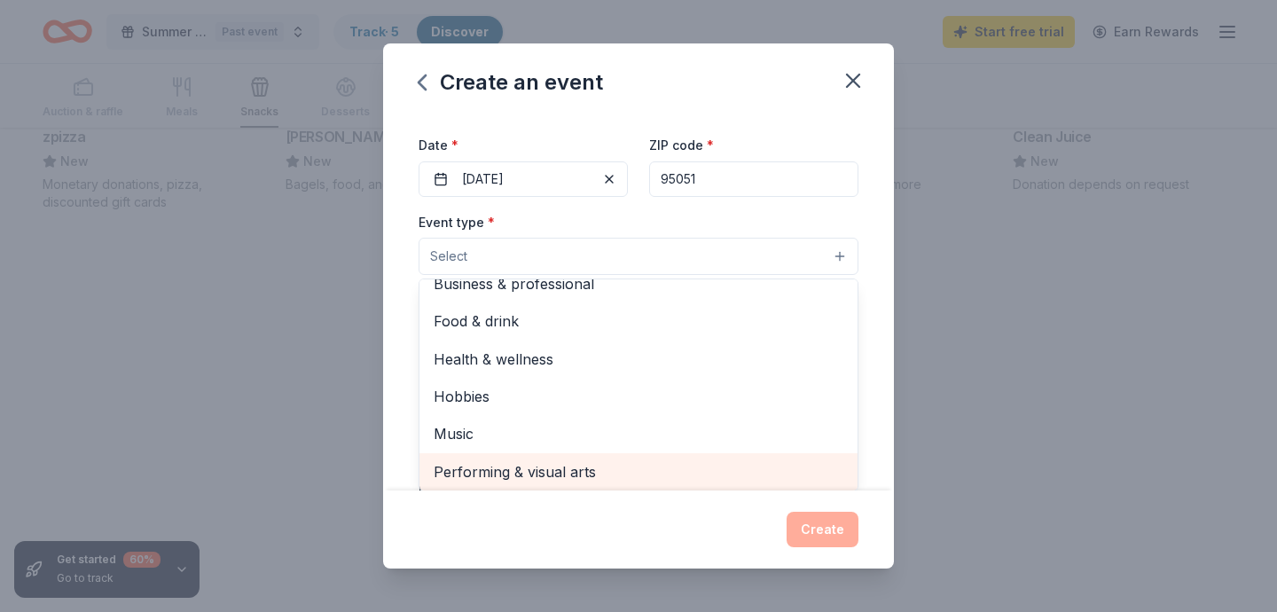
click at [530, 470] on span "Performing & visual arts" at bounding box center [639, 471] width 410 height 23
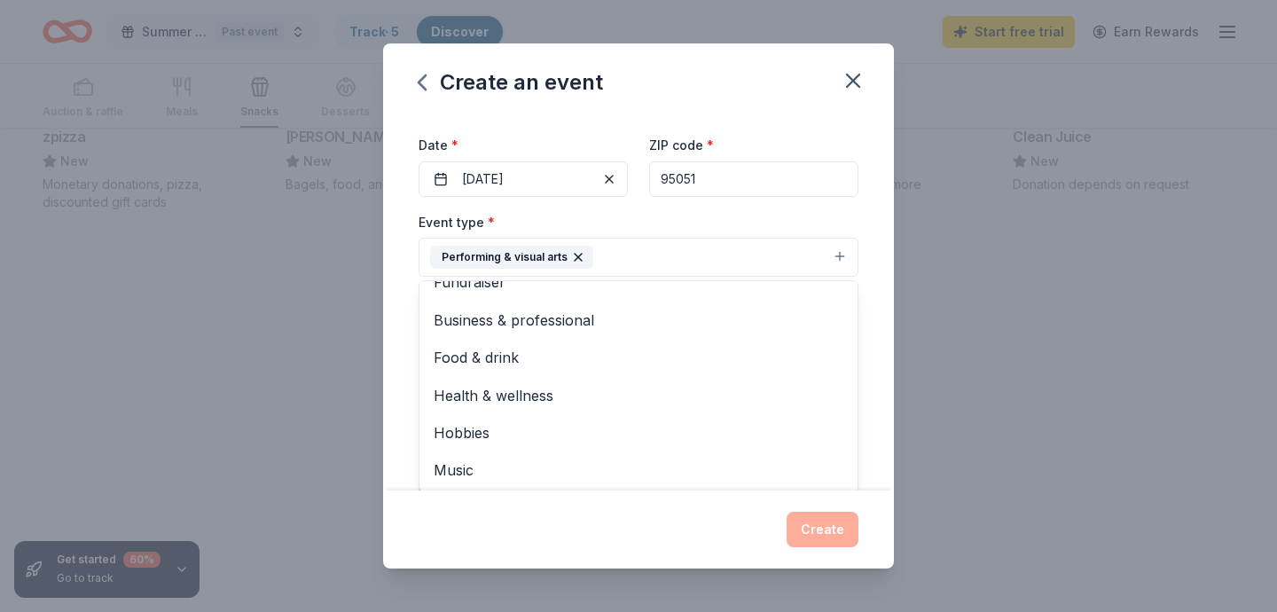
click at [864, 271] on div "Event name * Yupp Org Presents "Teach Me How To Play And Pray Conference" 60 /1…" at bounding box center [638, 302] width 511 height 376
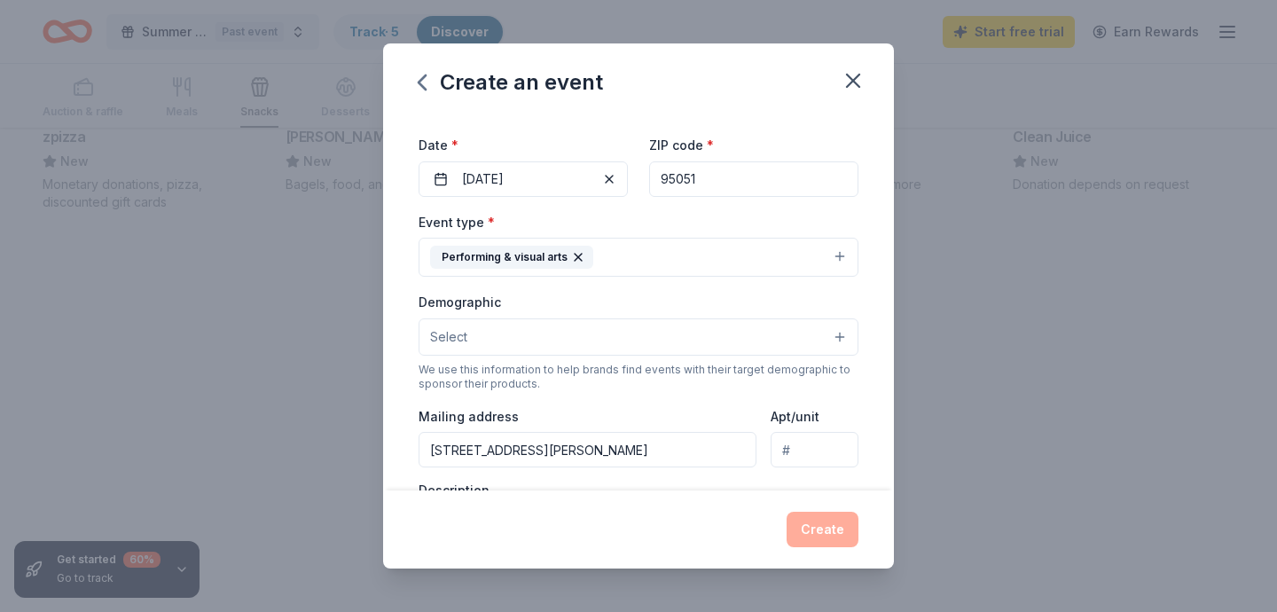
click at [836, 338] on button "Select" at bounding box center [639, 336] width 440 height 37
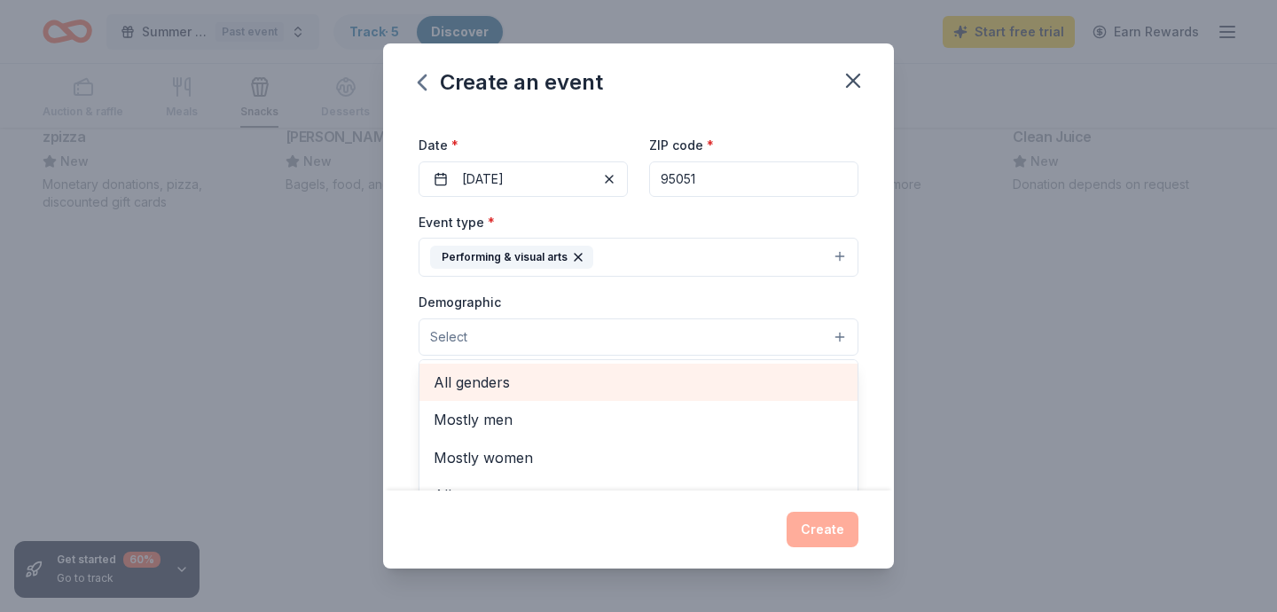
click at [724, 391] on span "All genders" at bounding box center [639, 382] width 410 height 23
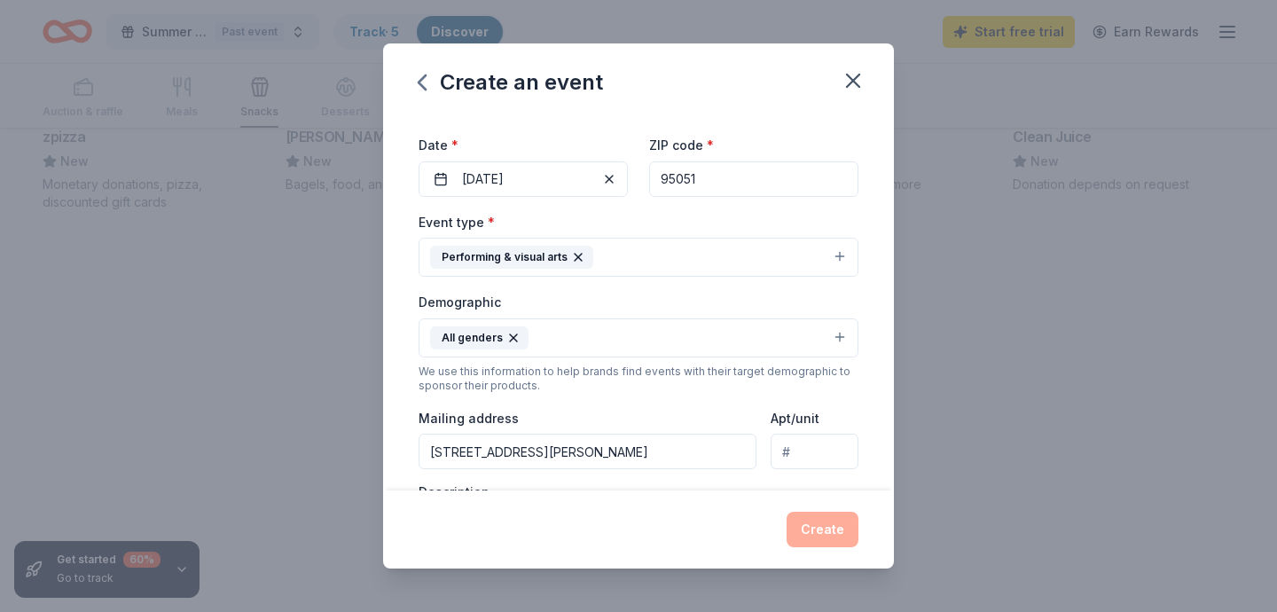
click at [853, 334] on button "All genders" at bounding box center [639, 337] width 440 height 39
click at [837, 337] on button "All genders" at bounding box center [639, 337] width 440 height 39
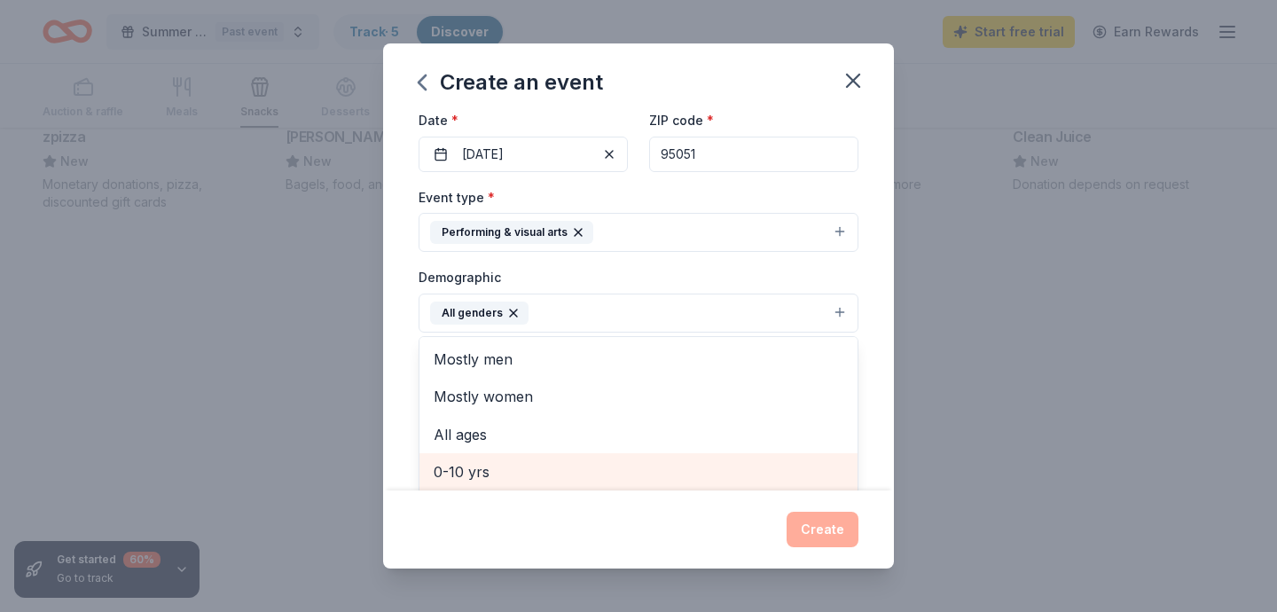
scroll to position [222, 0]
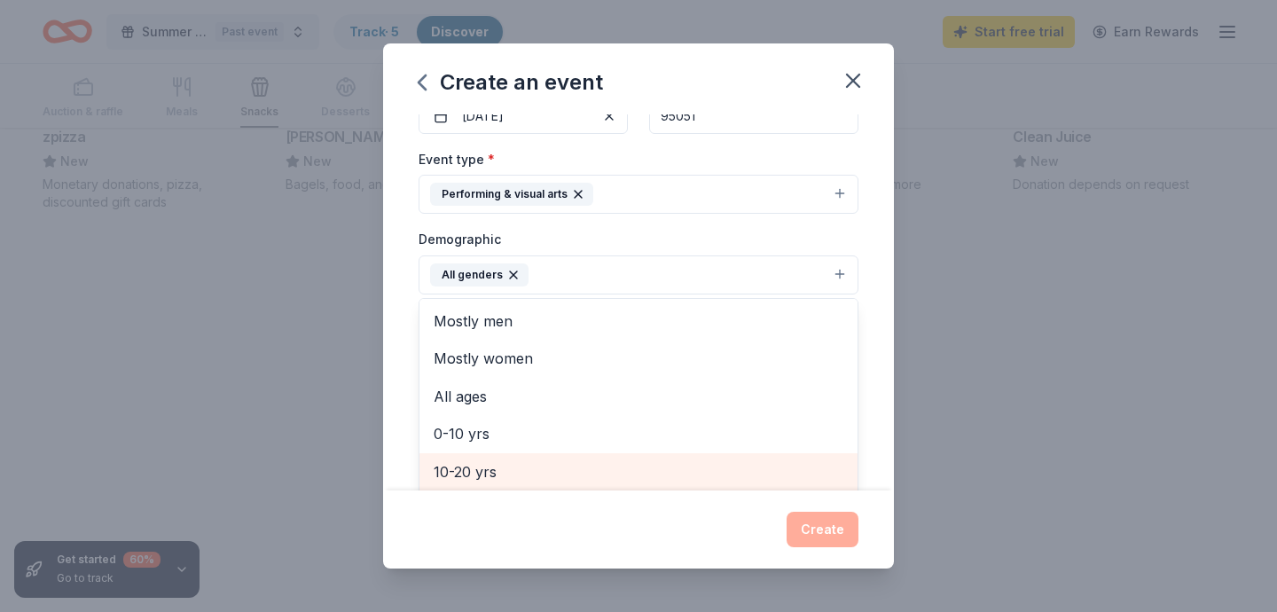
click at [738, 472] on span "10-20 yrs" at bounding box center [639, 471] width 410 height 23
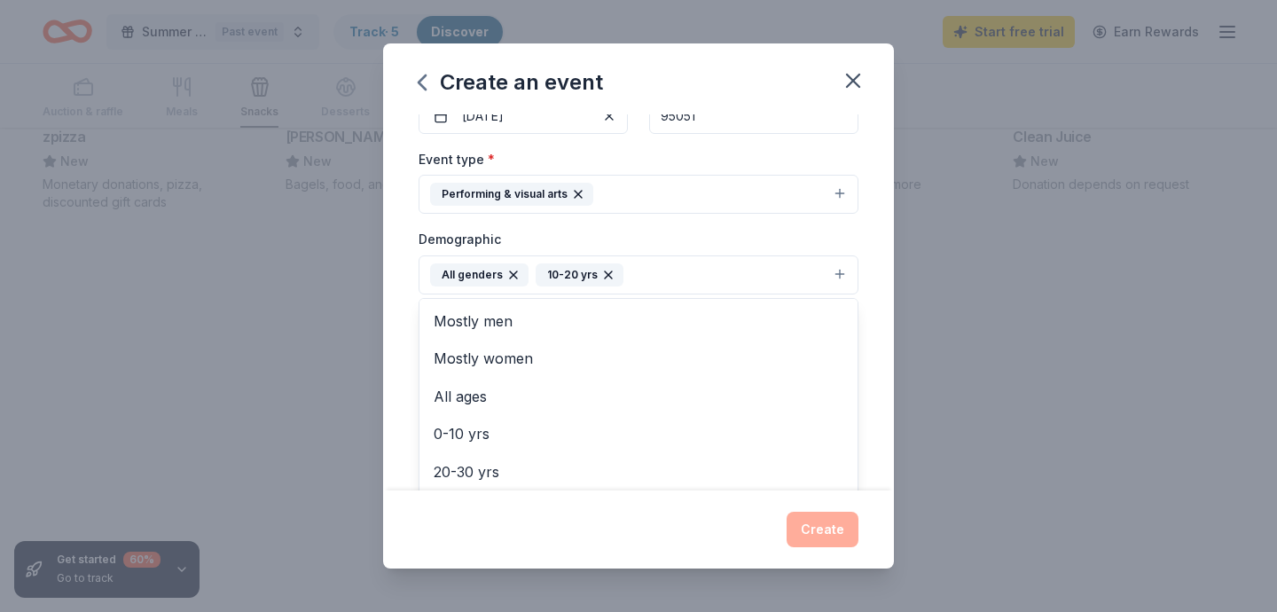
click at [865, 276] on div "Event name * Yupp Org Presents "Teach Me How To Play And Pray Conference" 60 /1…" at bounding box center [638, 302] width 511 height 376
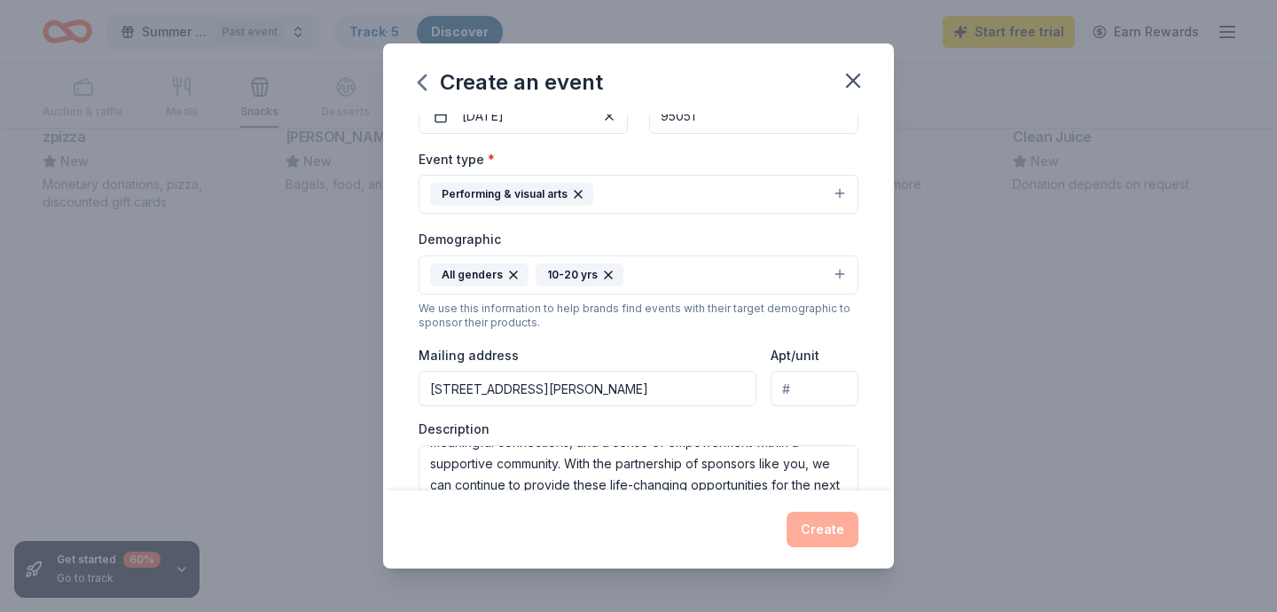
click at [816, 532] on div "Create" at bounding box center [639, 529] width 440 height 35
click at [865, 249] on div "Event name * Yupp Org Presents "Teach Me How To Play And Pray Conference" 60 /1…" at bounding box center [638, 302] width 511 height 376
click at [857, 162] on div "Event type * Performing & visual arts" at bounding box center [639, 181] width 440 height 67
click at [875, 222] on div "Event name * Yupp Org Presents "Teach Me How To Play And Pray Conference" 60 /1…" at bounding box center [638, 302] width 511 height 376
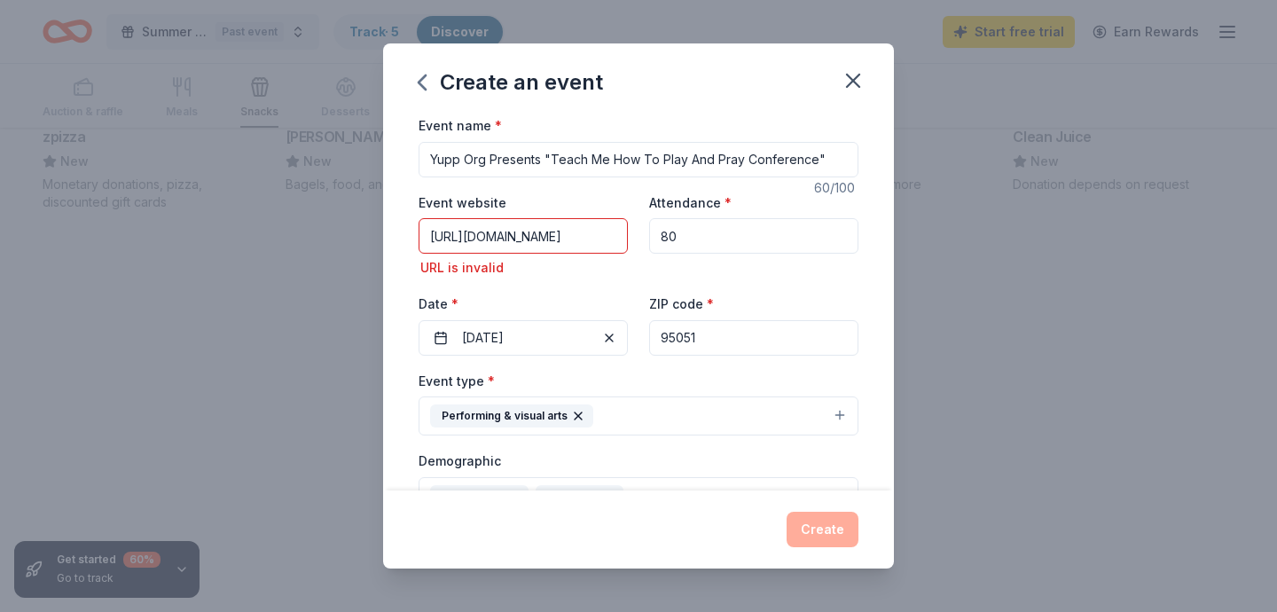
click at [708, 239] on input "80" at bounding box center [753, 235] width 209 height 35
type input "8"
type input "60"
click at [718, 290] on div "Event website [URL][DOMAIN_NAME] URL is invalid Attendance * 60 Date * [DATE] Z…" at bounding box center [639, 274] width 440 height 164
click at [865, 275] on div "Event name * Yupp Org Presents "Teach Me How To Play And Pray Conference" 60 /1…" at bounding box center [638, 302] width 511 height 376
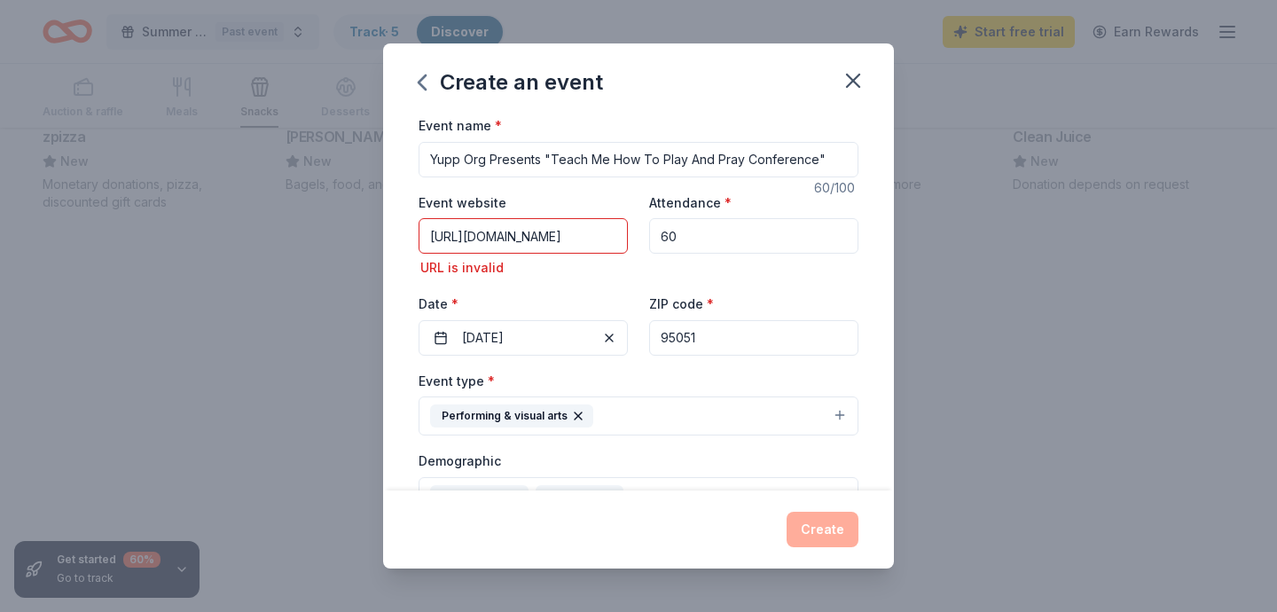
click at [833, 266] on div "Attendance * 60" at bounding box center [753, 236] width 209 height 88
click at [586, 235] on input "[URL][DOMAIN_NAME]" at bounding box center [523, 235] width 209 height 35
click at [608, 238] on input "[URL][DOMAIN_NAME]" at bounding box center [523, 235] width 209 height 35
click at [596, 267] on div "URL is invalid" at bounding box center [523, 267] width 209 height 21
click at [561, 237] on input "[URL][DOMAIN_NAME]" at bounding box center [523, 235] width 209 height 35
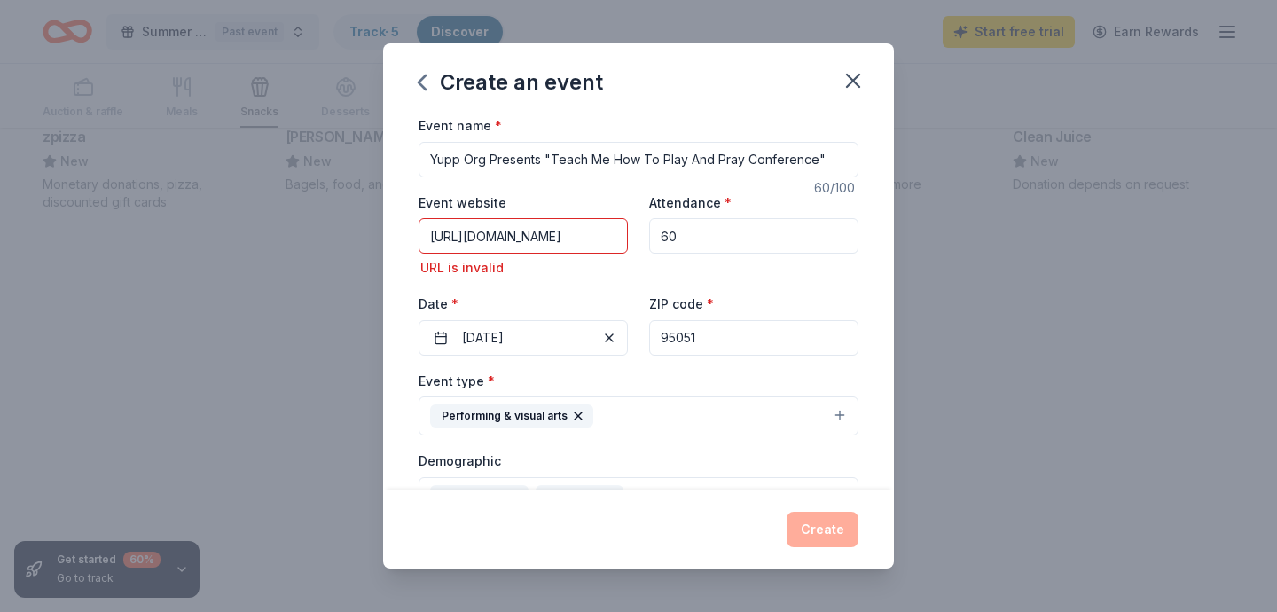
click at [865, 339] on div "Event name * Yupp Org Presents "Teach Me How To Play And Pray Conference" 60 /1…" at bounding box center [638, 302] width 511 height 376
click at [817, 558] on div "Create" at bounding box center [638, 530] width 511 height 78
drag, startPoint x: 890, startPoint y: 151, endPoint x: 890, endPoint y: 163, distance: 12.4
click at [890, 163] on div "Event name * Yupp Org Presents "Teach Me How To Play And Pray Conference" 60 /1…" at bounding box center [638, 302] width 511 height 376
click at [789, 99] on div "Create an event" at bounding box center [638, 78] width 511 height 71
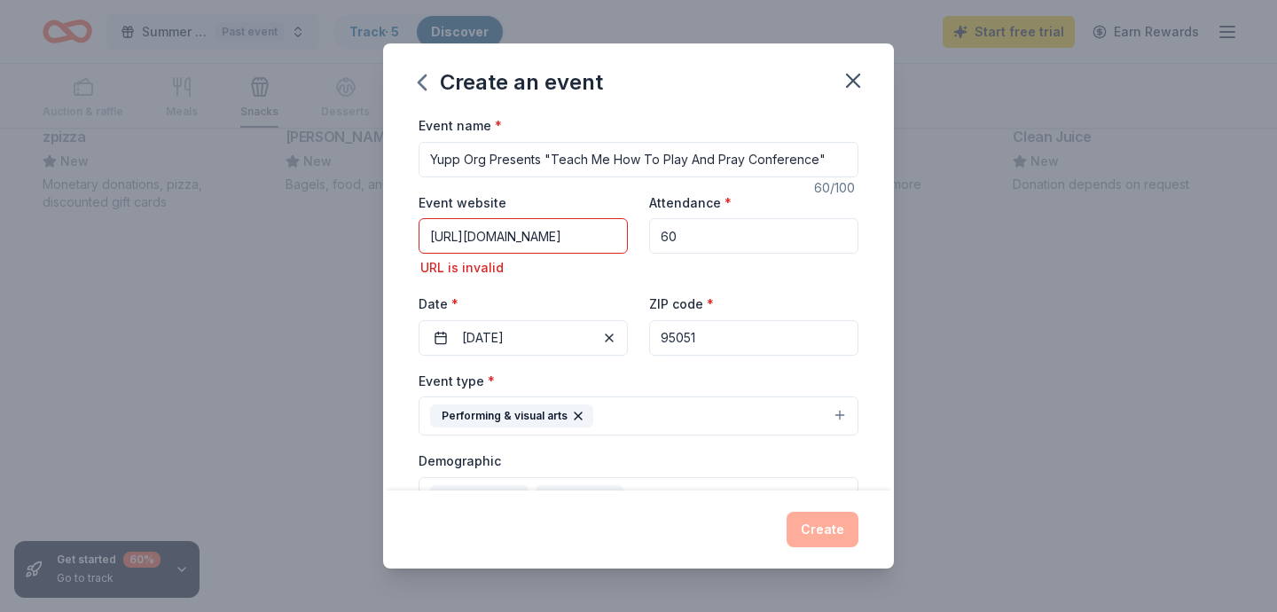
click at [623, 235] on input "[URL][DOMAIN_NAME]" at bounding box center [523, 235] width 209 height 35
type input "h"
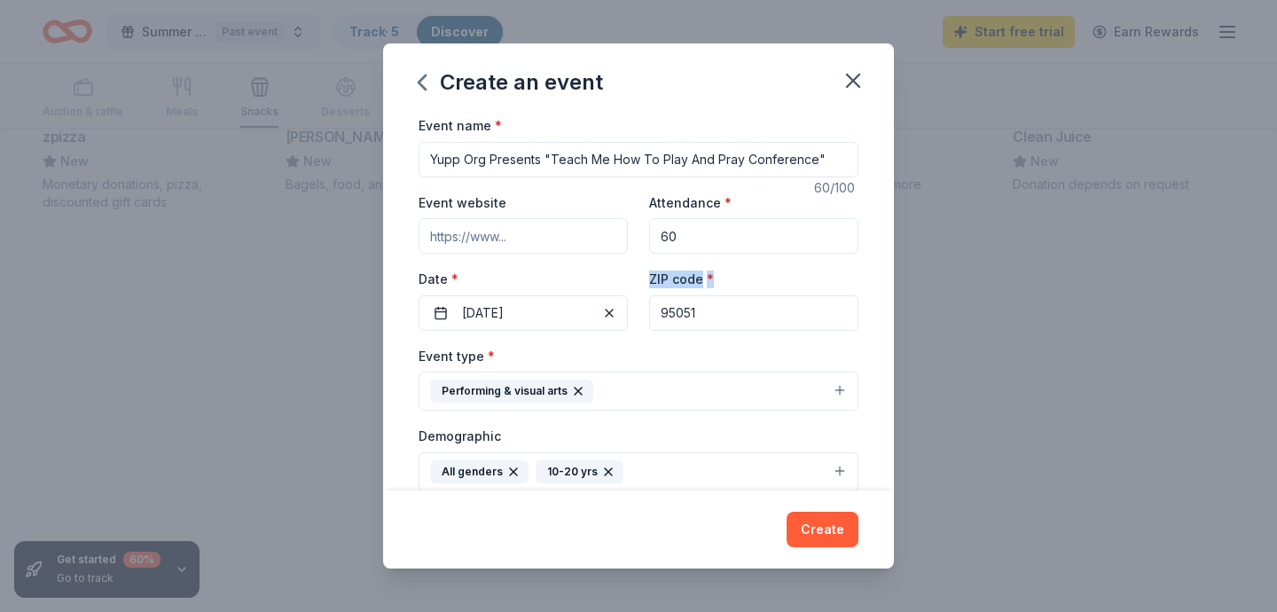
drag, startPoint x: 892, startPoint y: 267, endPoint x: 892, endPoint y: 321, distance: 54.1
click at [892, 321] on div "Event name * Yupp Org Presents "Teach Me How To Play And Pray Conference" 60 /1…" at bounding box center [638, 302] width 511 height 376
click at [870, 277] on div "Event name * Yupp Org Presents "Teach Me How To Play And Pray Conference" 60 /1…" at bounding box center [638, 302] width 511 height 376
